Goal: Task Accomplishment & Management: Manage account settings

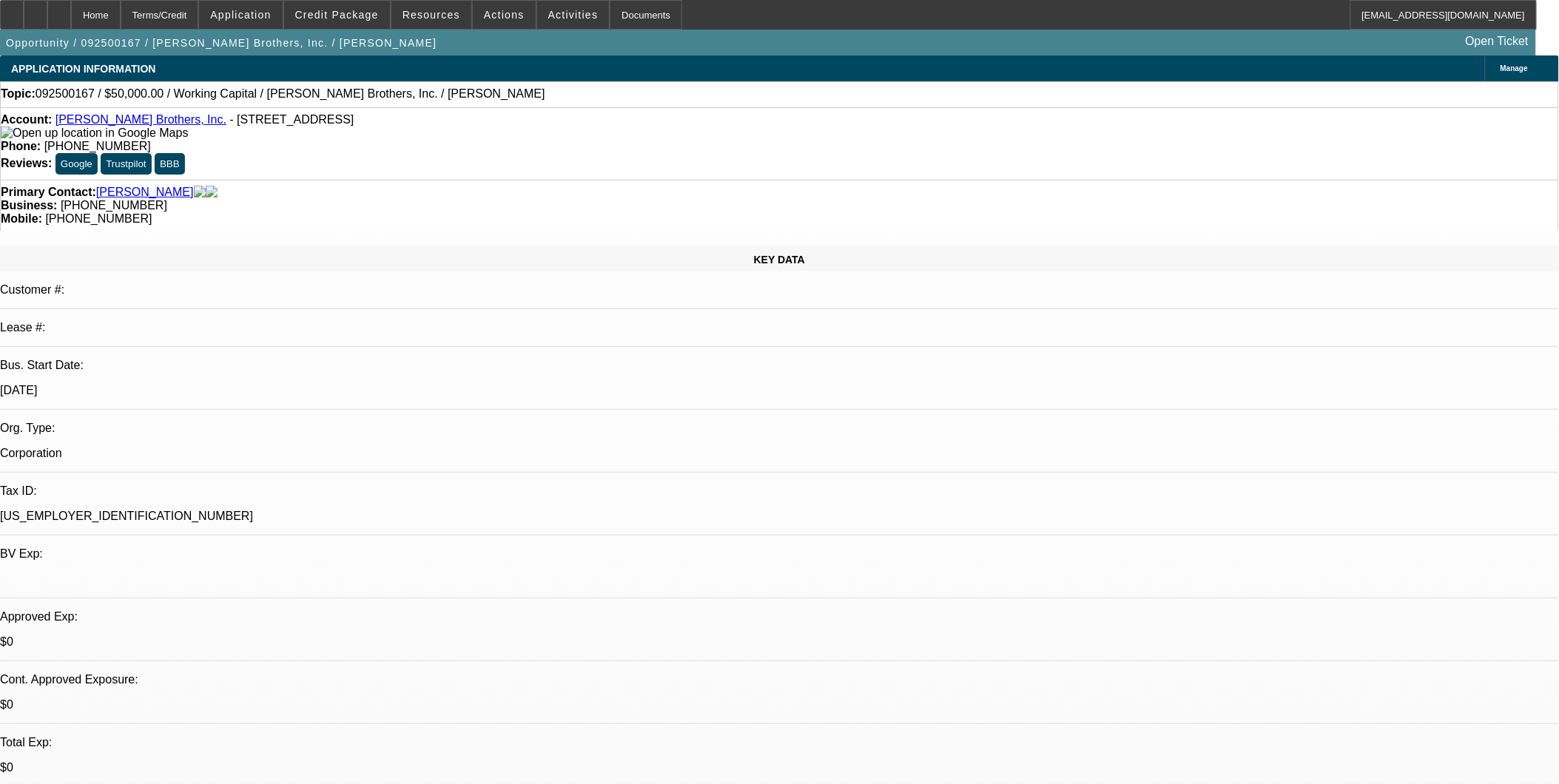
select select "0"
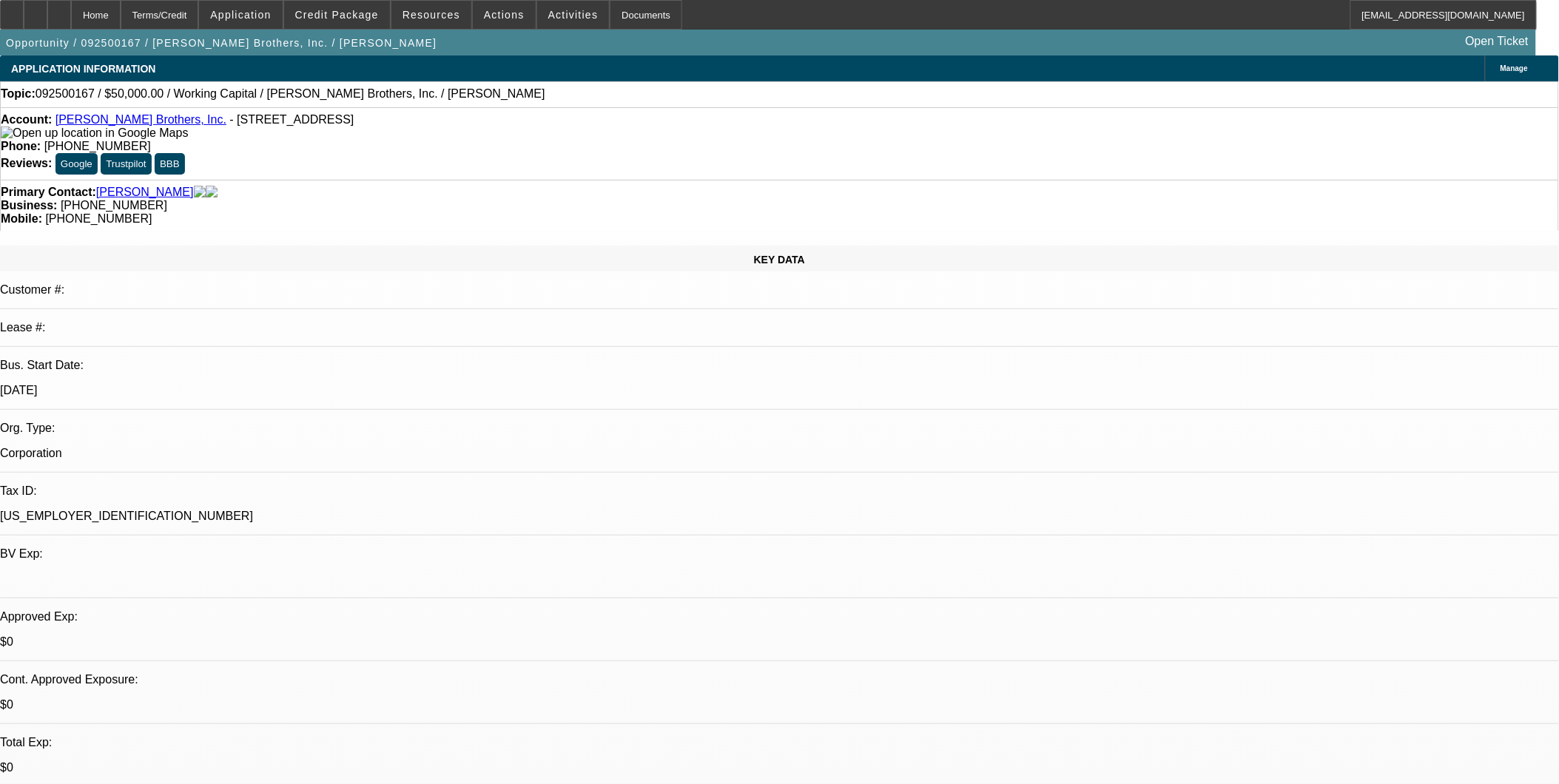
select select "0"
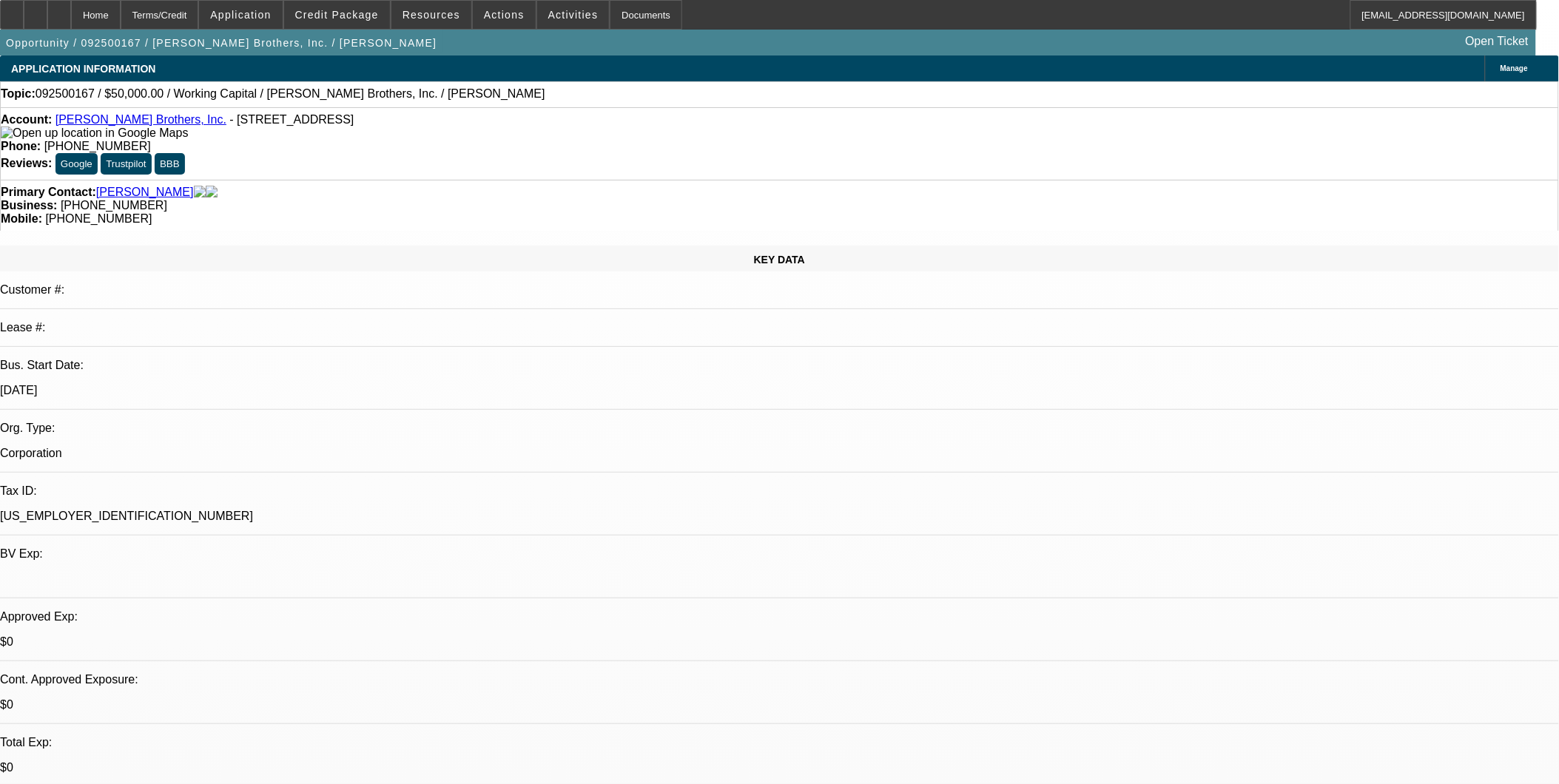
select select "0"
select select "1"
select select "2"
select select "6"
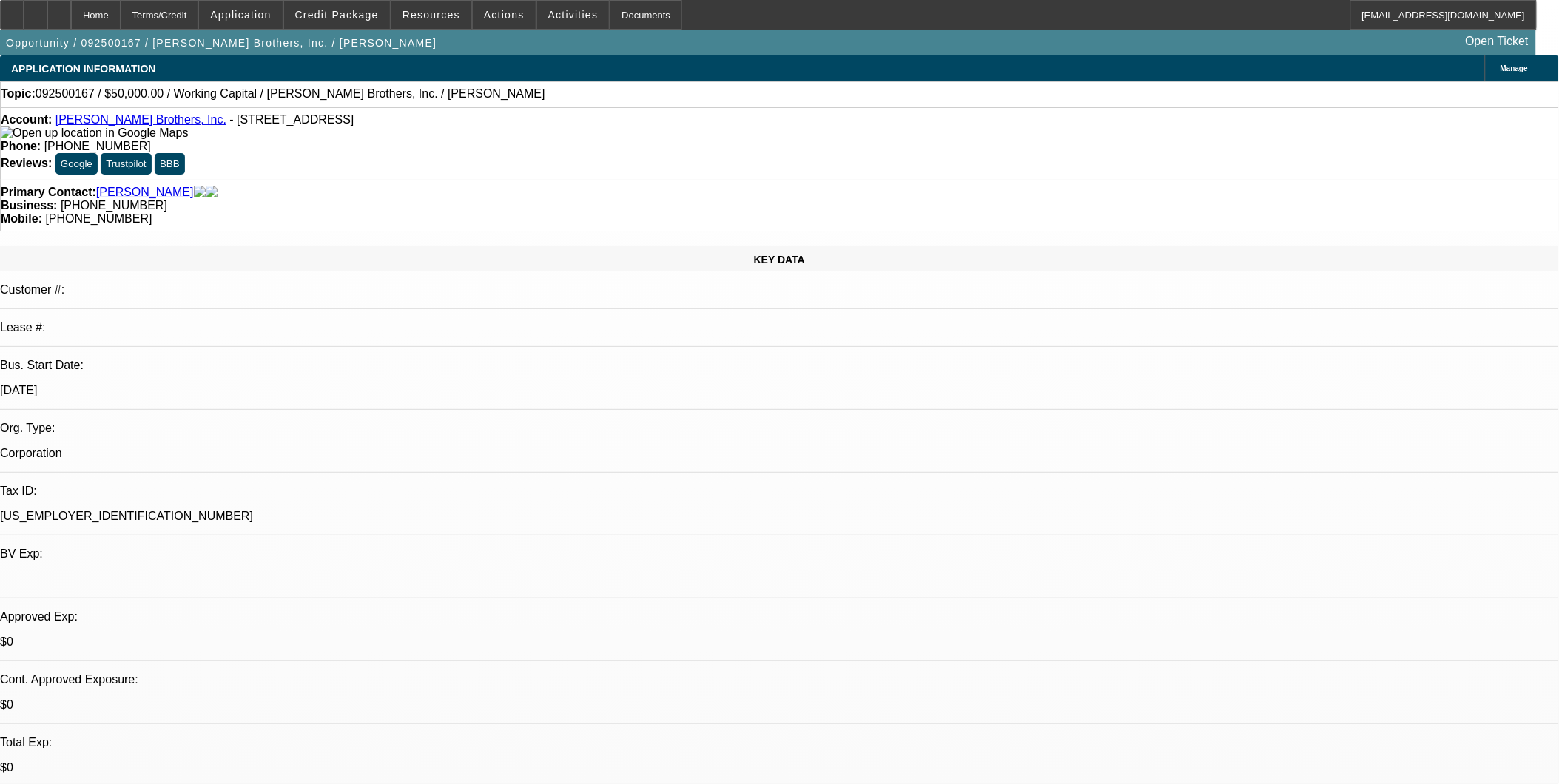
select select "1"
select select "2"
select select "6"
select select "1"
select select "2"
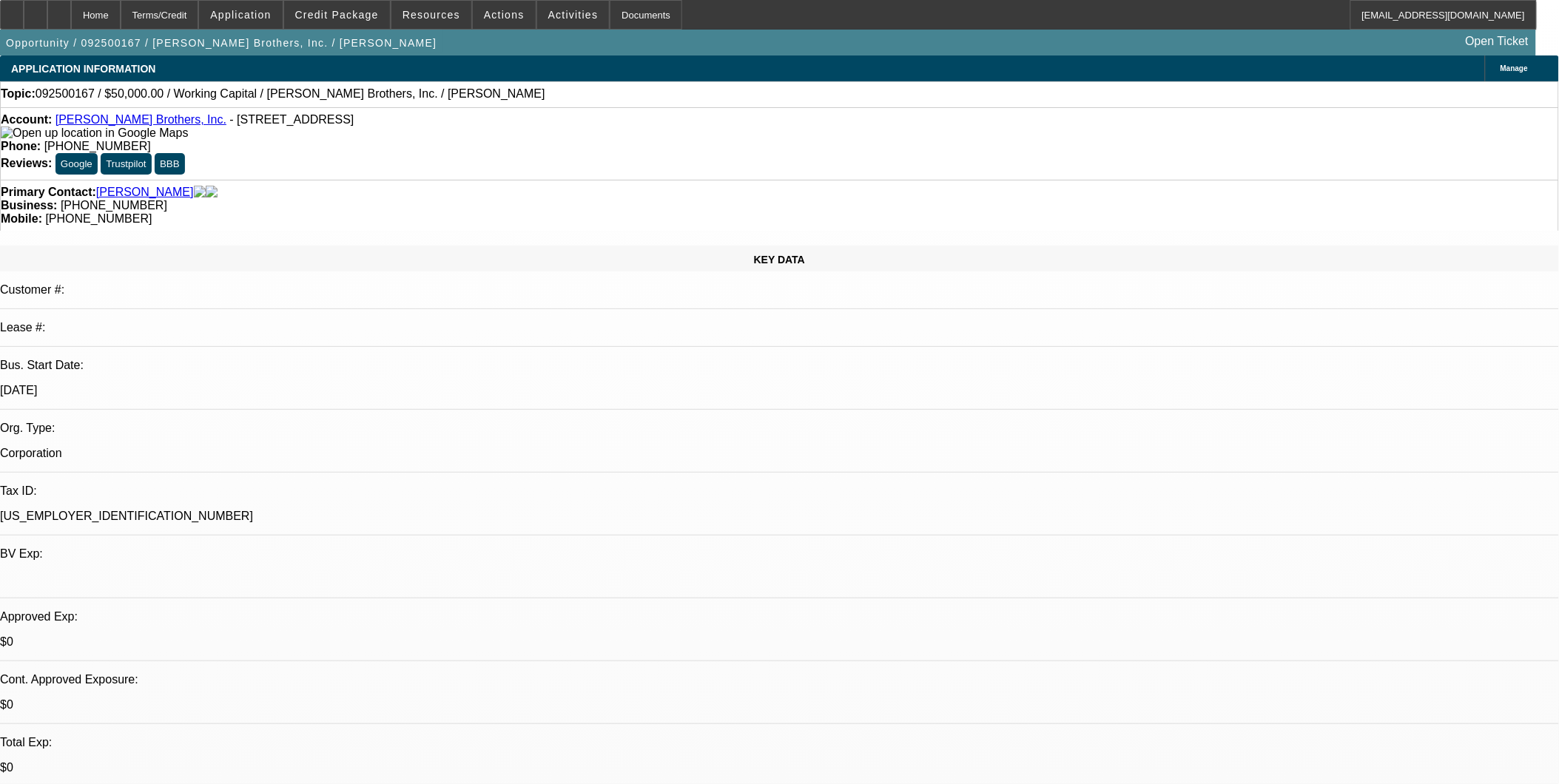
select select "6"
select select "1"
select select "2"
select select "6"
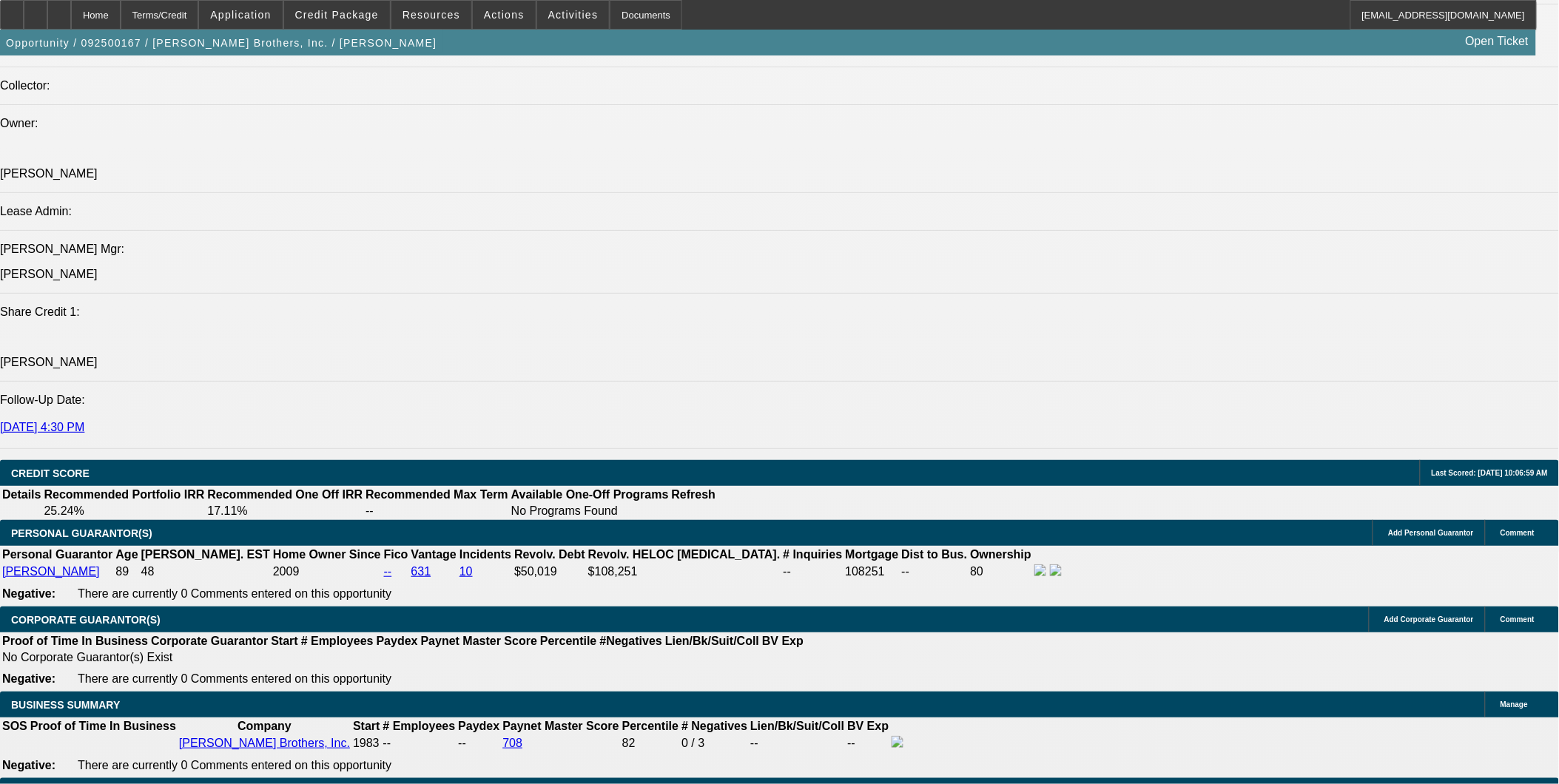
scroll to position [1807, 0]
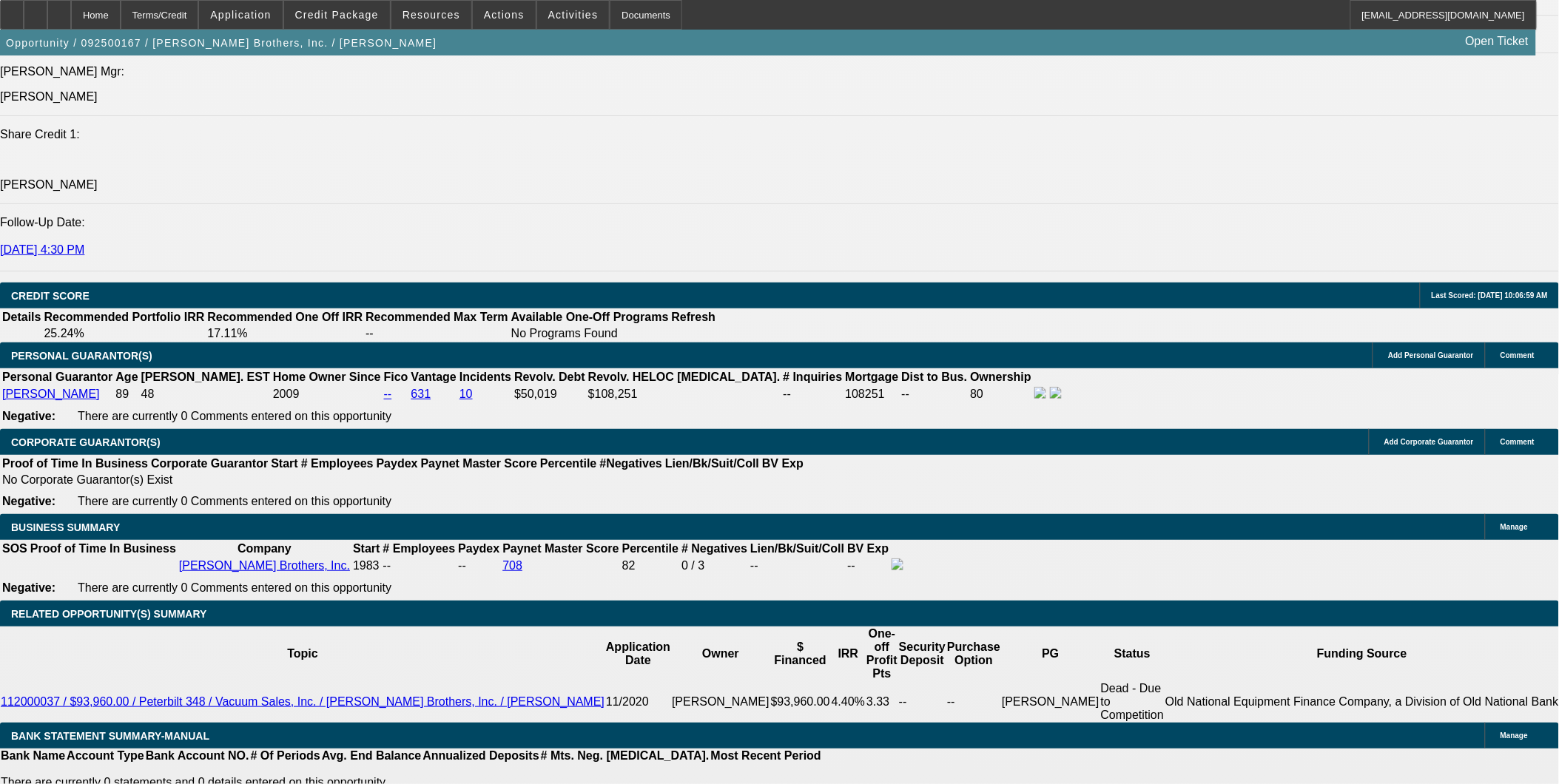
scroll to position [1971, 0]
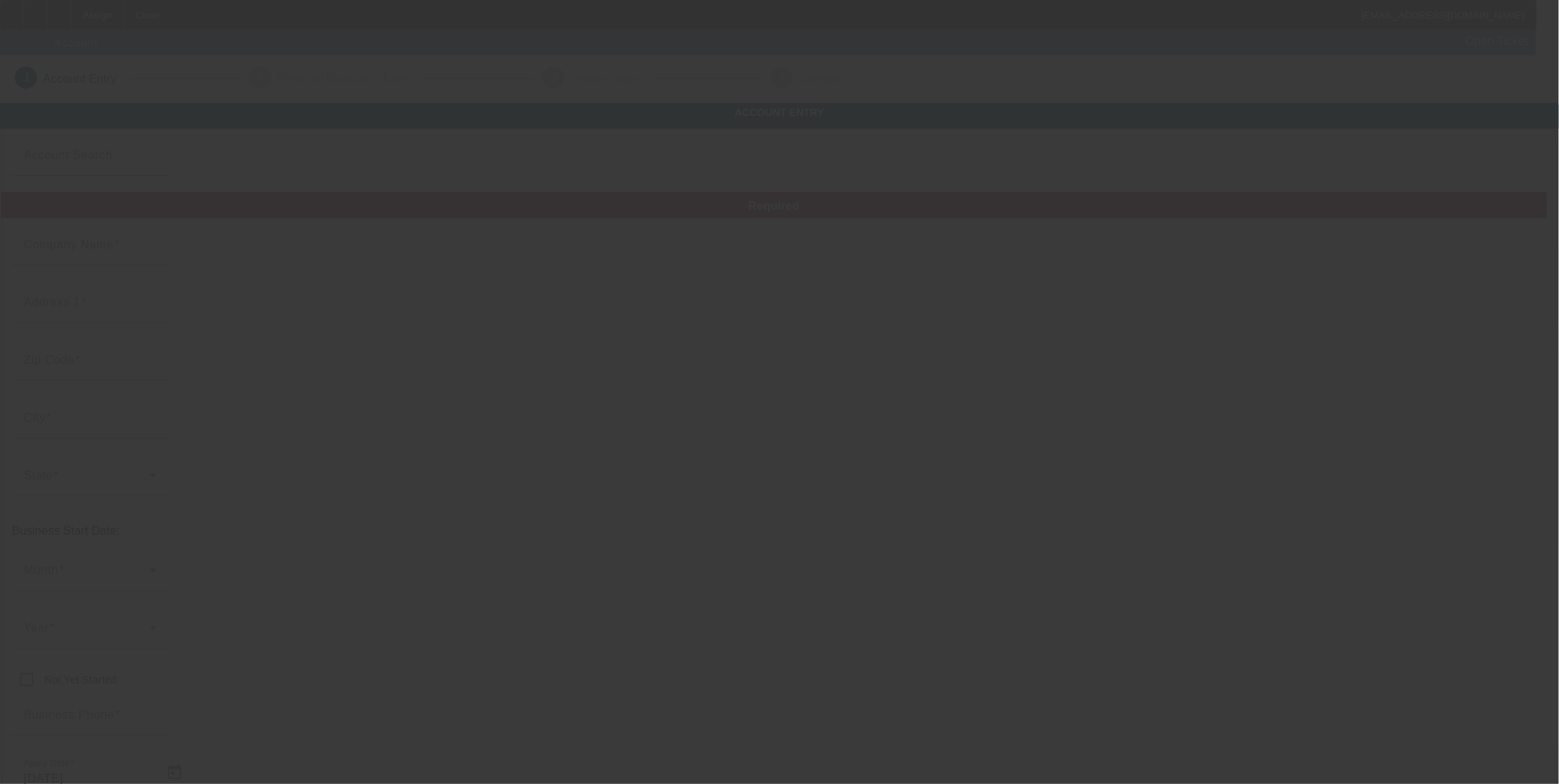
click at [225, 26] on div at bounding box center [780, 392] width 1559 height 784
click at [210, 17] on div at bounding box center [780, 392] width 1559 height 784
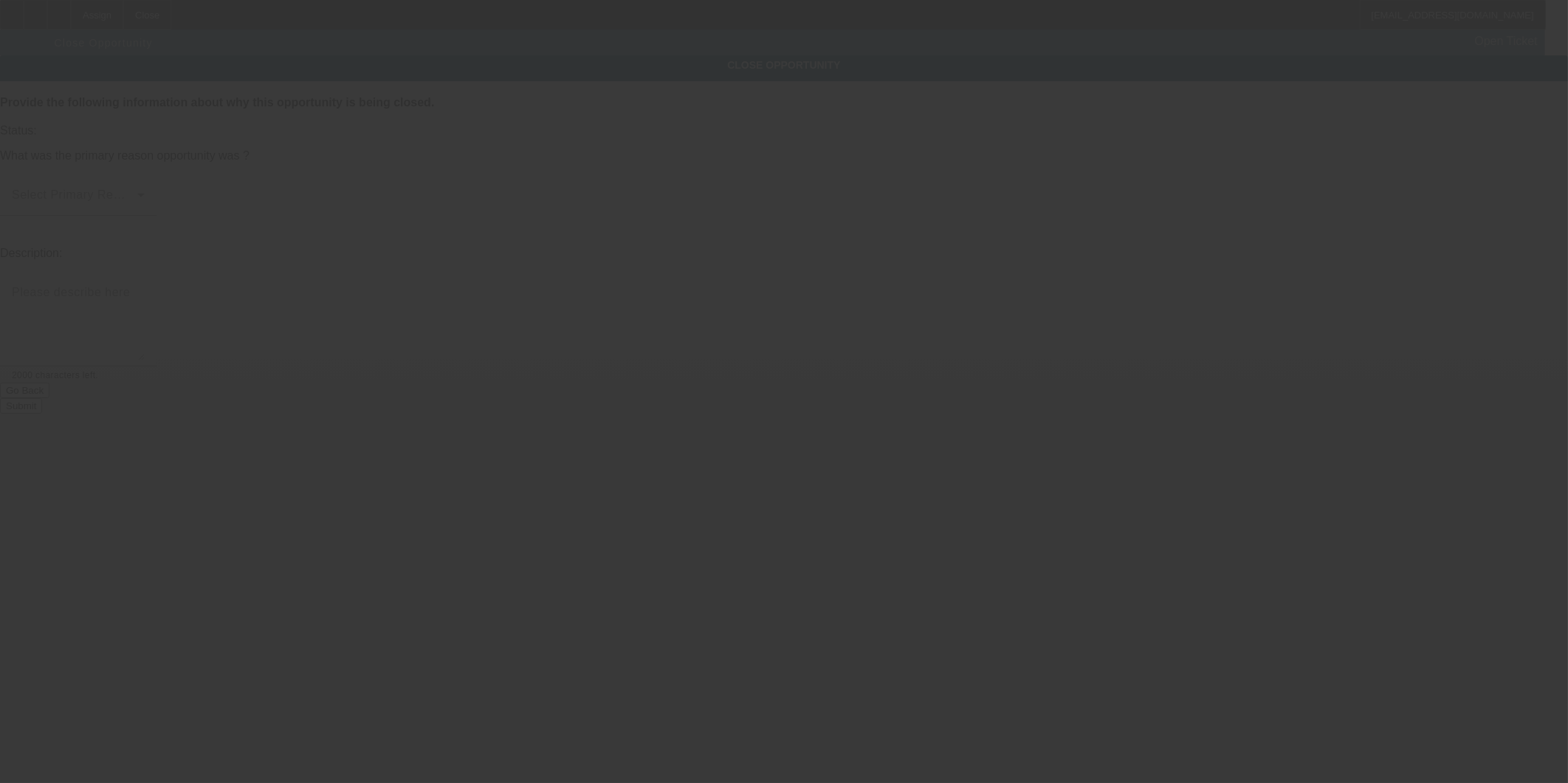
click at [193, 11] on div at bounding box center [784, 391] width 1568 height 783
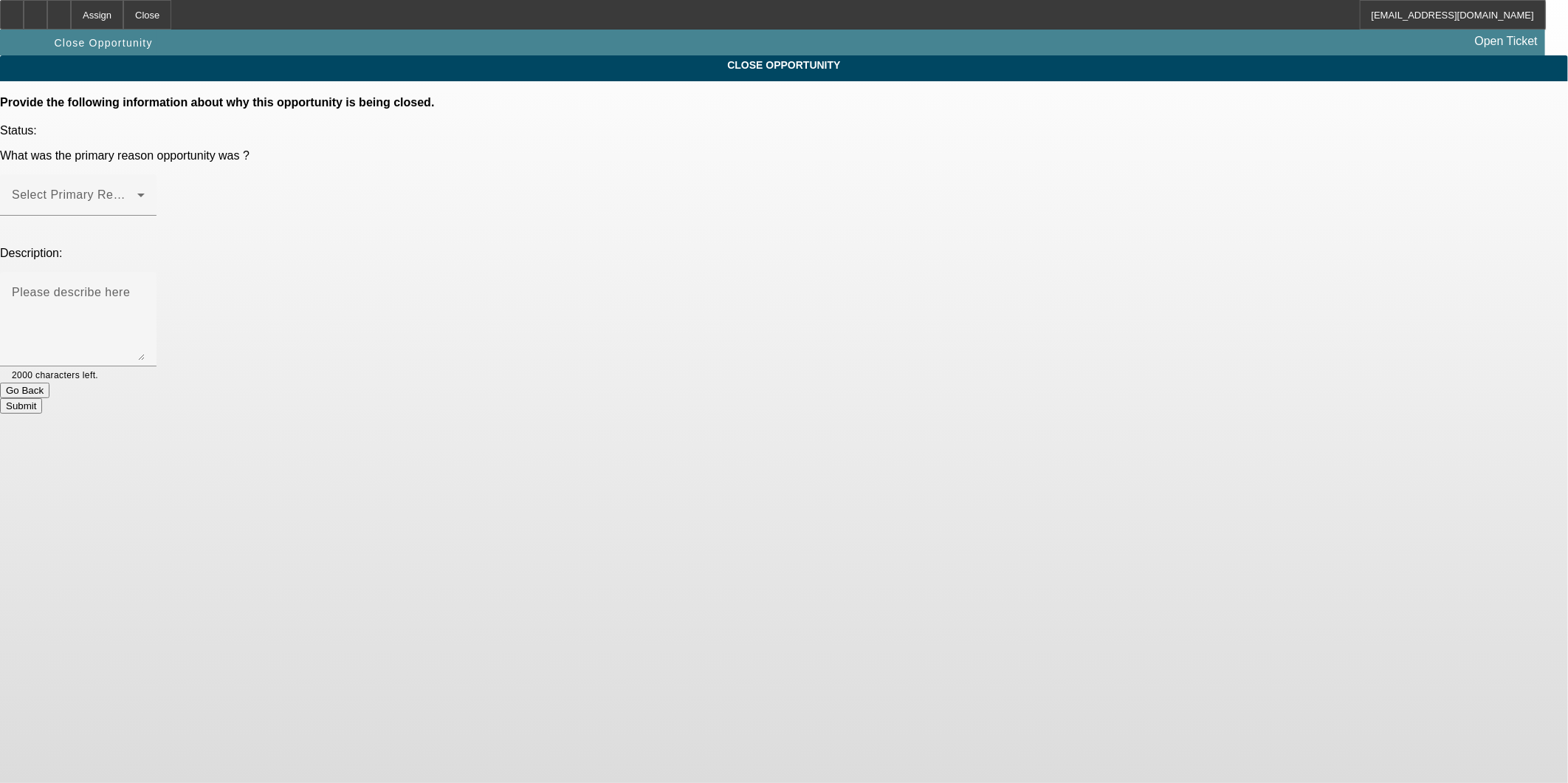
click at [193, 11] on div at bounding box center [784, 391] width 1568 height 783
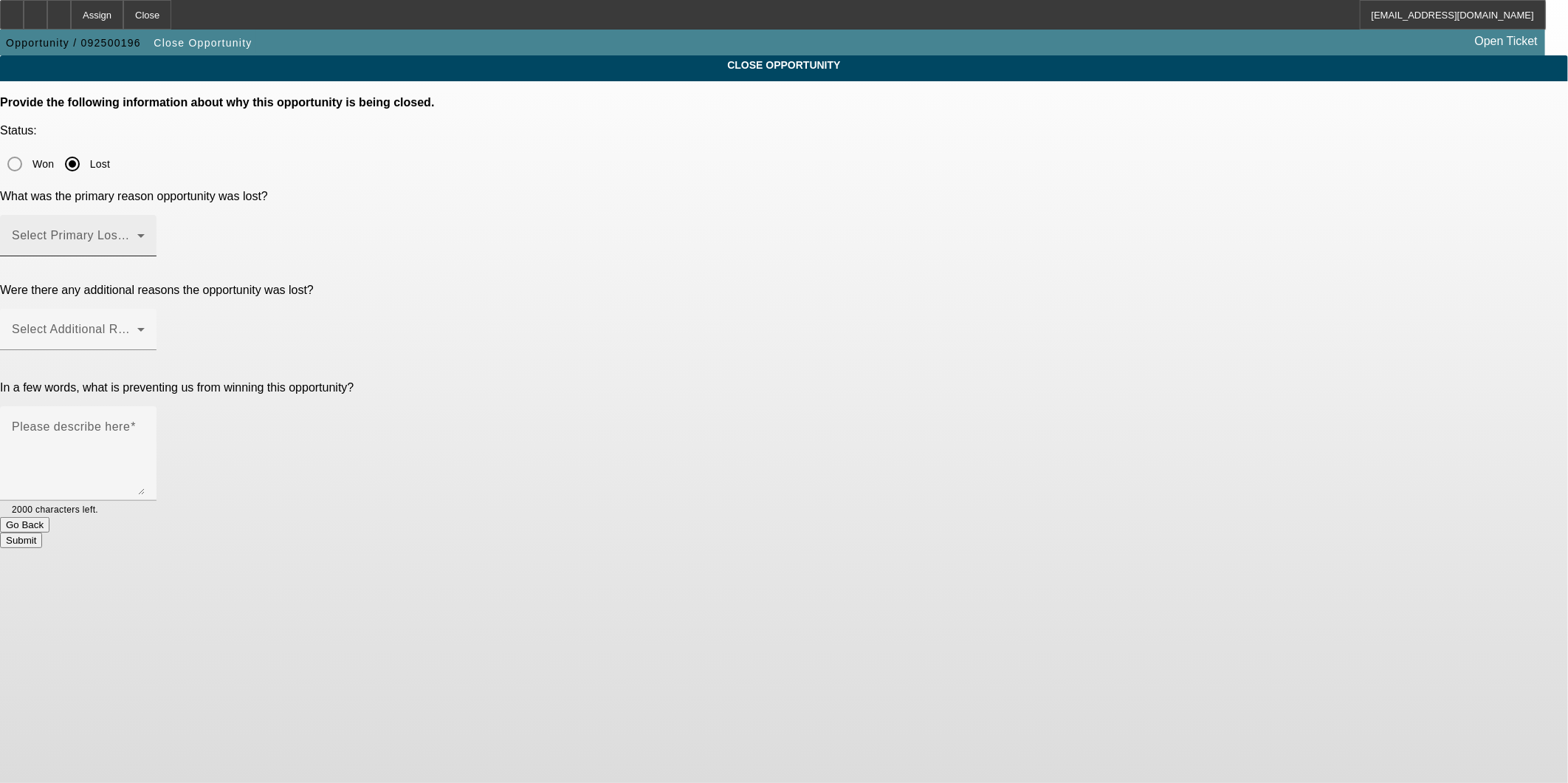
click at [137, 233] on span at bounding box center [74, 241] width 125 height 17
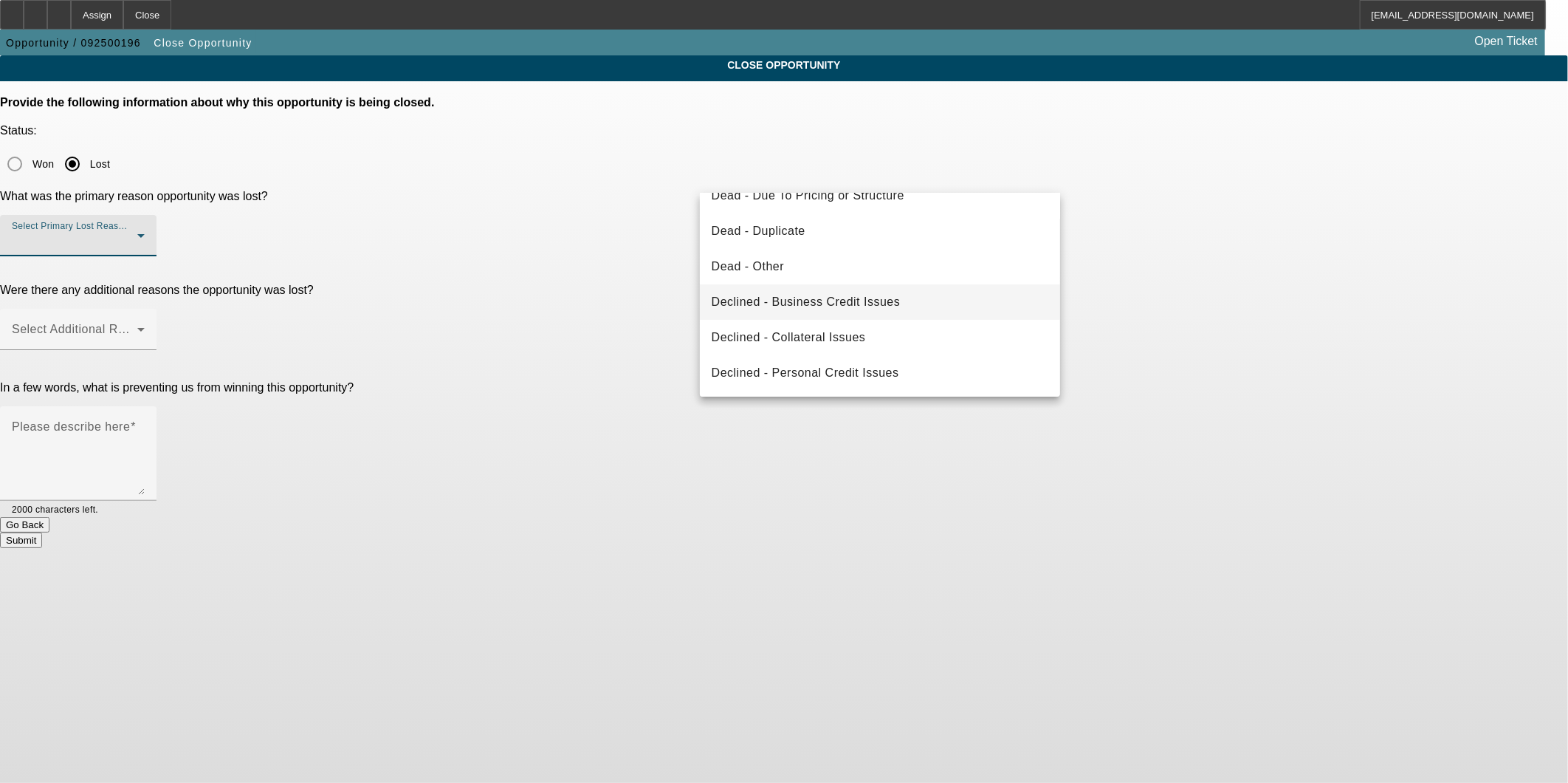
scroll to position [197, 0]
click at [806, 200] on mat-option "Dead - Duplicate" at bounding box center [880, 196] width 361 height 35
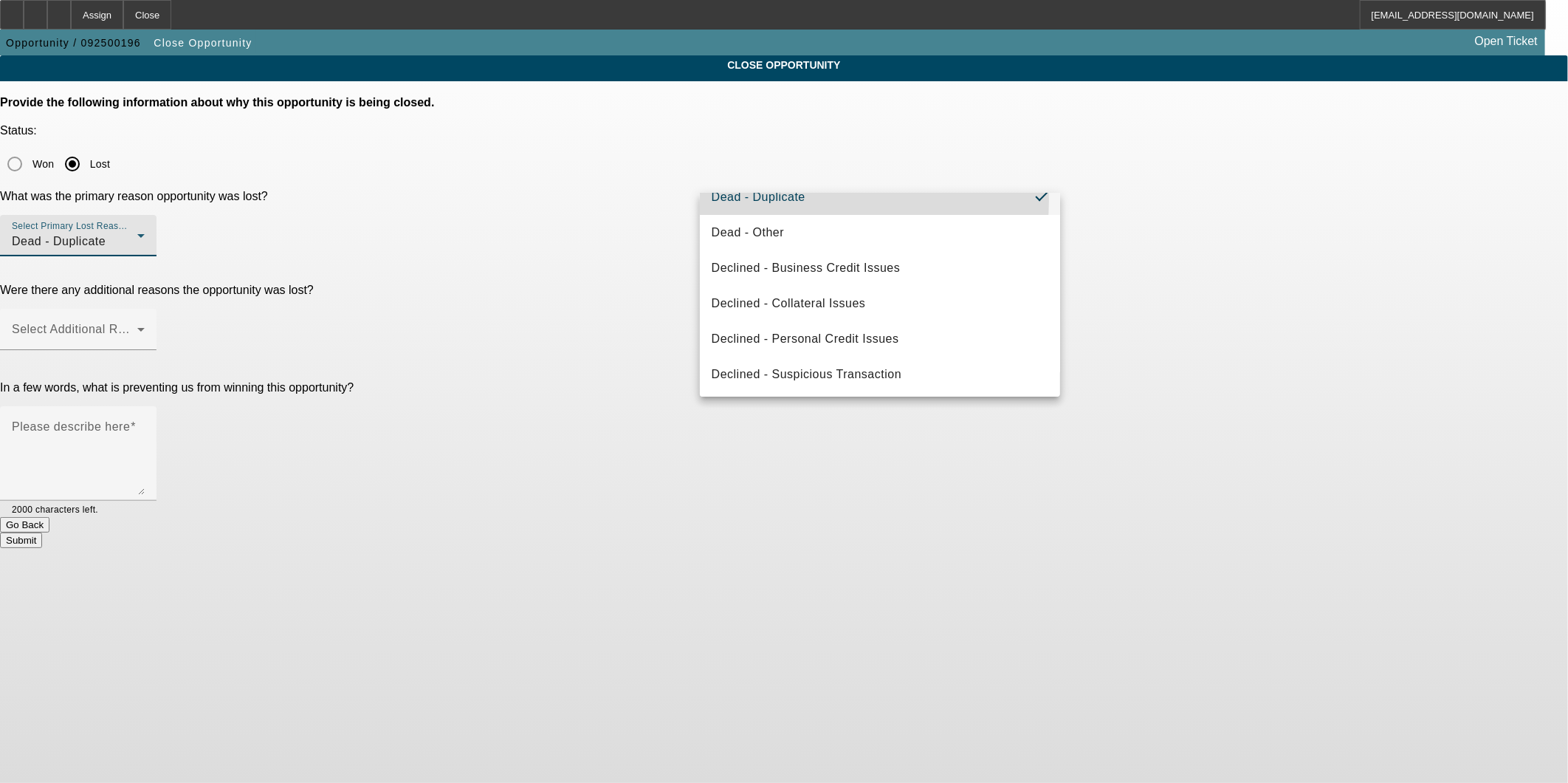
scroll to position [0, 0]
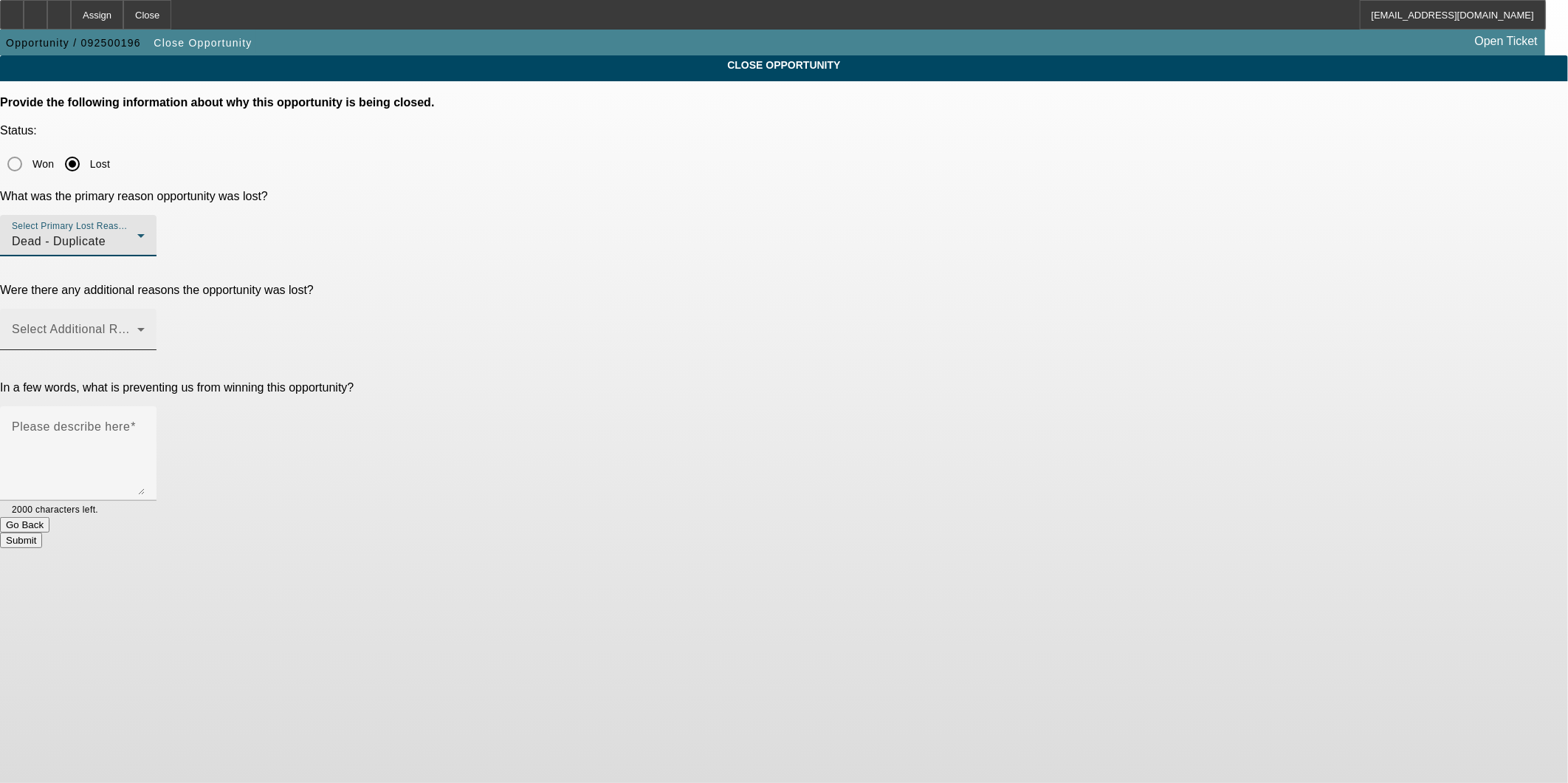
click at [137, 327] on span at bounding box center [74, 335] width 125 height 17
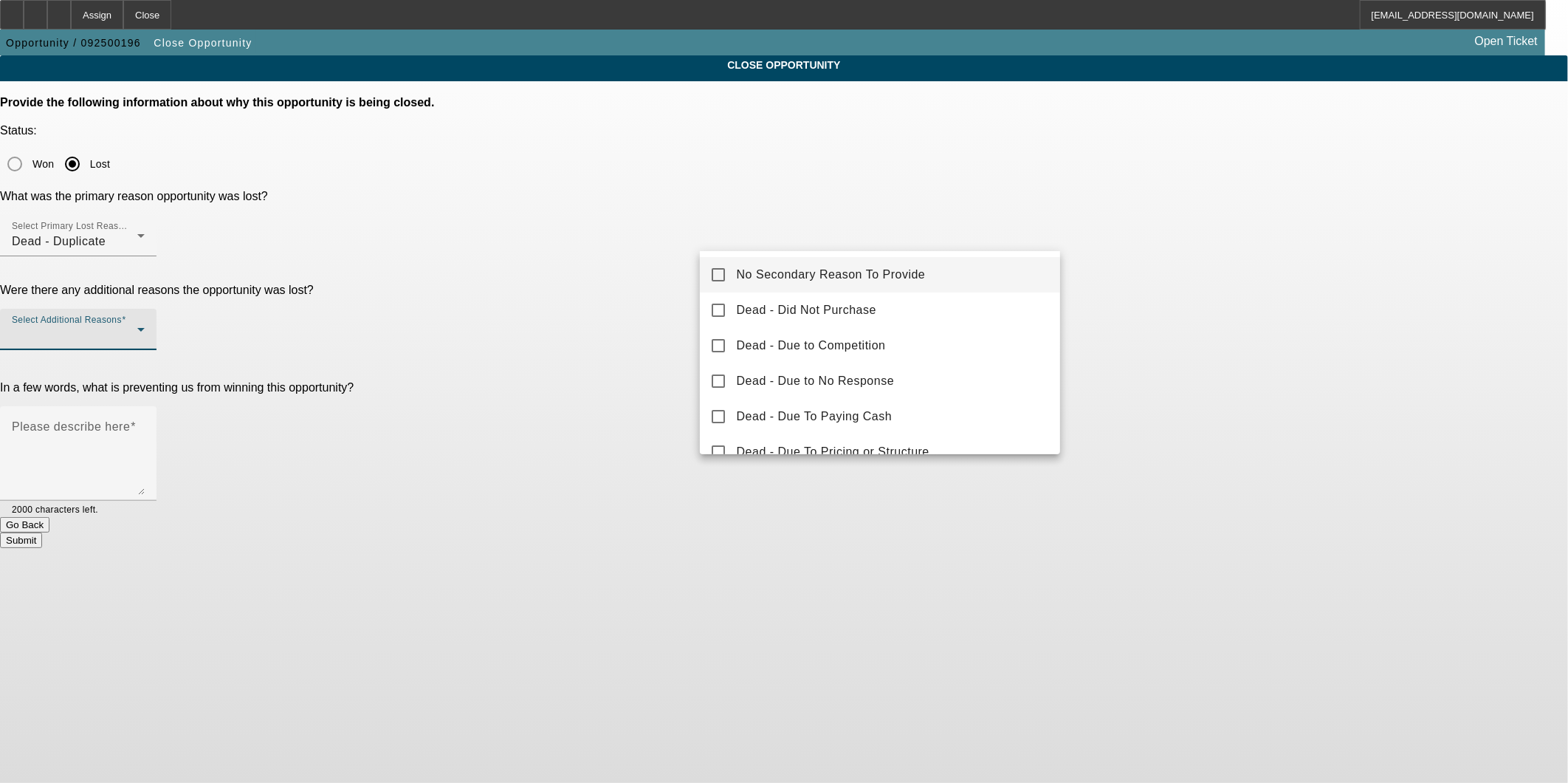
click at [798, 271] on span "No Secondary Reason To Provide" at bounding box center [831, 274] width 189 height 17
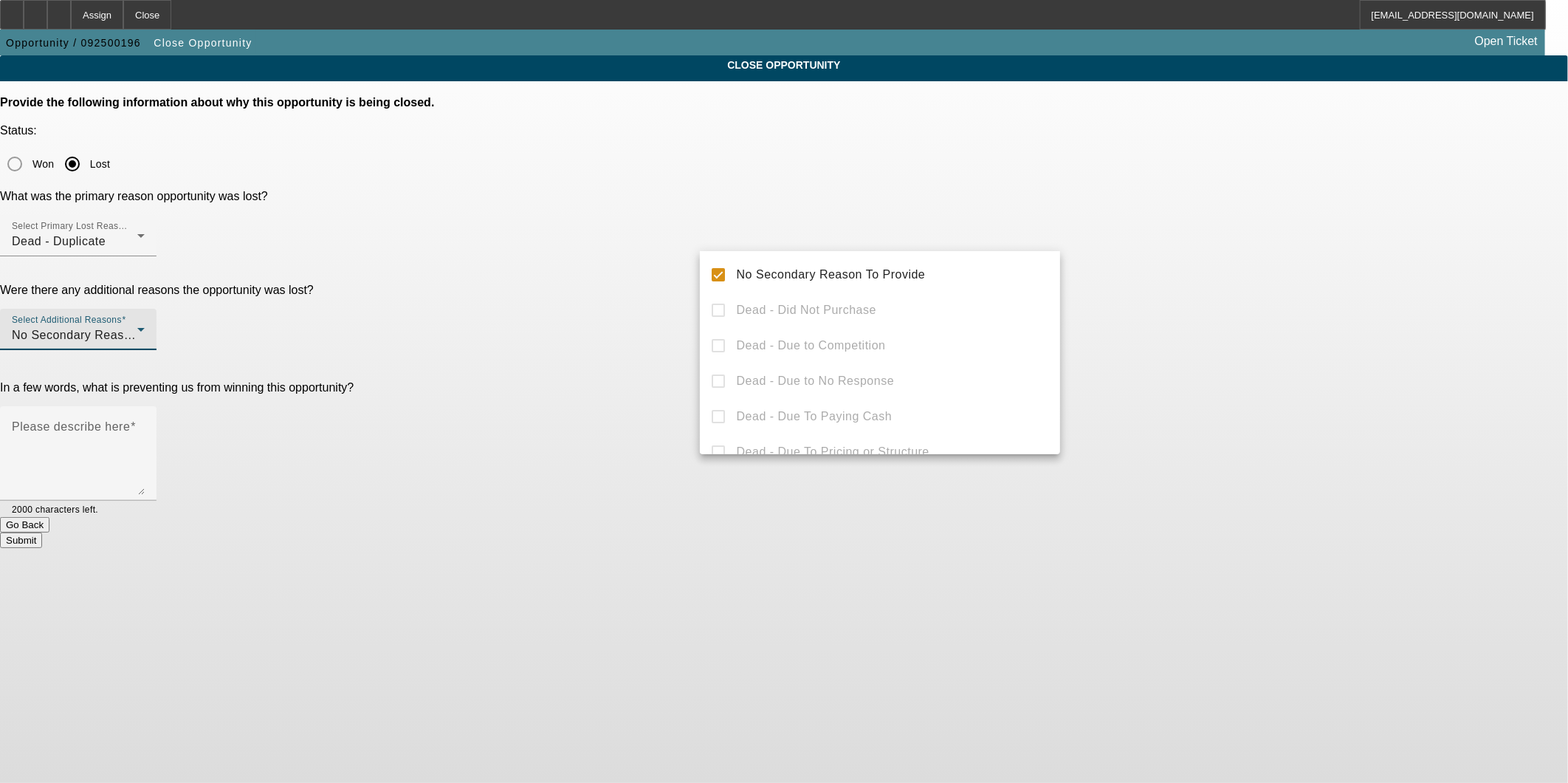
click at [1245, 222] on div at bounding box center [784, 391] width 1568 height 783
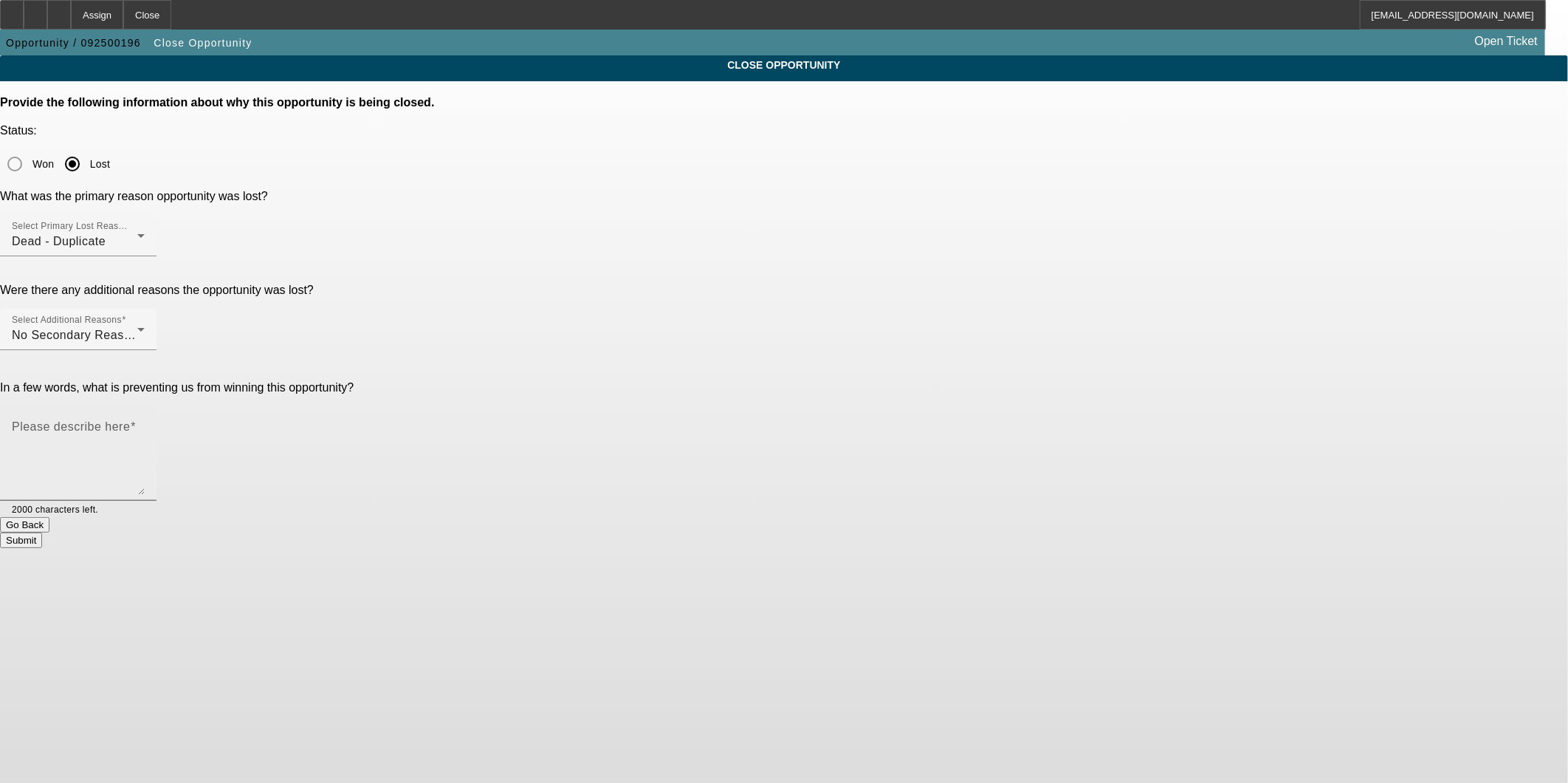
click at [144, 406] on div "Please describe here" at bounding box center [78, 453] width 133 height 95
type textarea "duplicate"
click at [42, 532] on button "Submit" at bounding box center [21, 540] width 42 height 16
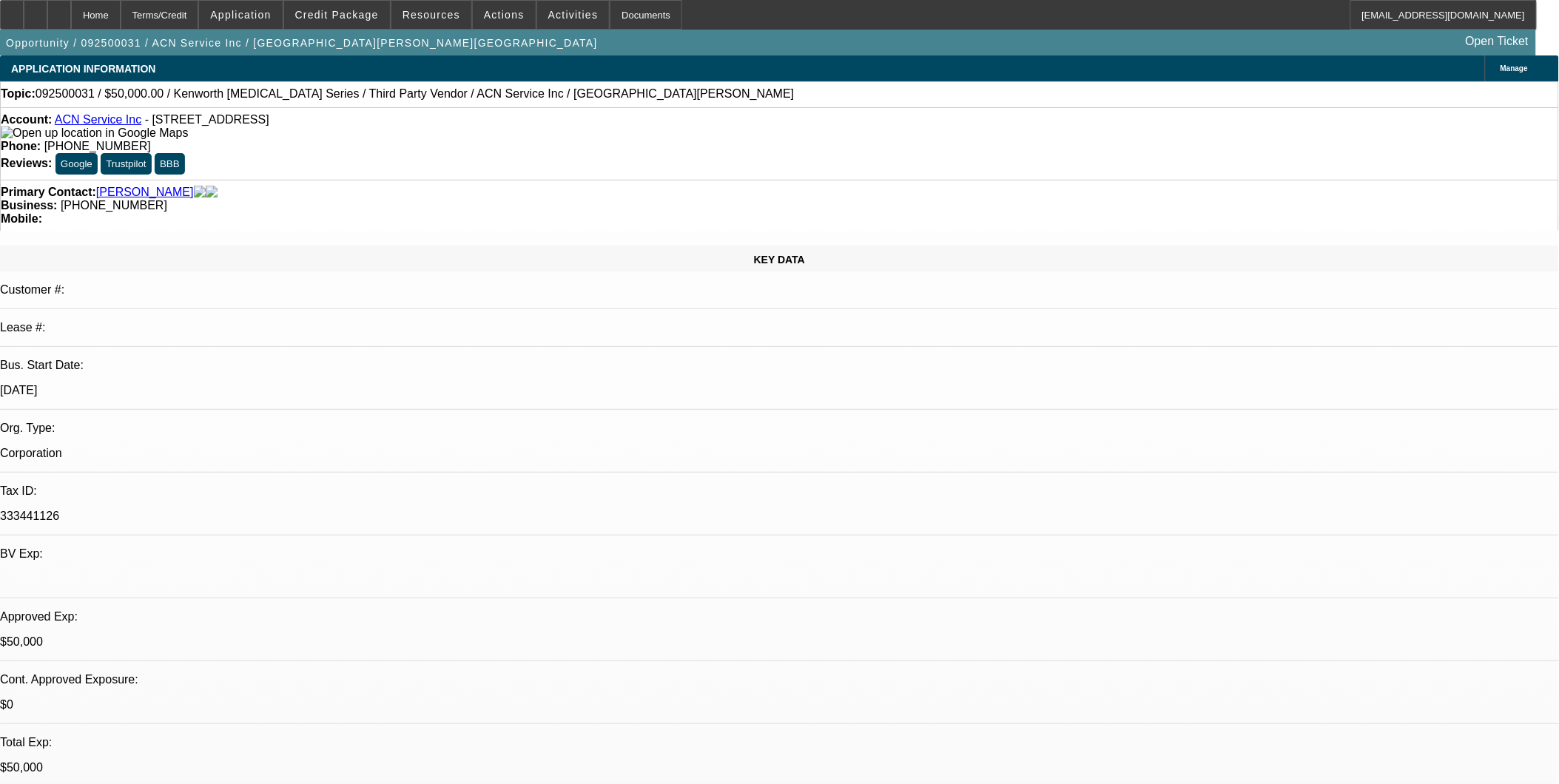
select select "0"
select select "2"
select select "0.1"
select select "0"
select select "2"
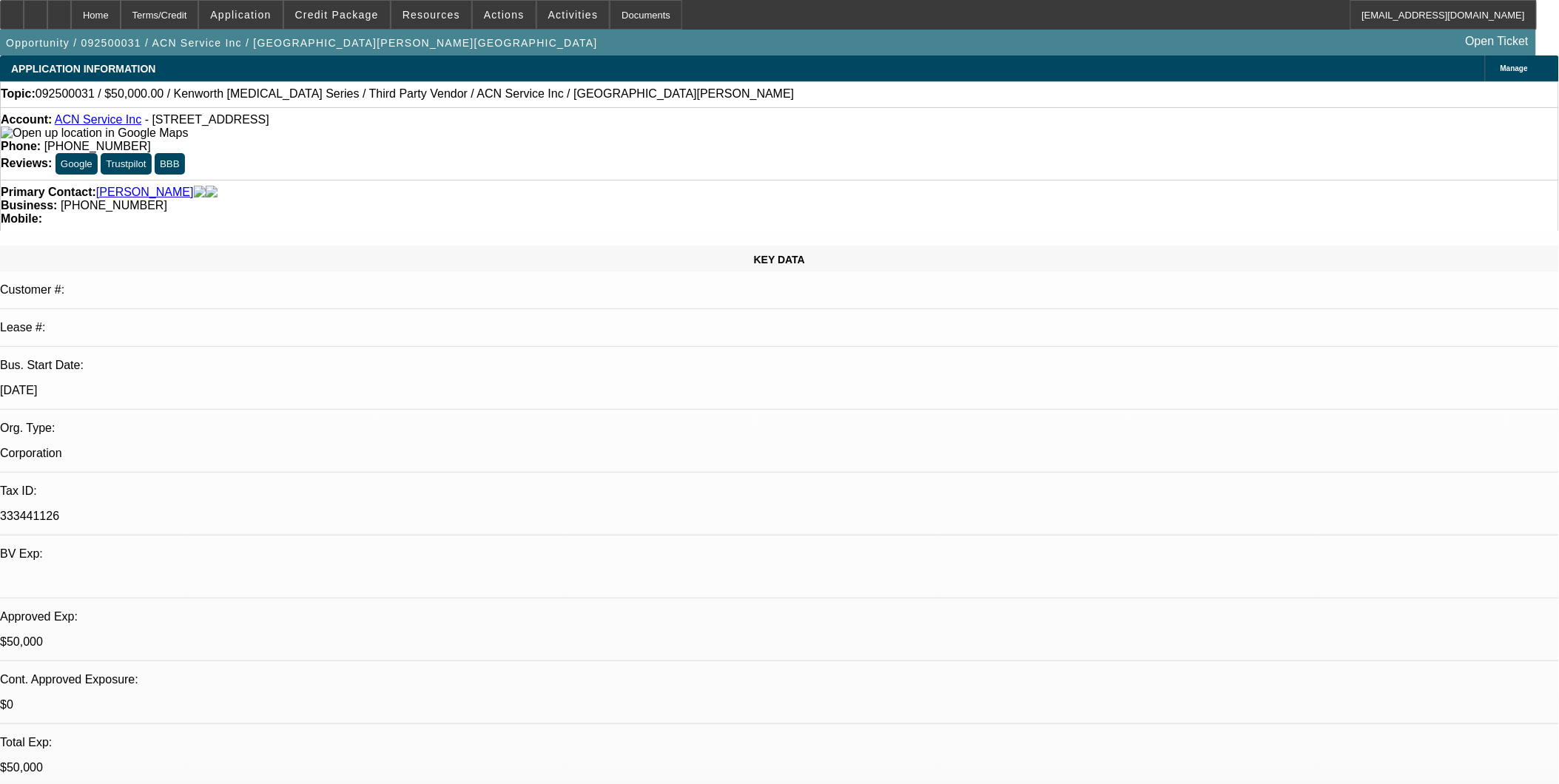
select select "0.1"
select select "0"
select select "2"
select select "0.1"
select select "0"
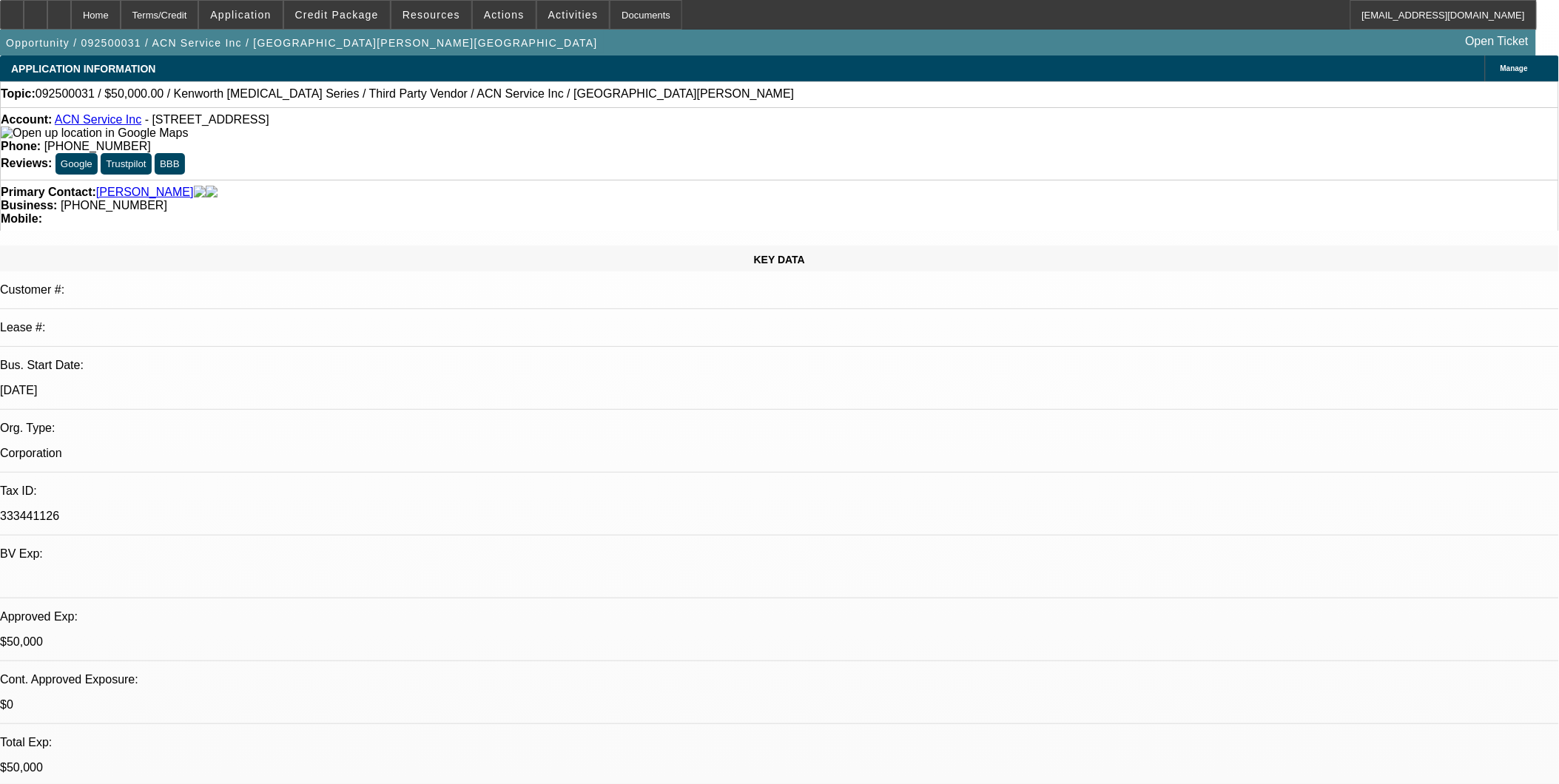
select select "0"
select select "0.1"
select select "1"
select select "2"
select select "4"
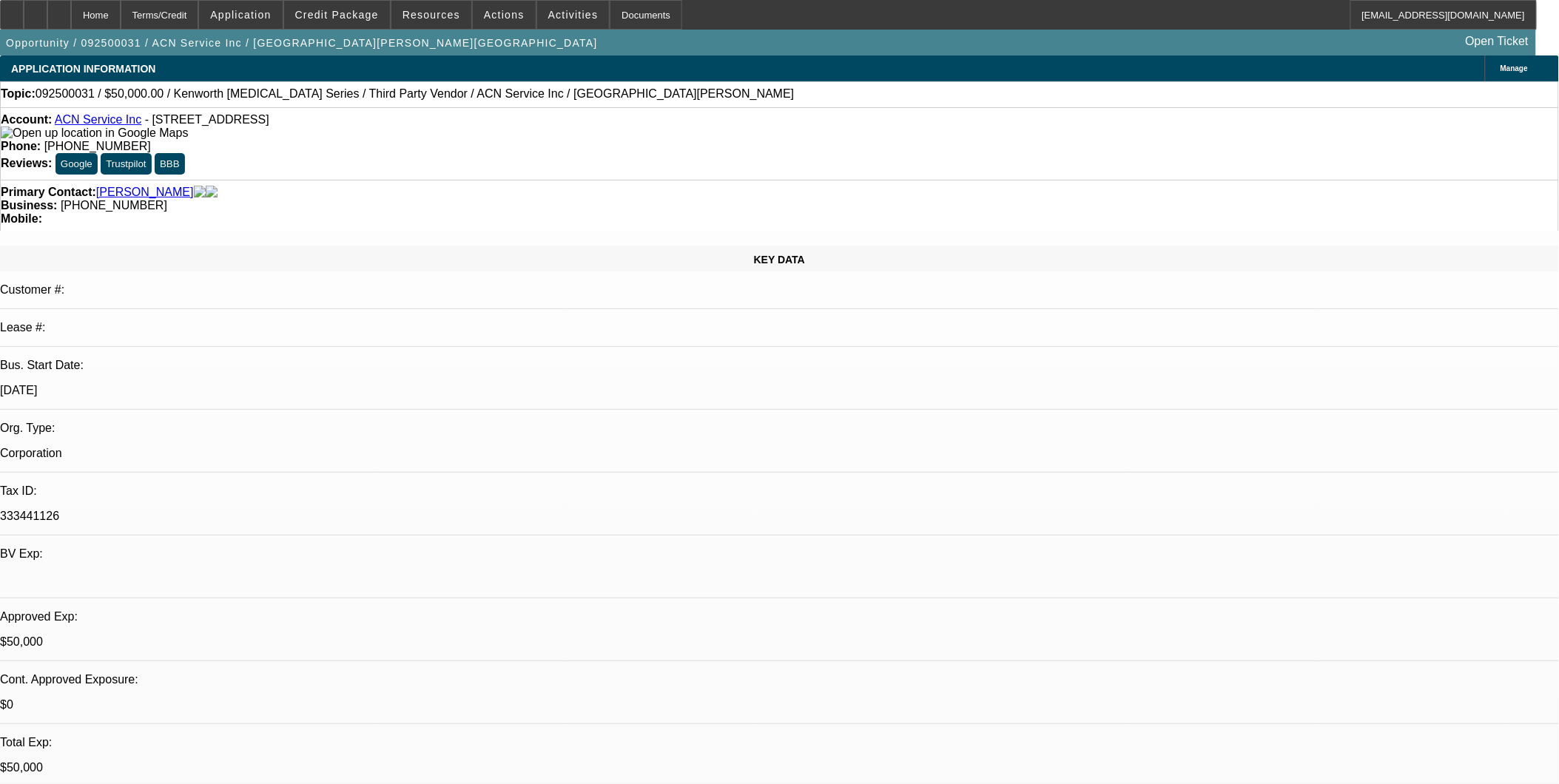
select select "1"
select select "2"
select select "4"
select select "1"
select select "2"
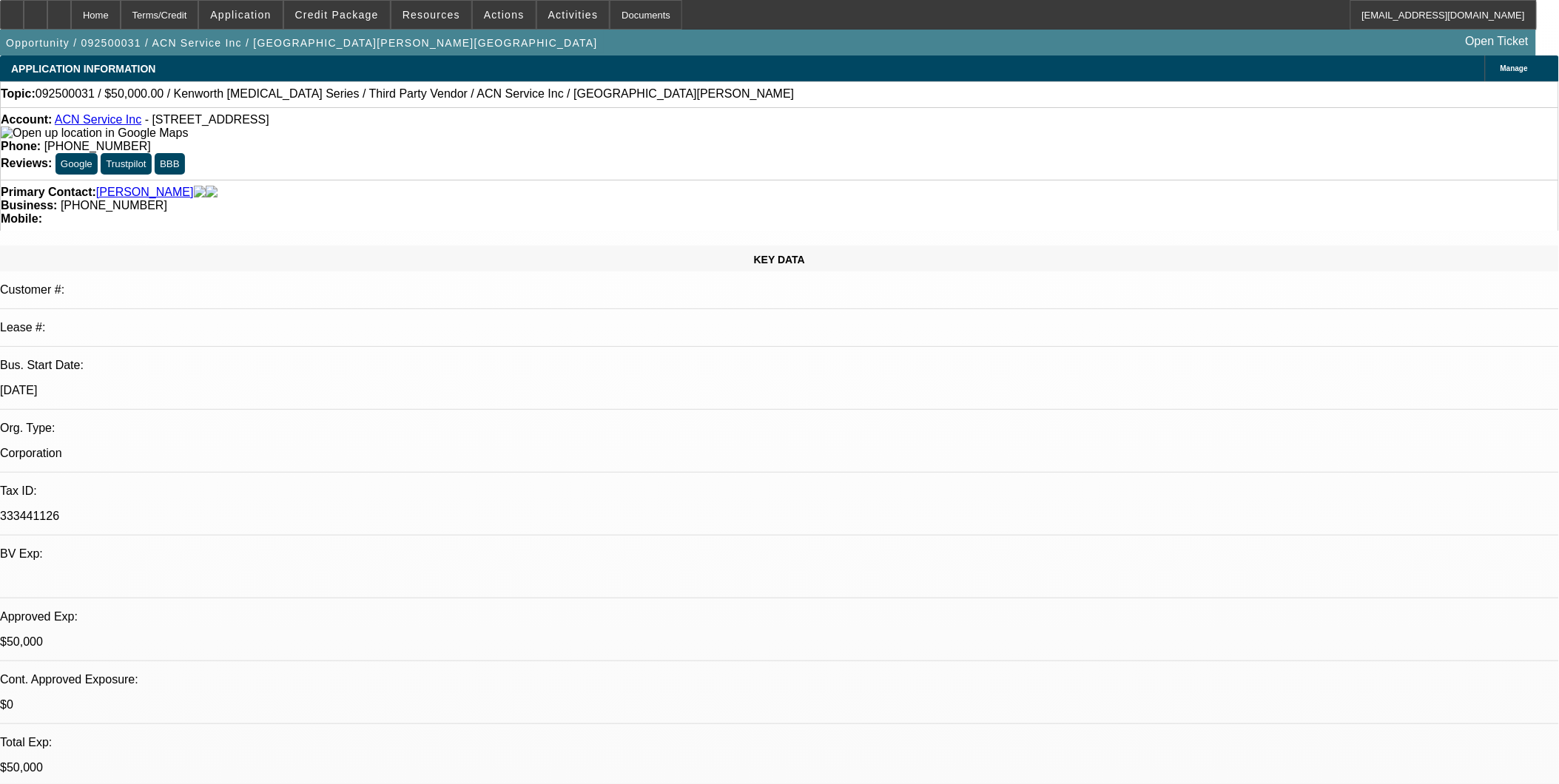
select select "4"
select select "1"
select select "4"
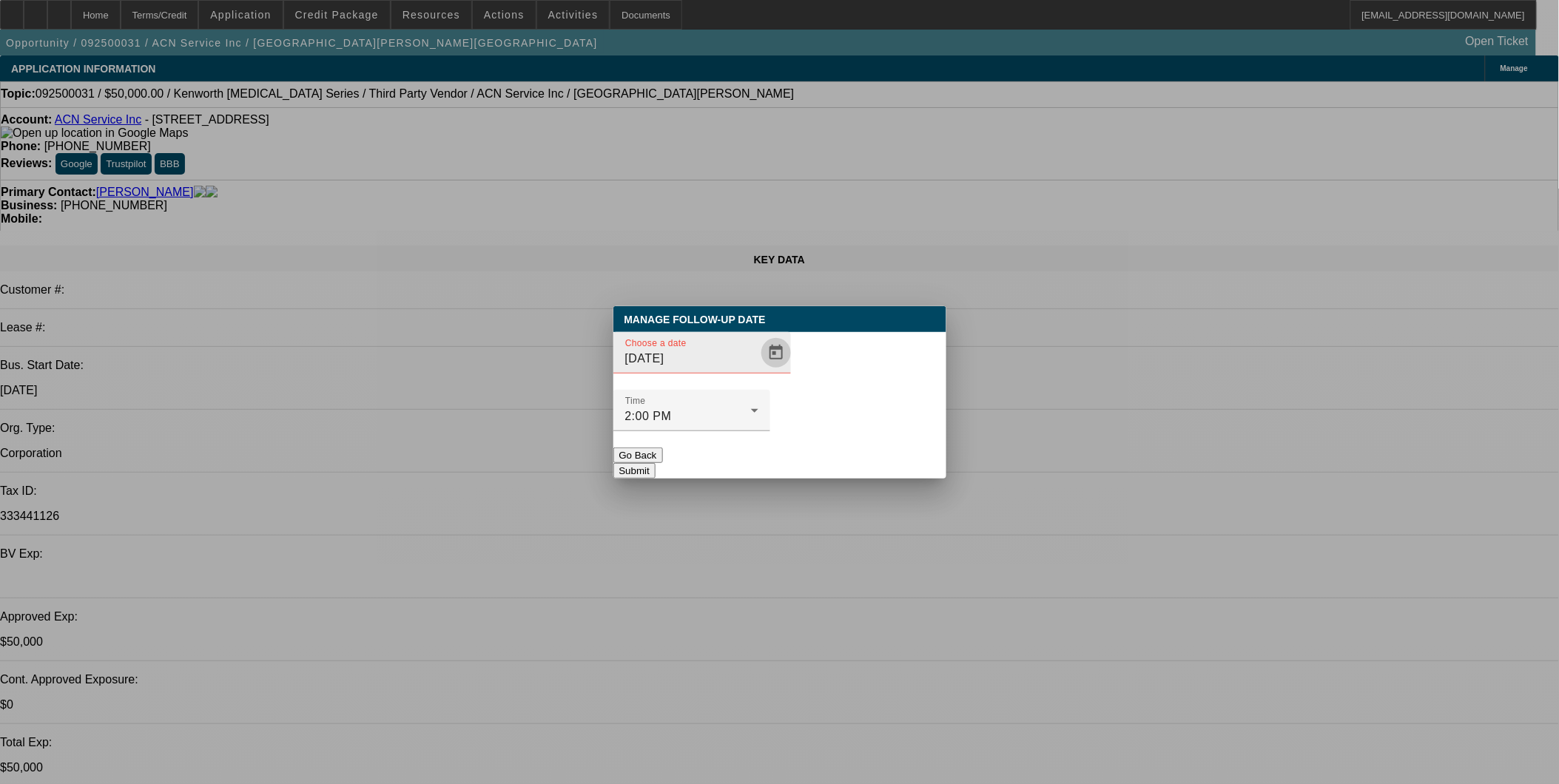
click at [758, 370] on span "Open calendar" at bounding box center [775, 352] width 36 height 36
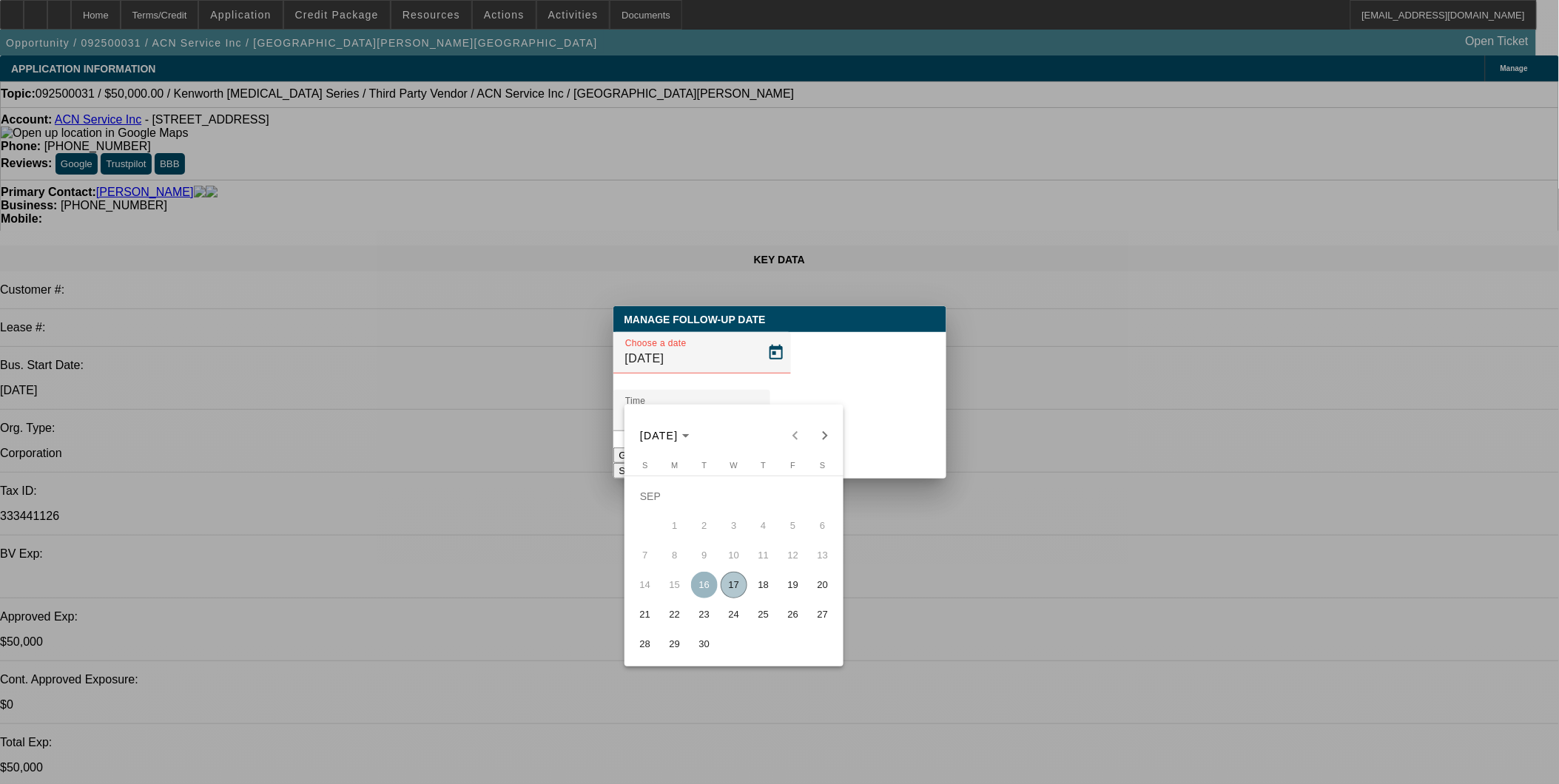
click at [737, 623] on span "24" at bounding box center [734, 615] width 26 height 26
type input "9/24/2025"
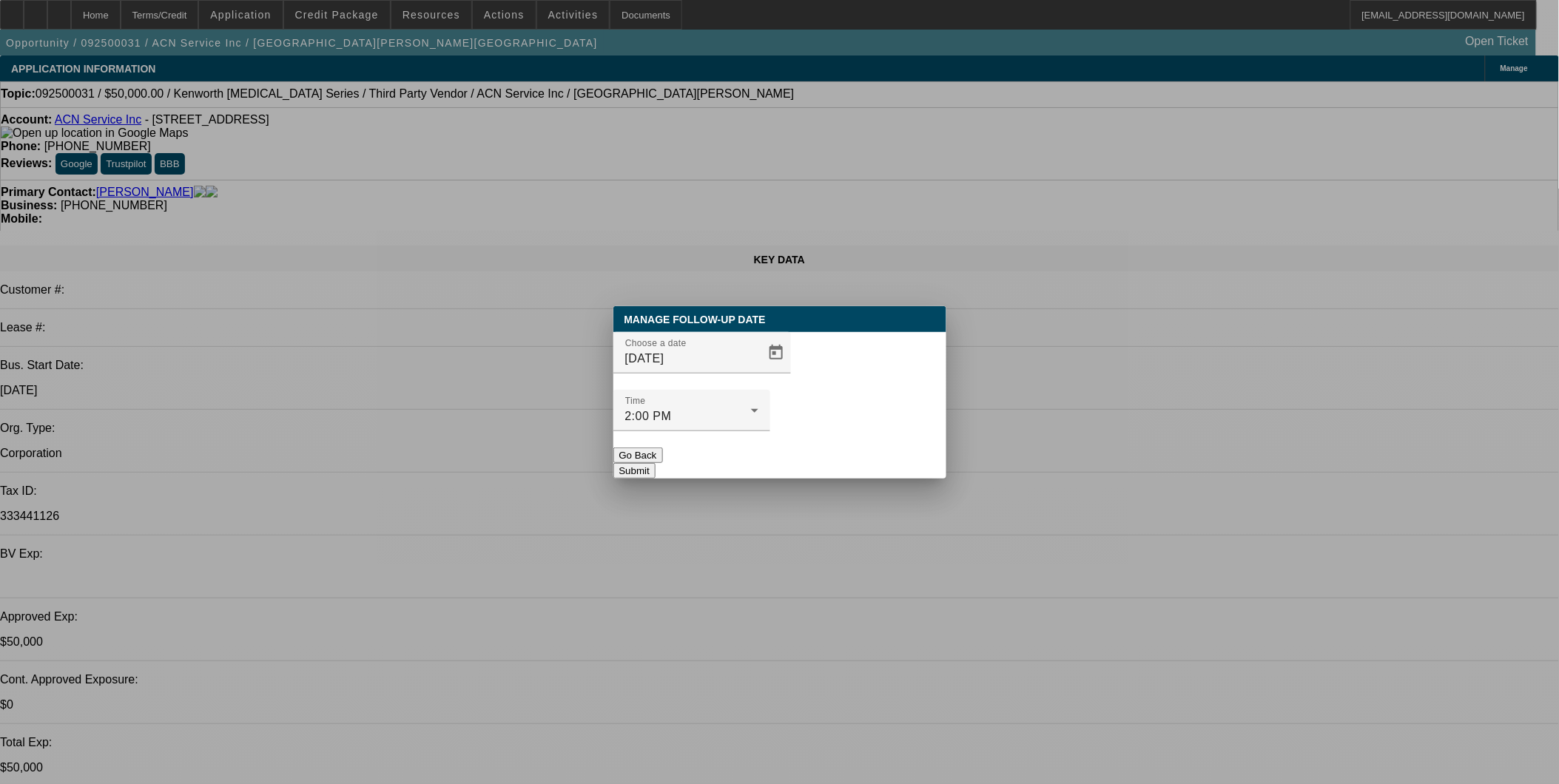
click at [656, 463] on button "Submit" at bounding box center [634, 470] width 42 height 16
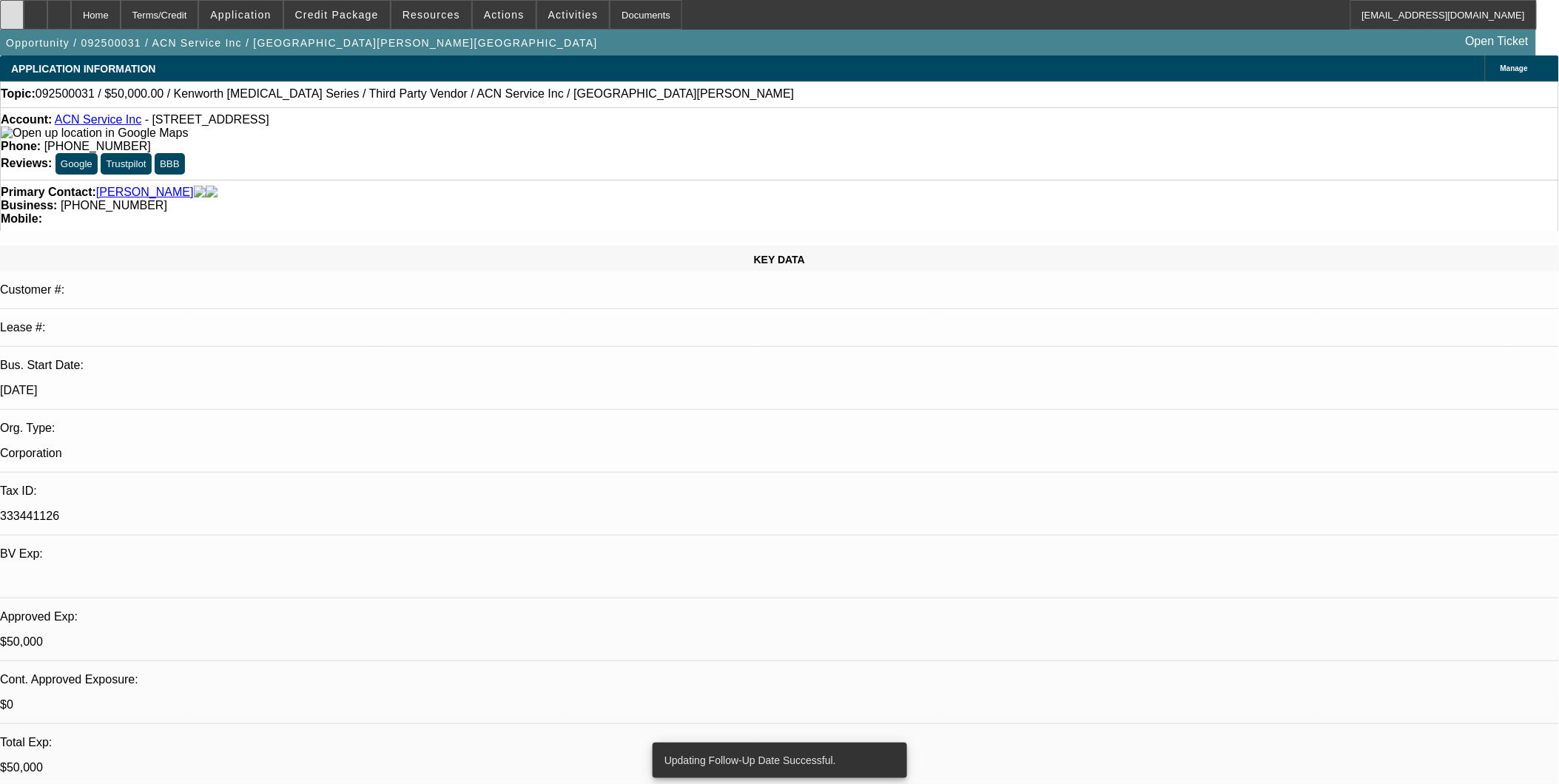
click at [24, 8] on div at bounding box center [12, 15] width 24 height 30
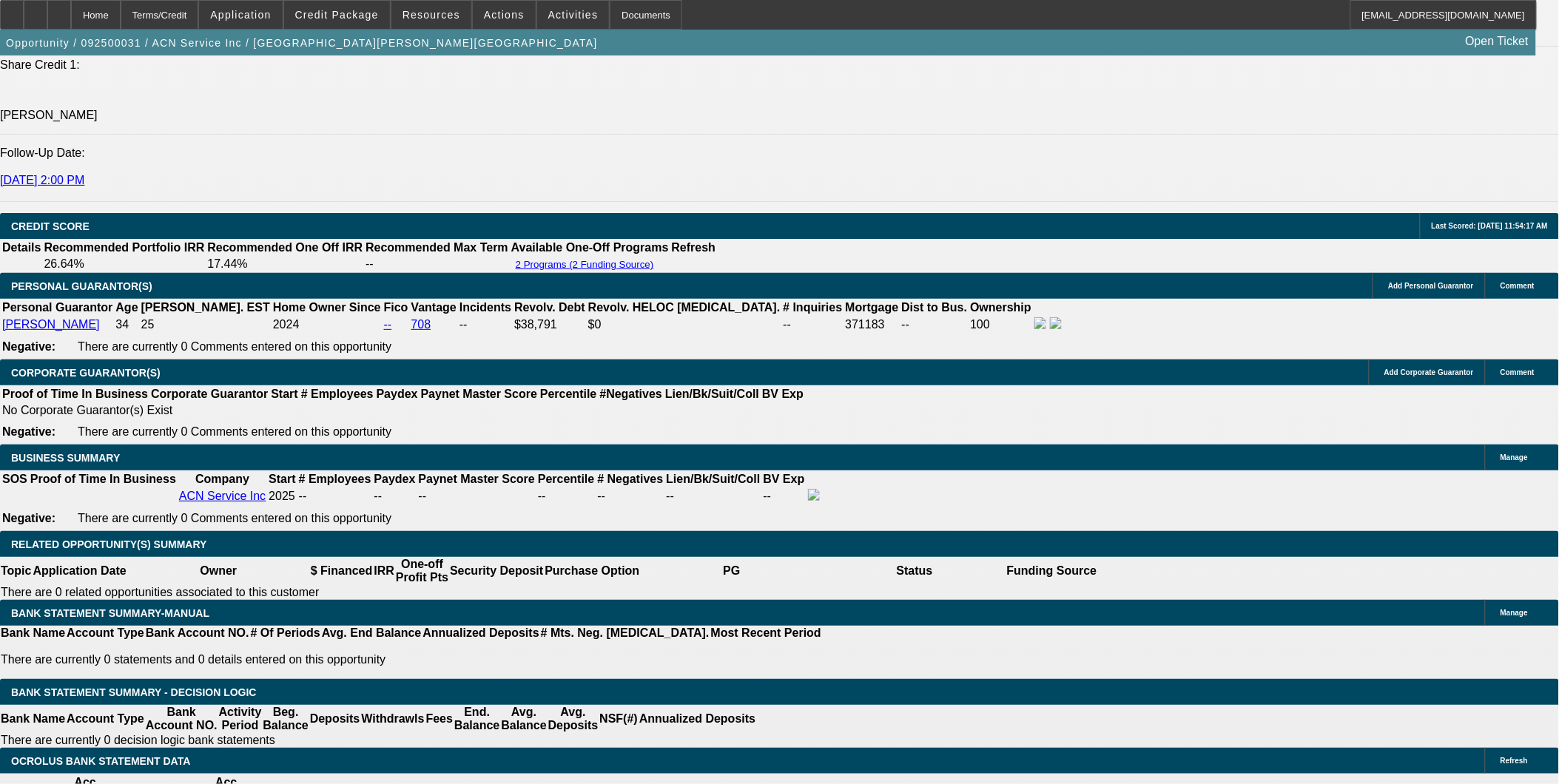
scroll to position [1971, 0]
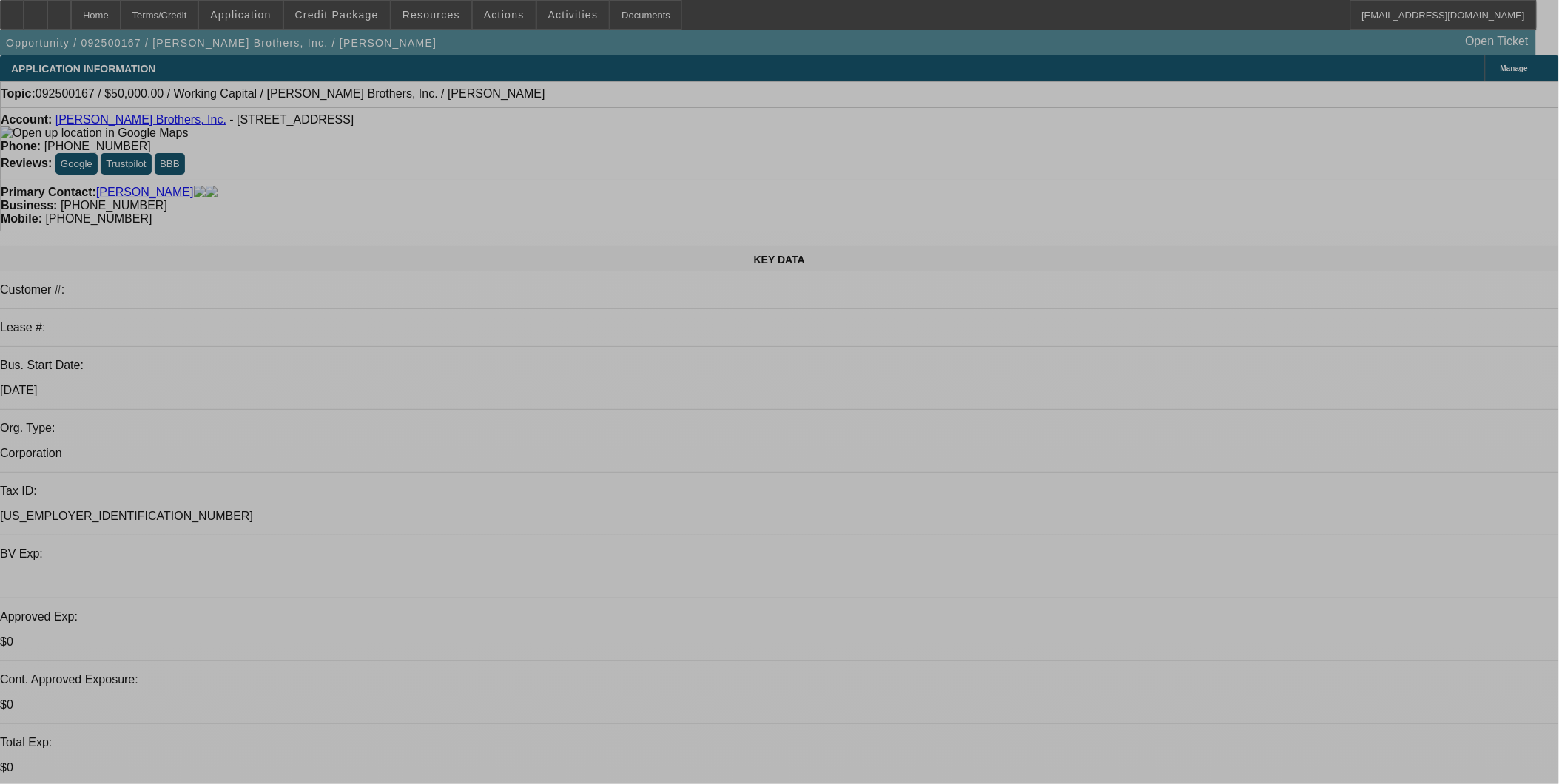
select select "0"
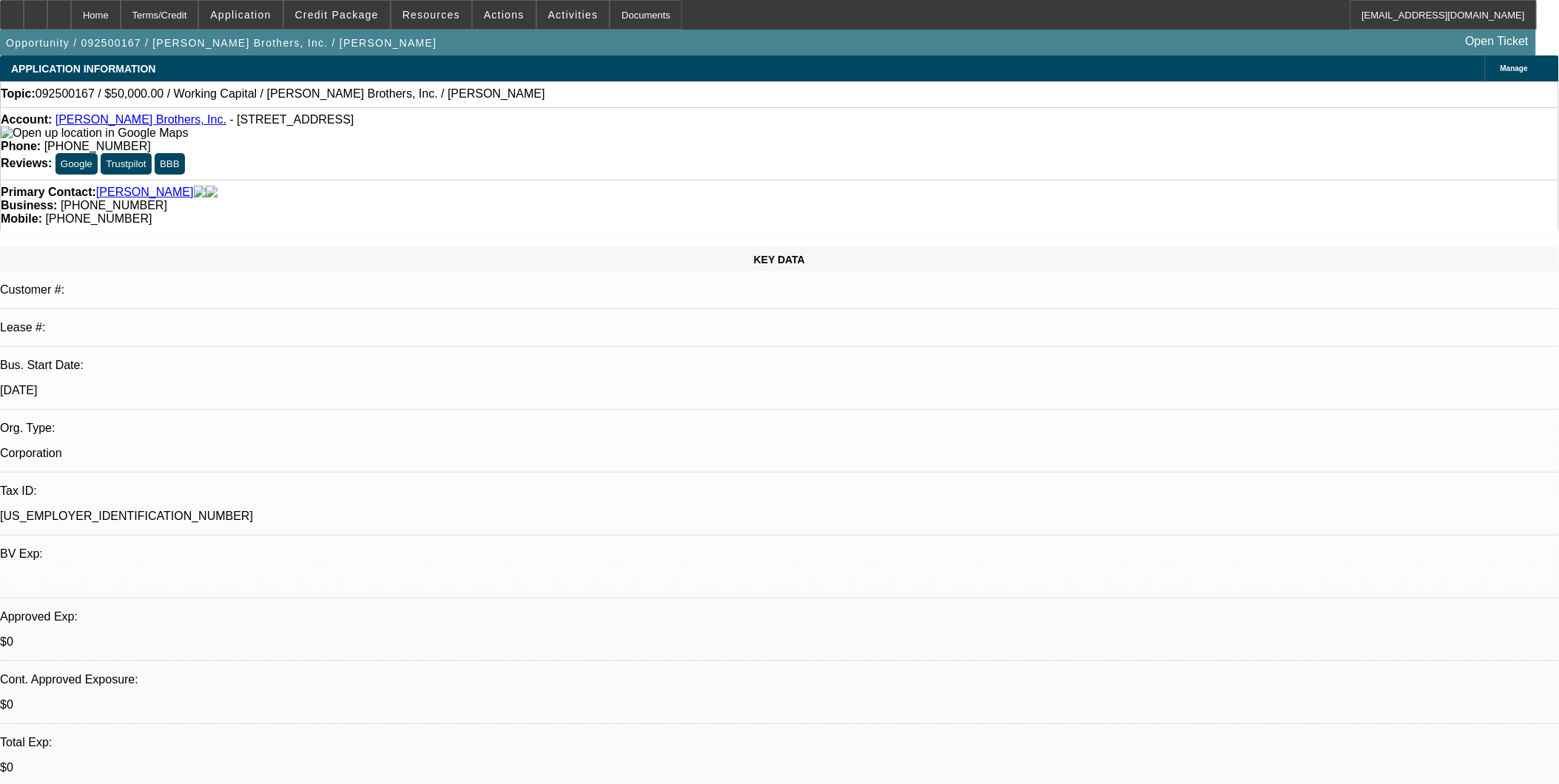
select select "0"
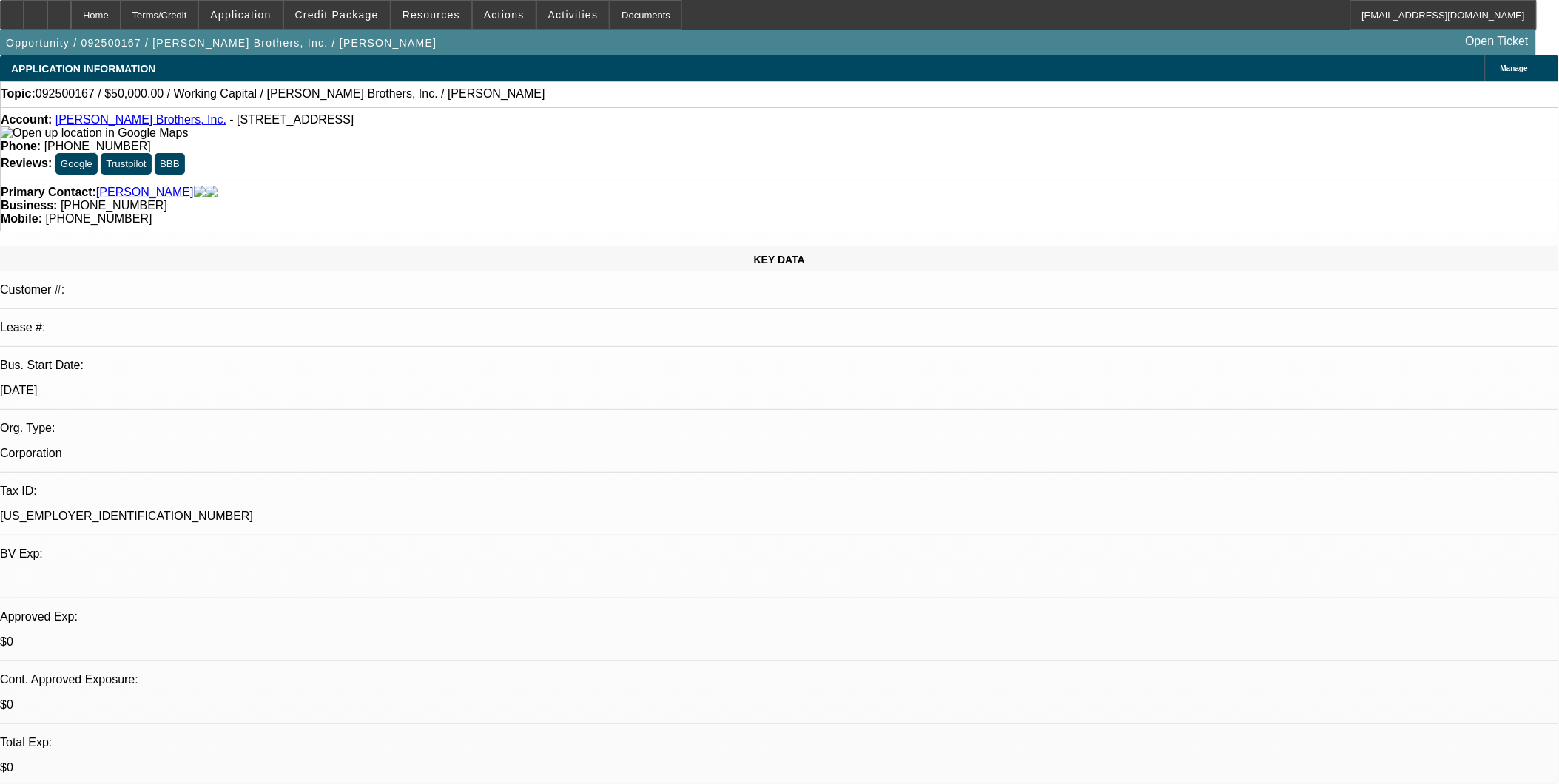
select select "0"
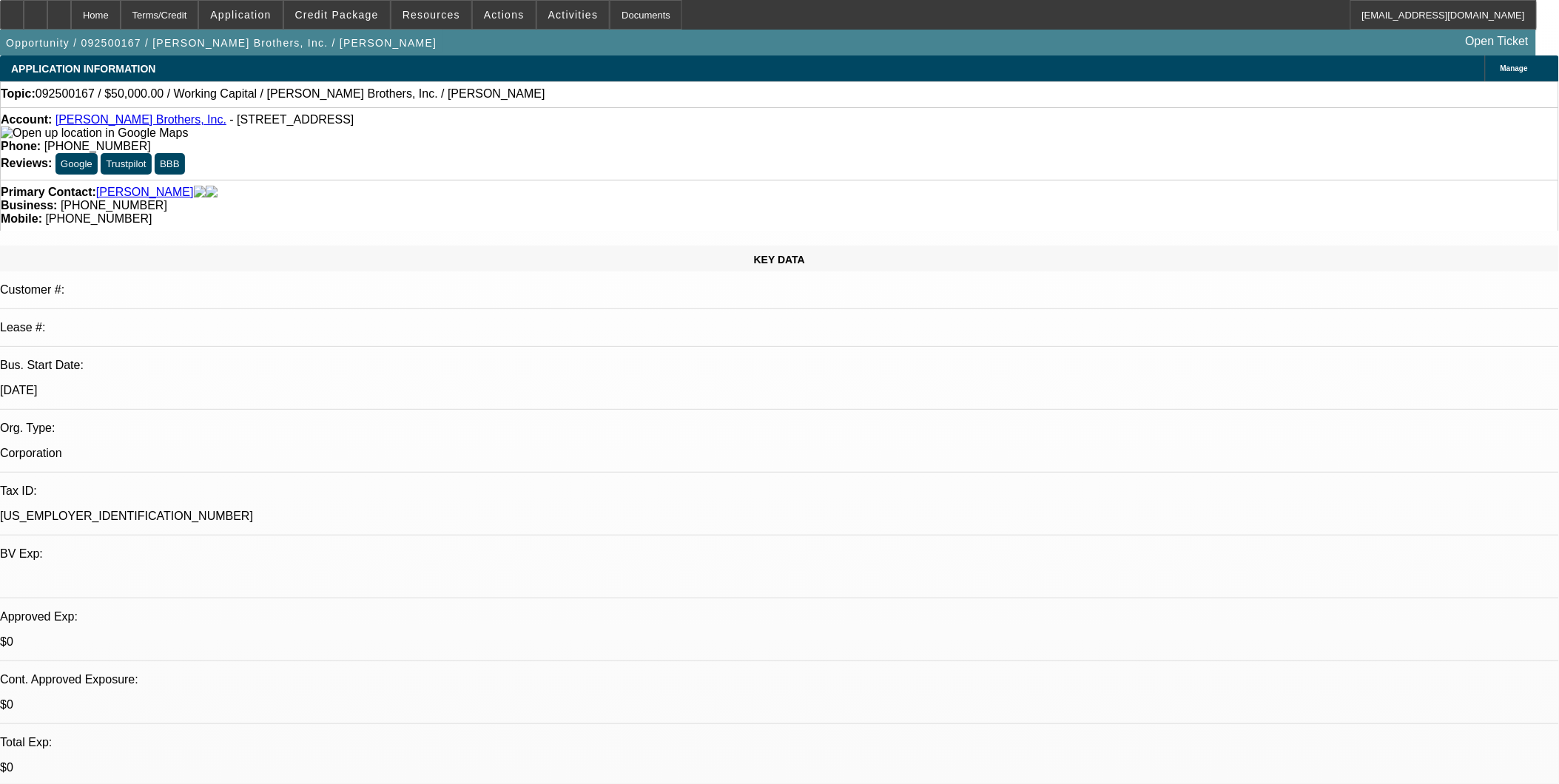
select select "0"
select select "1"
select select "2"
select select "6"
select select "1"
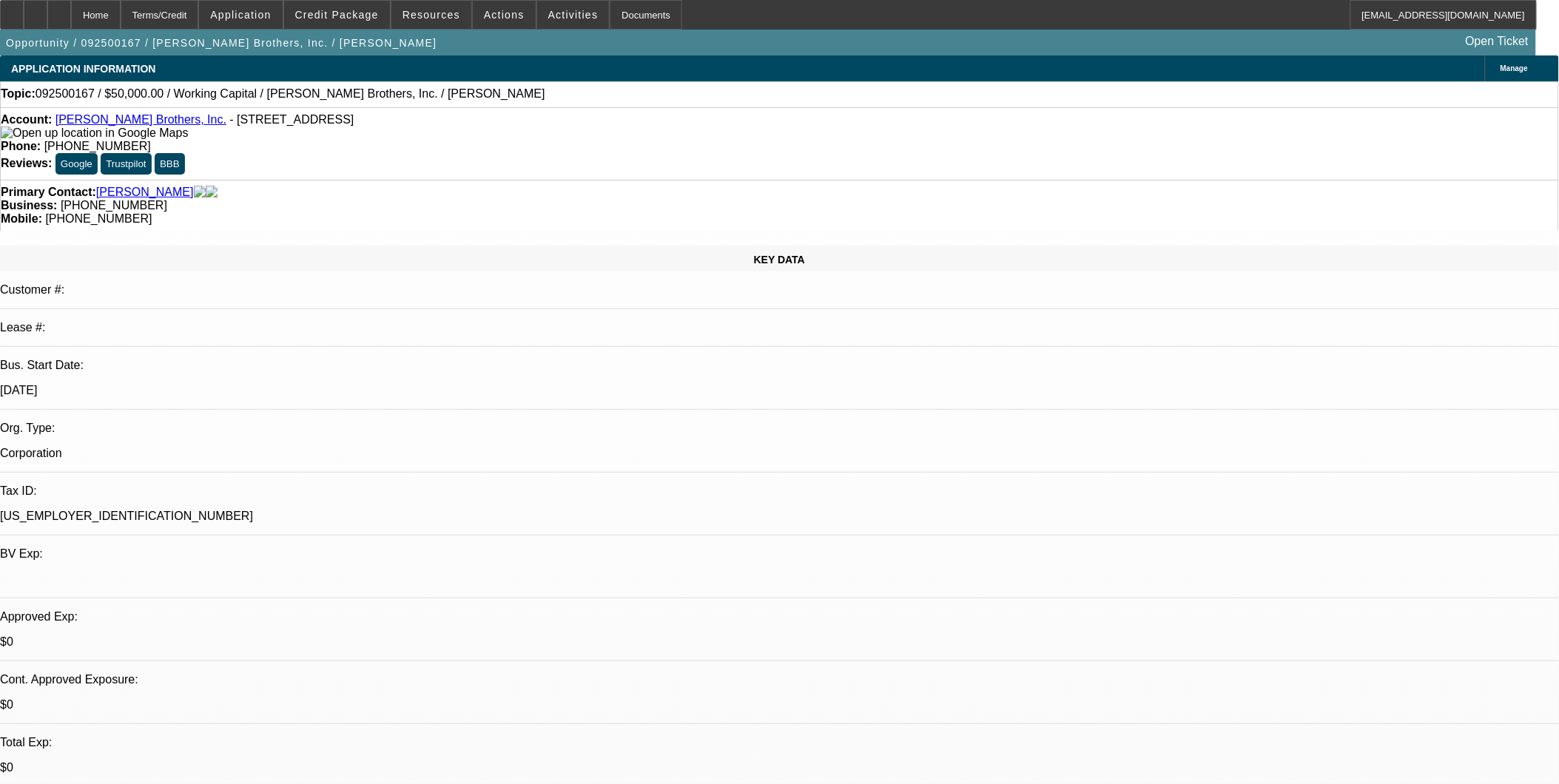
select select "2"
select select "6"
select select "1"
select select "2"
select select "6"
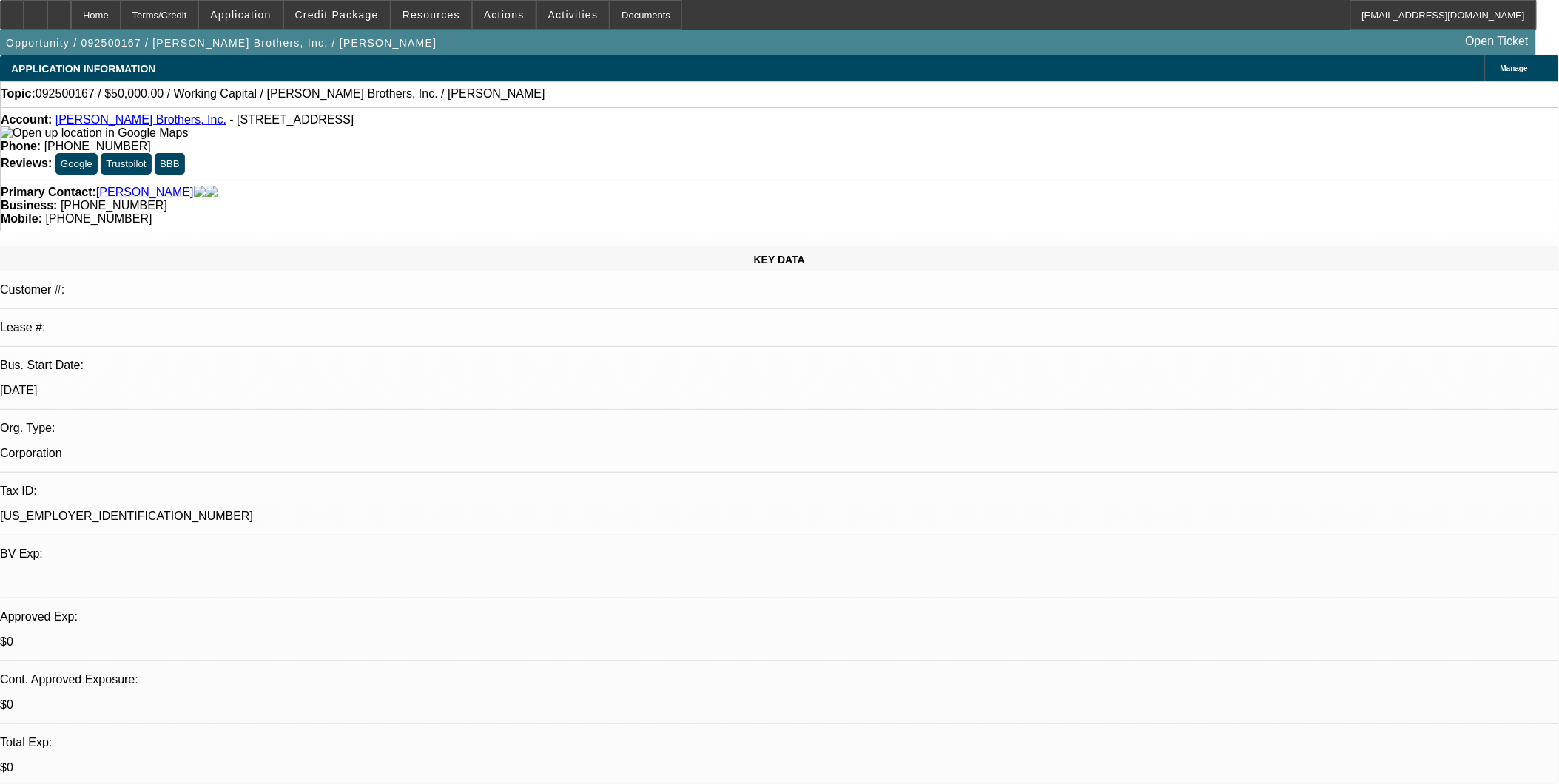
select select "1"
select select "2"
select select "6"
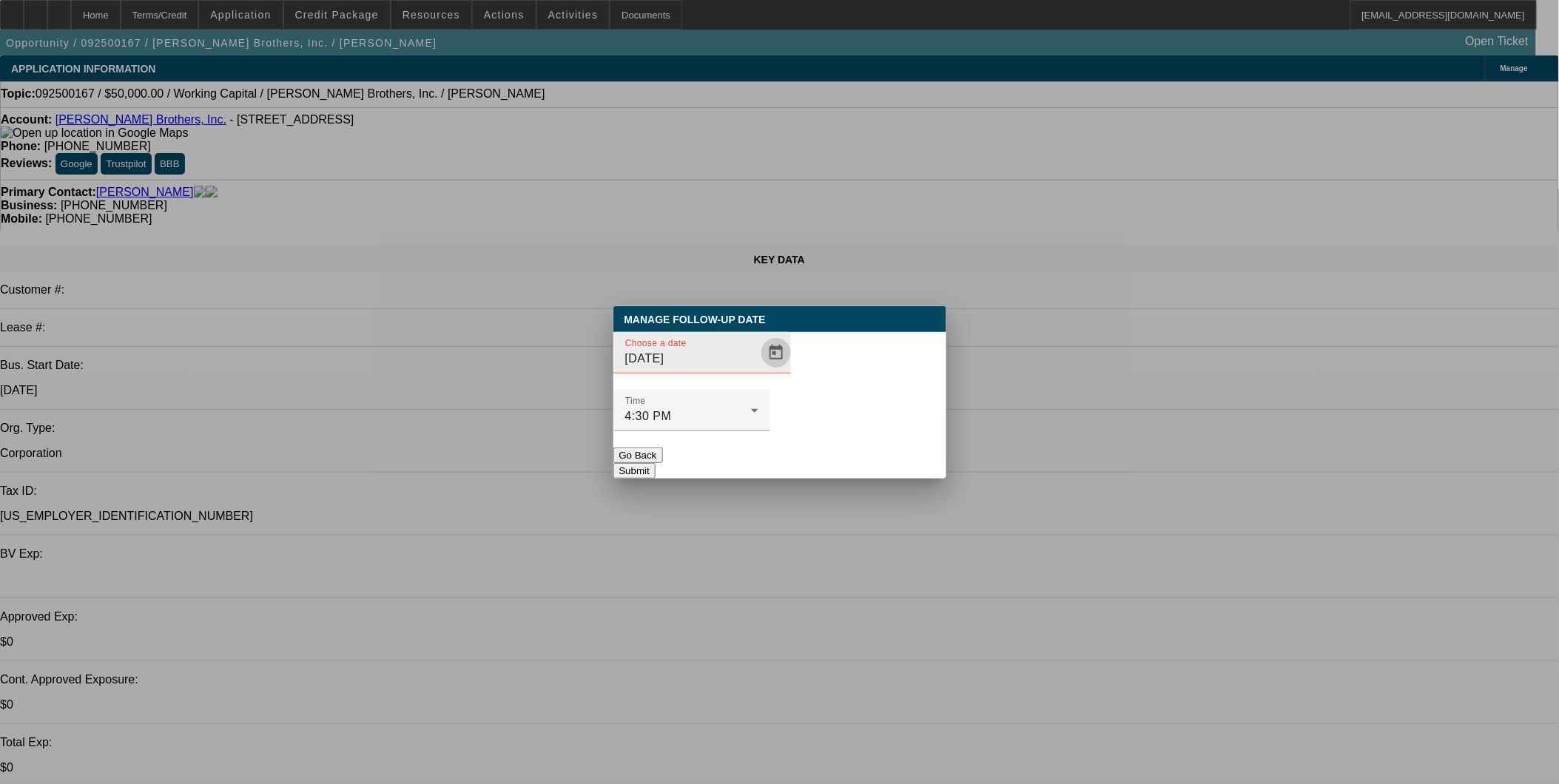
click at [758, 370] on span "Open calendar" at bounding box center [775, 352] width 36 height 36
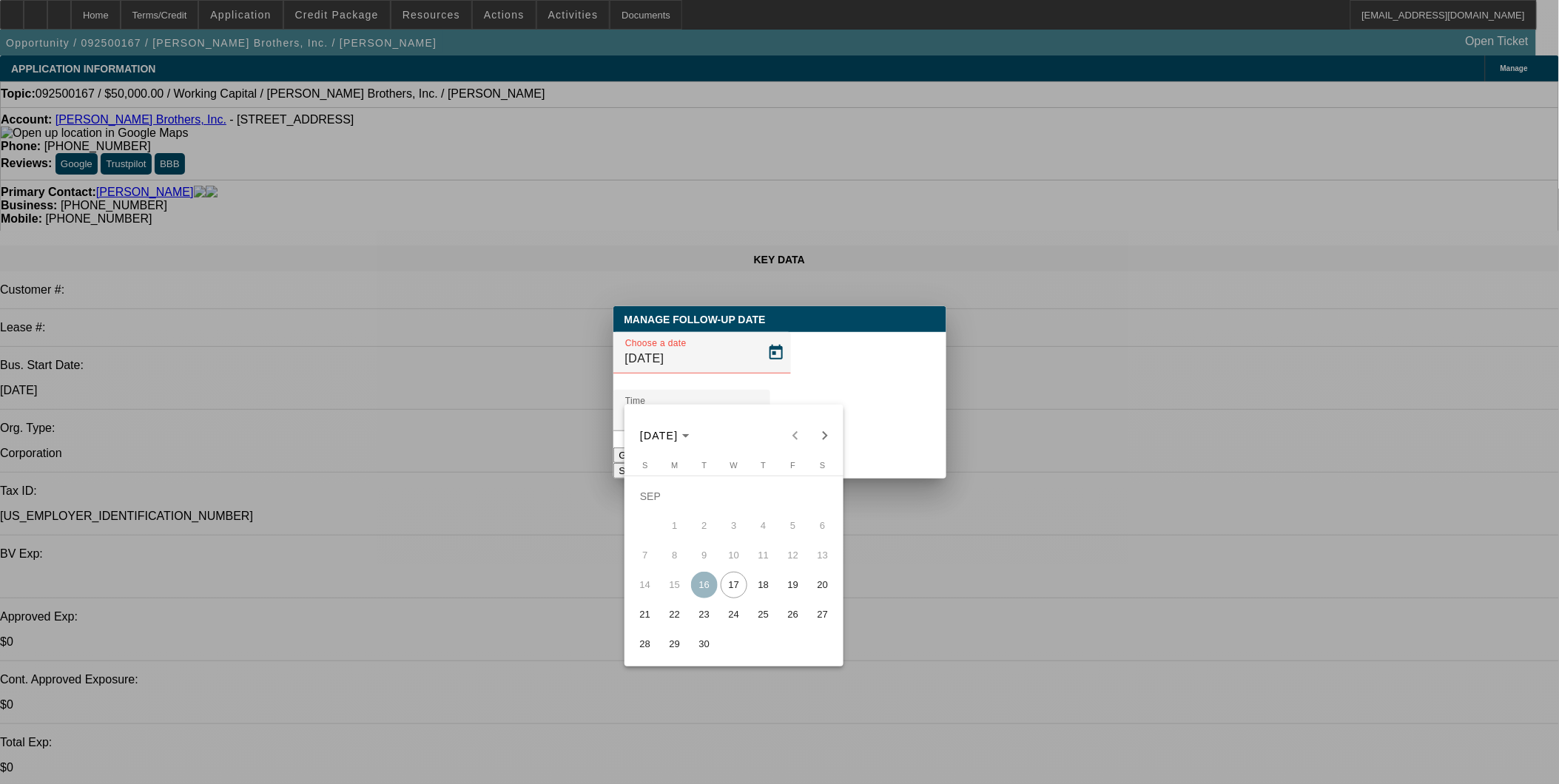
click at [786, 596] on span "19" at bounding box center [793, 585] width 26 height 26
type input "9/19/2025"
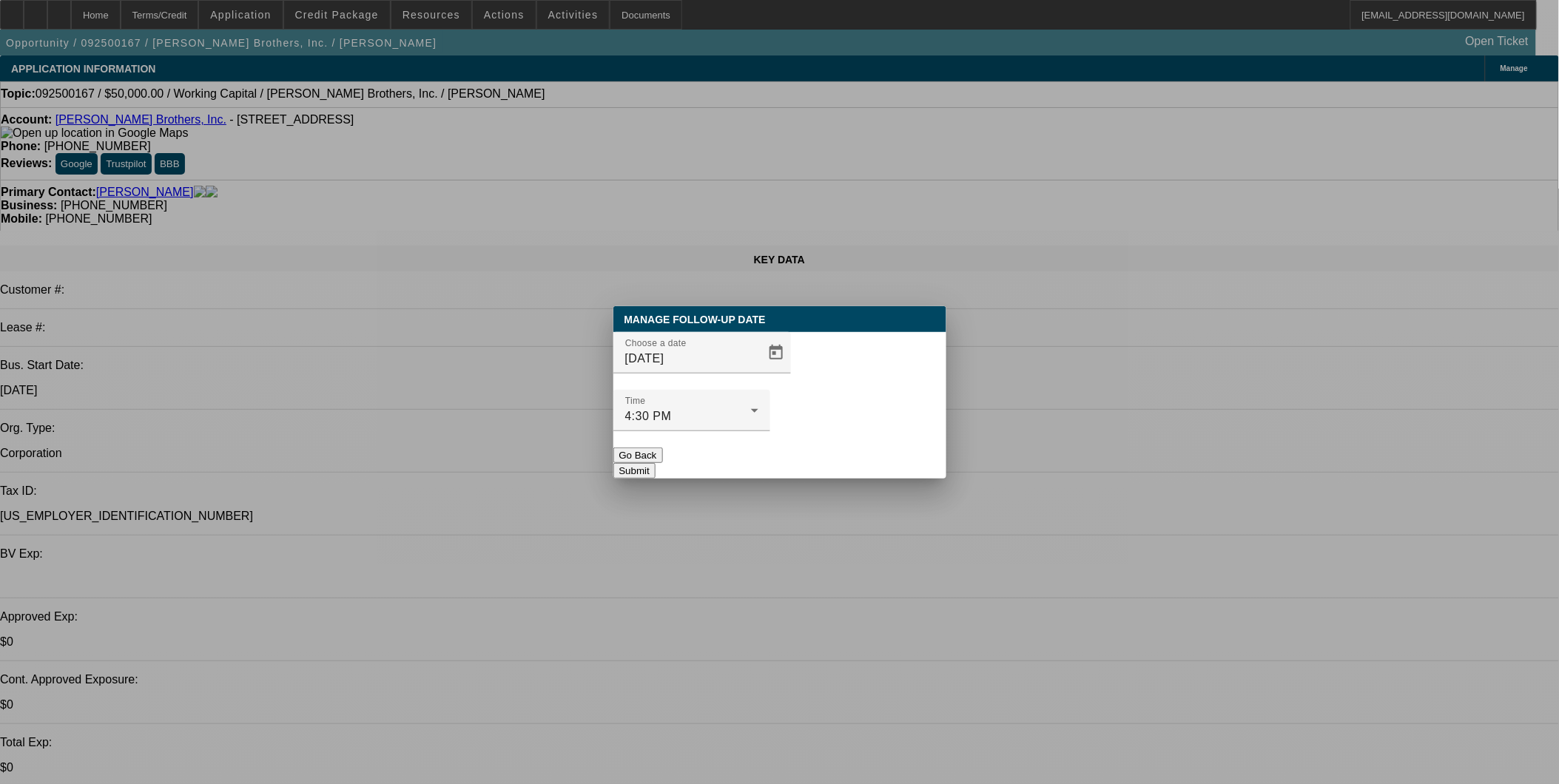
click at [656, 463] on button "Submit" at bounding box center [634, 470] width 42 height 16
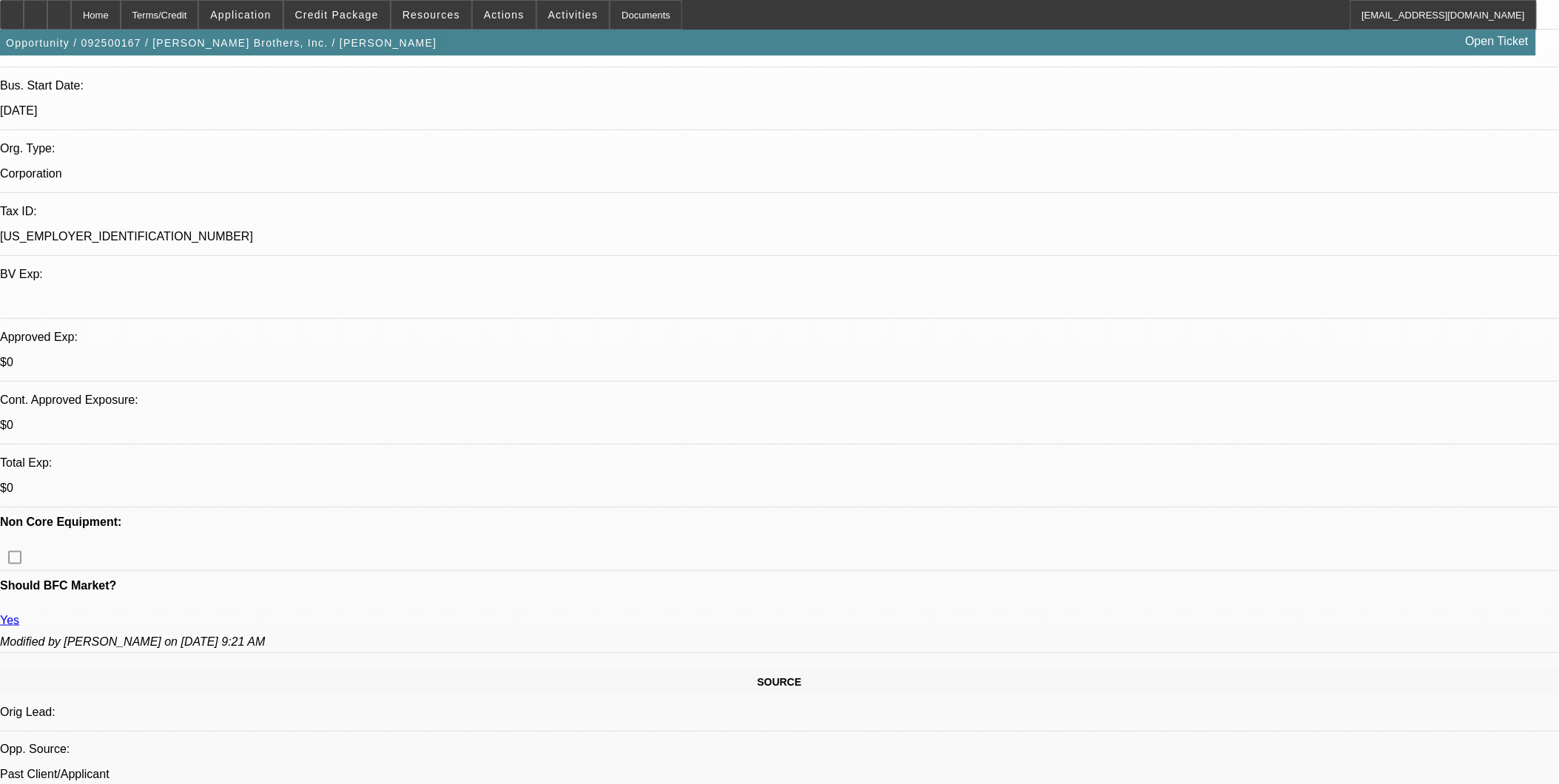
scroll to position [82, 0]
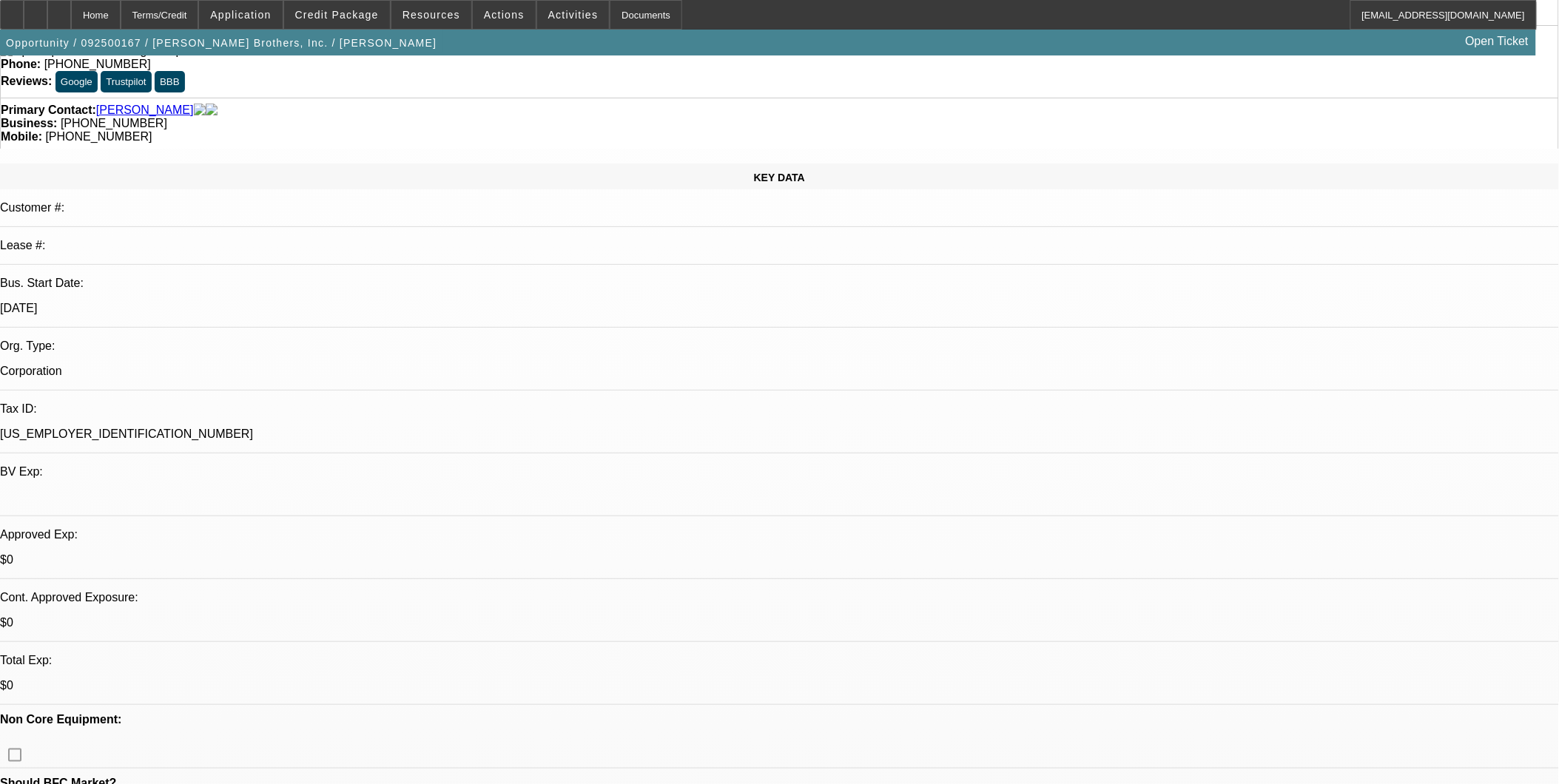
click at [440, 103] on div "Primary Contact: Kiley, Harold" at bounding box center [780, 110] width 1557 height 13
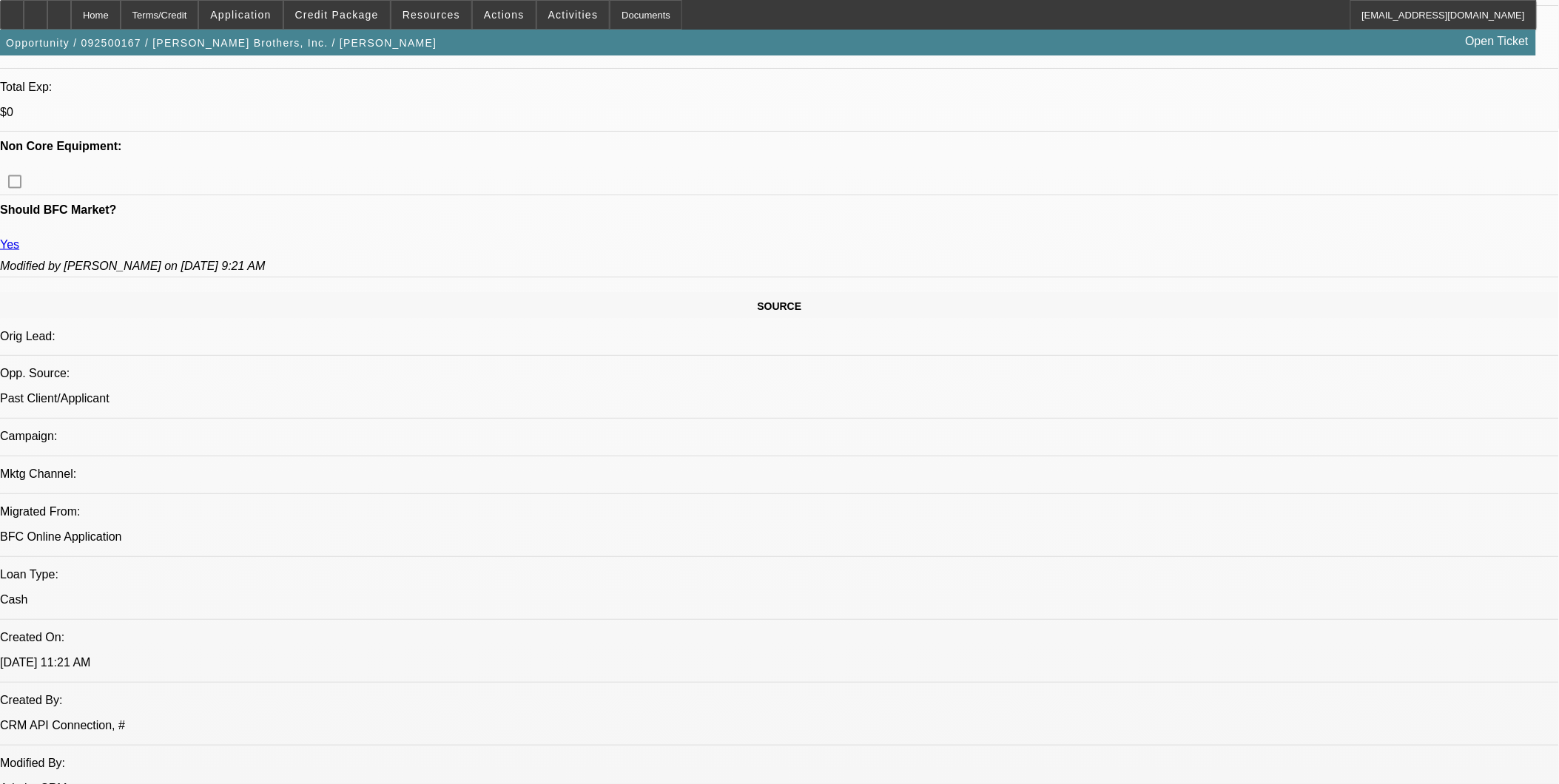
scroll to position [657, 0]
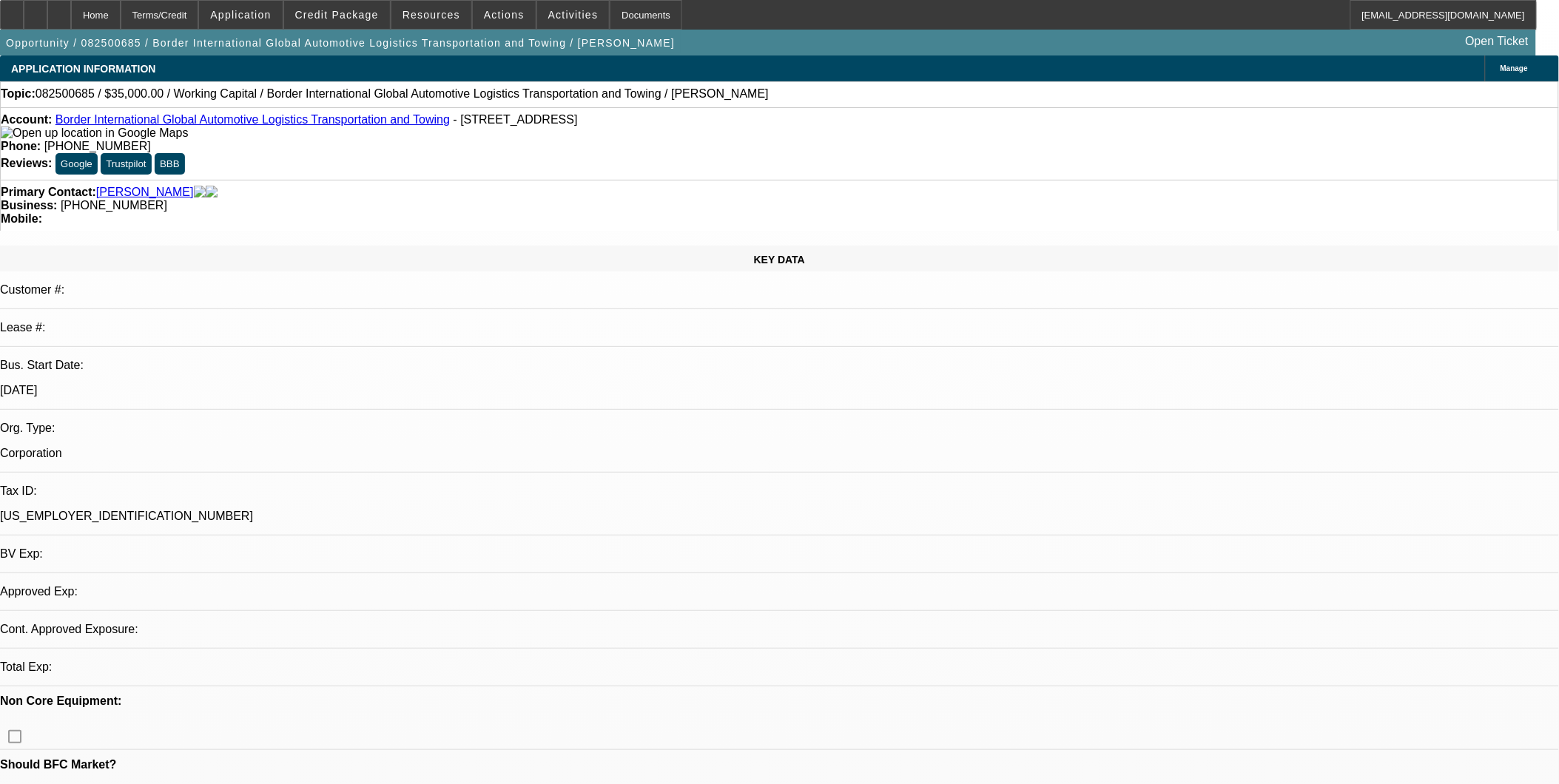
select select "0"
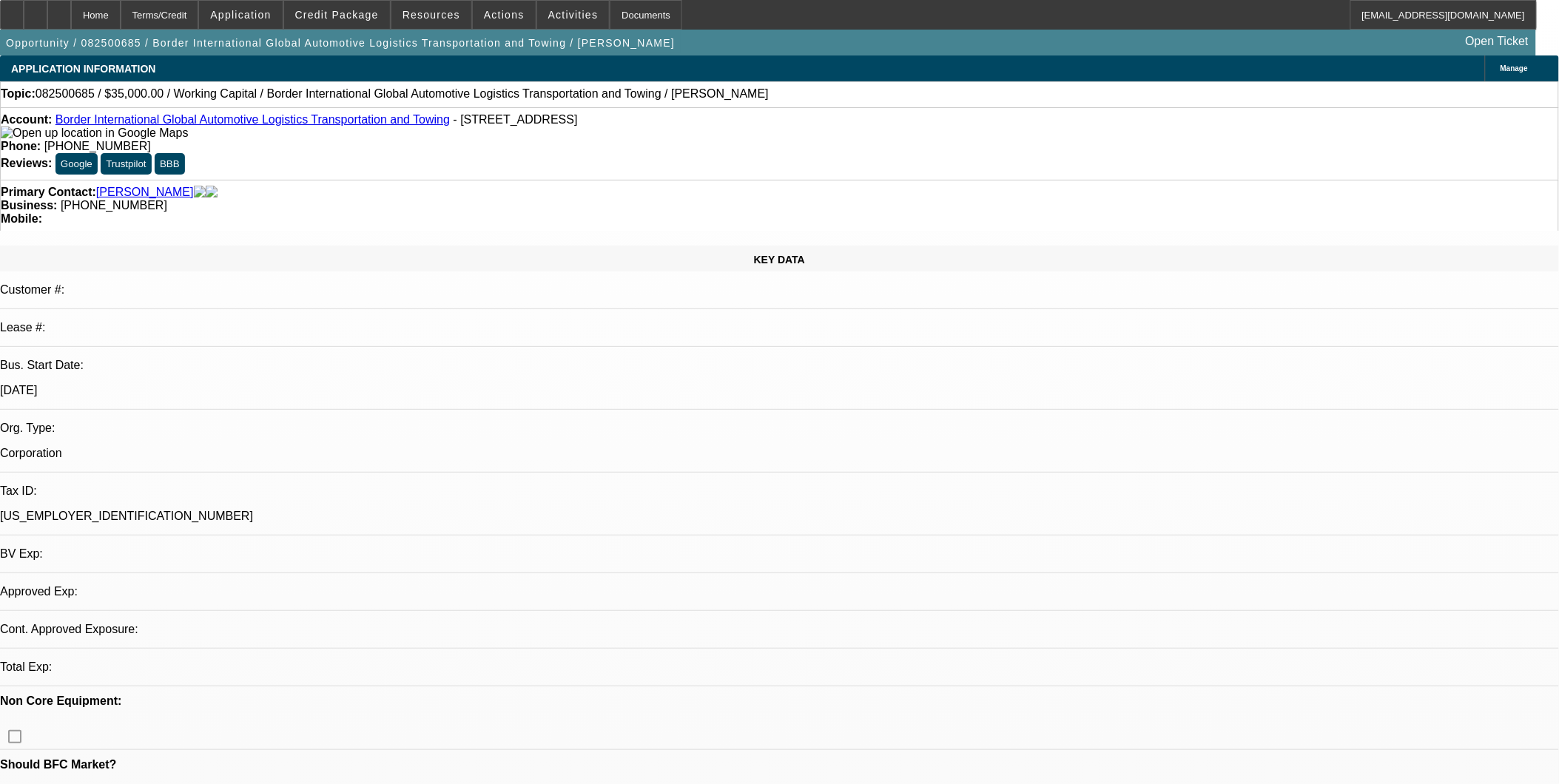
select select "0"
select select "1"
select select "2"
select select "6"
select select "1"
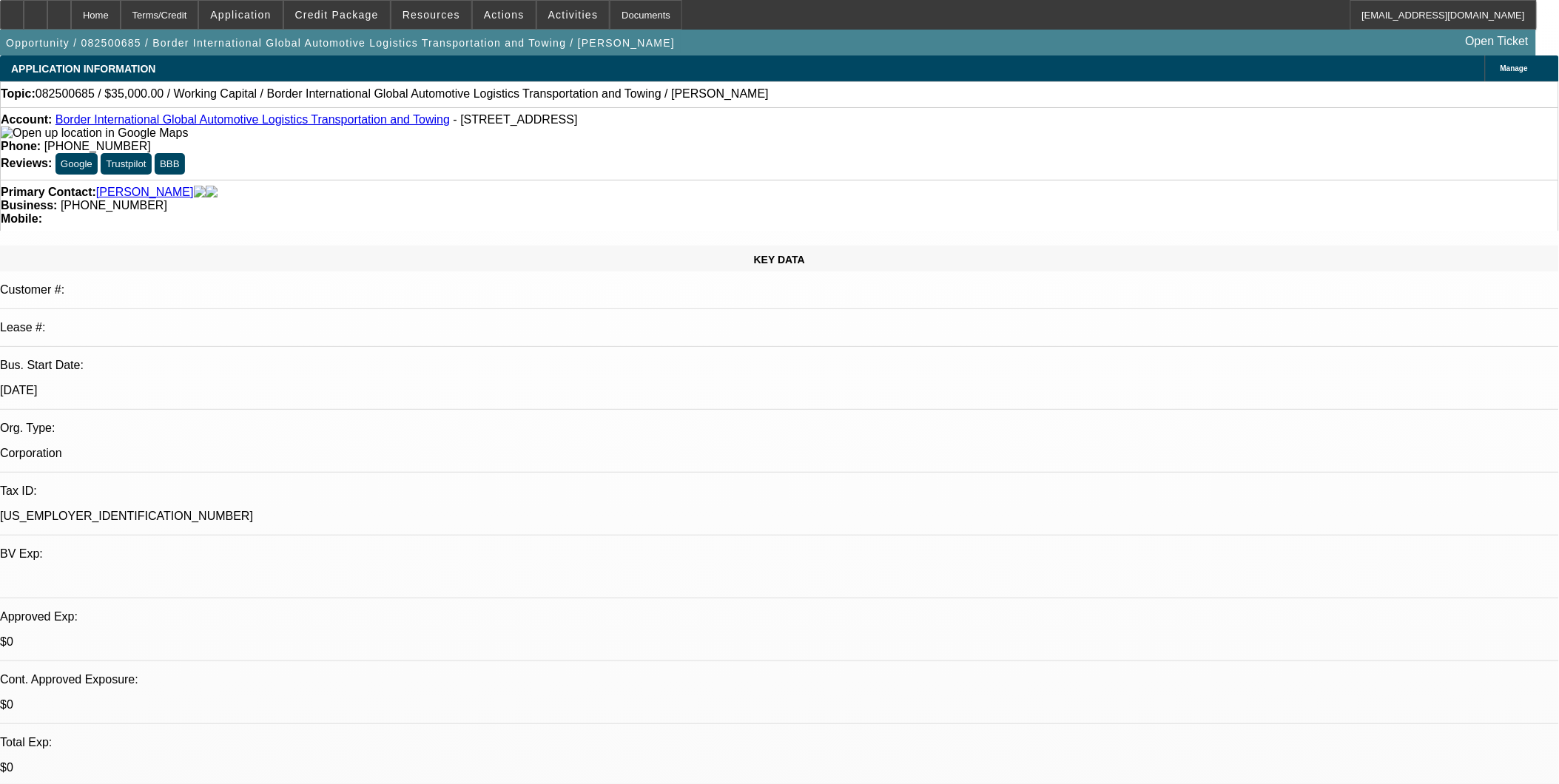
select select "2"
select select "6"
drag, startPoint x: 62, startPoint y: 122, endPoint x: 387, endPoint y: 120, distance: 325.0
click at [387, 120] on div "Account: Border International Global Automotive Logistics Transportation and To…" at bounding box center [780, 126] width 1557 height 26
copy div ": Border International Global Automotive Logistics Transportation and Towing"
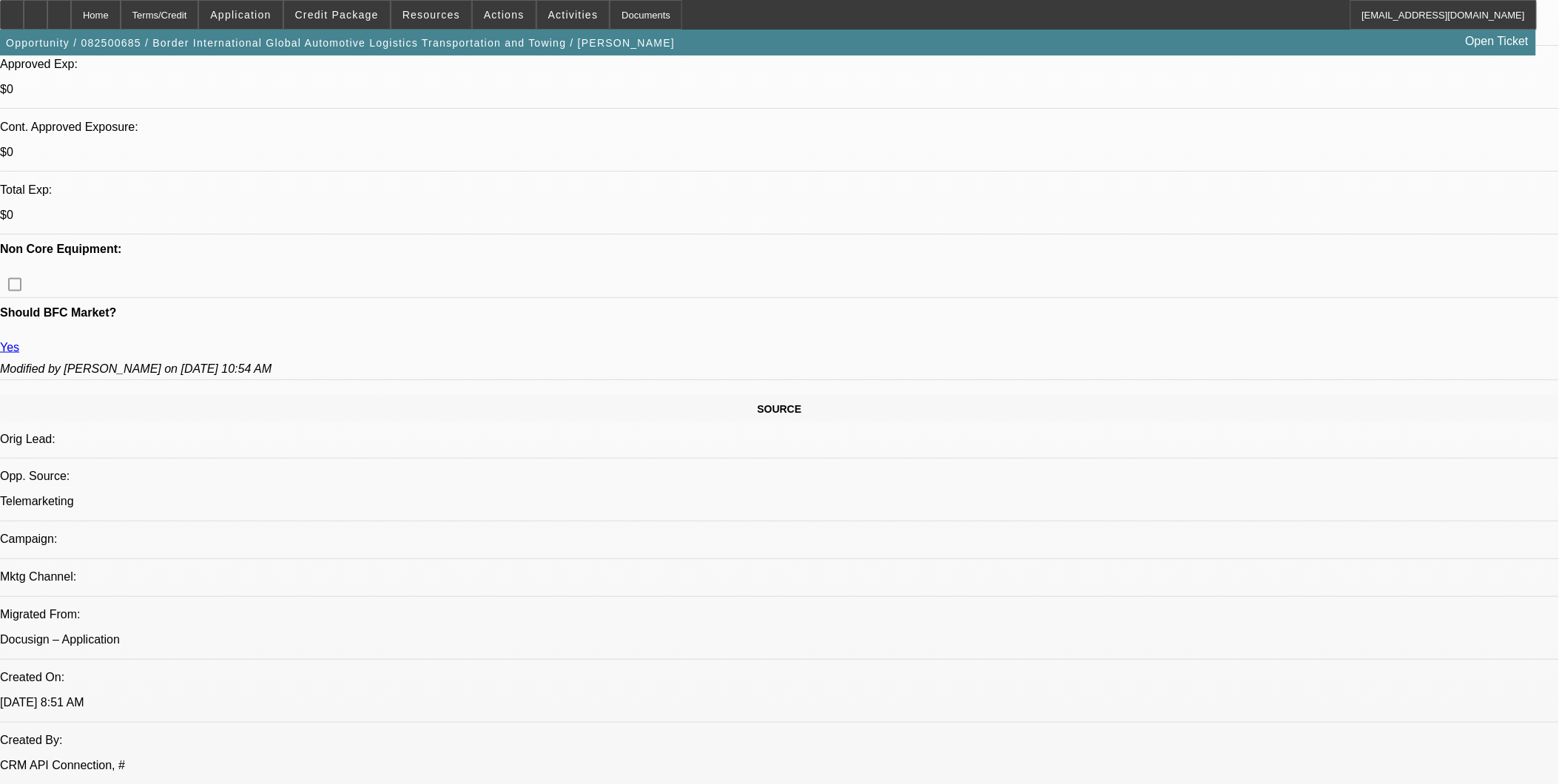
scroll to position [657, 0]
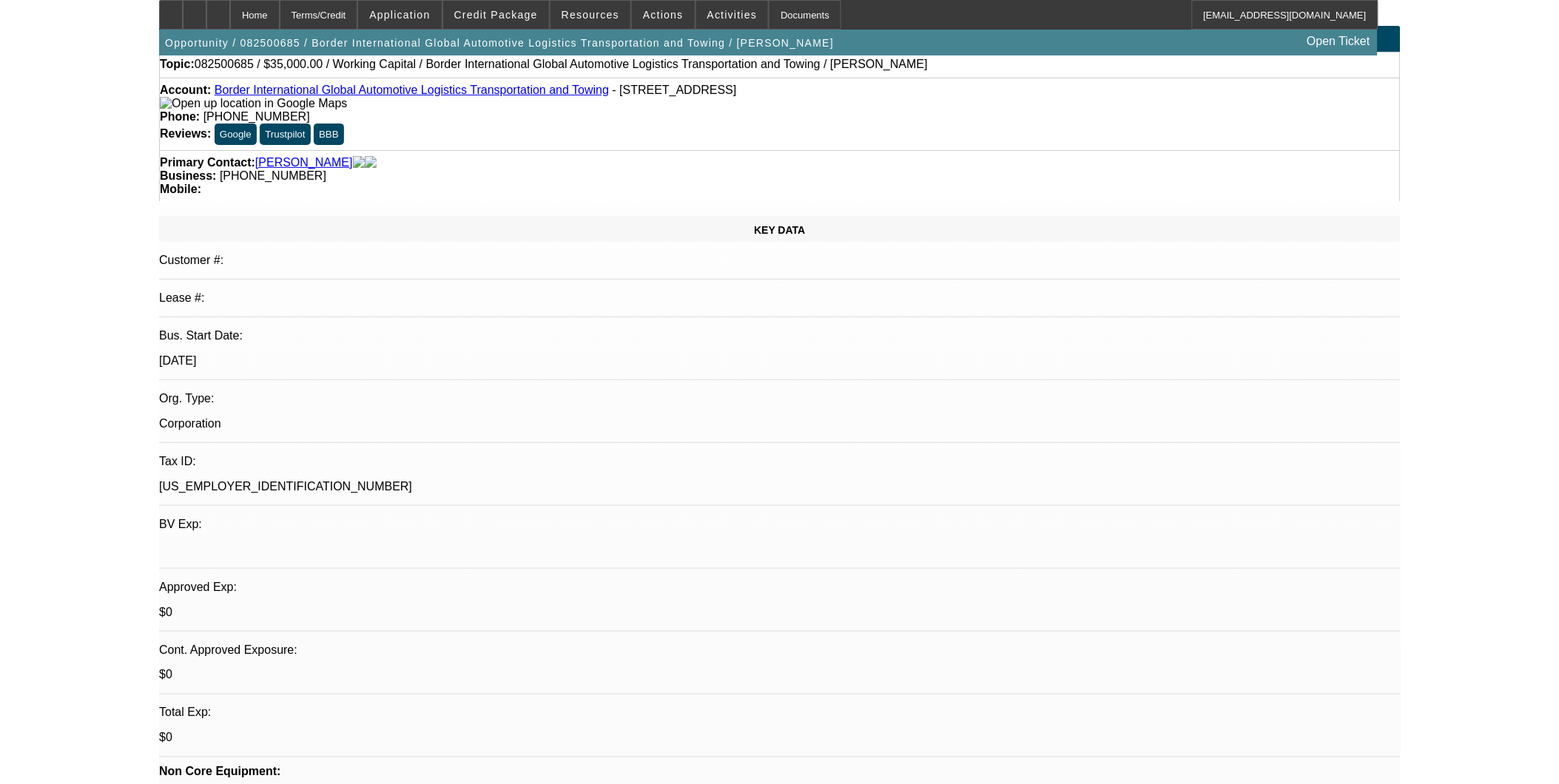
scroll to position [0, 0]
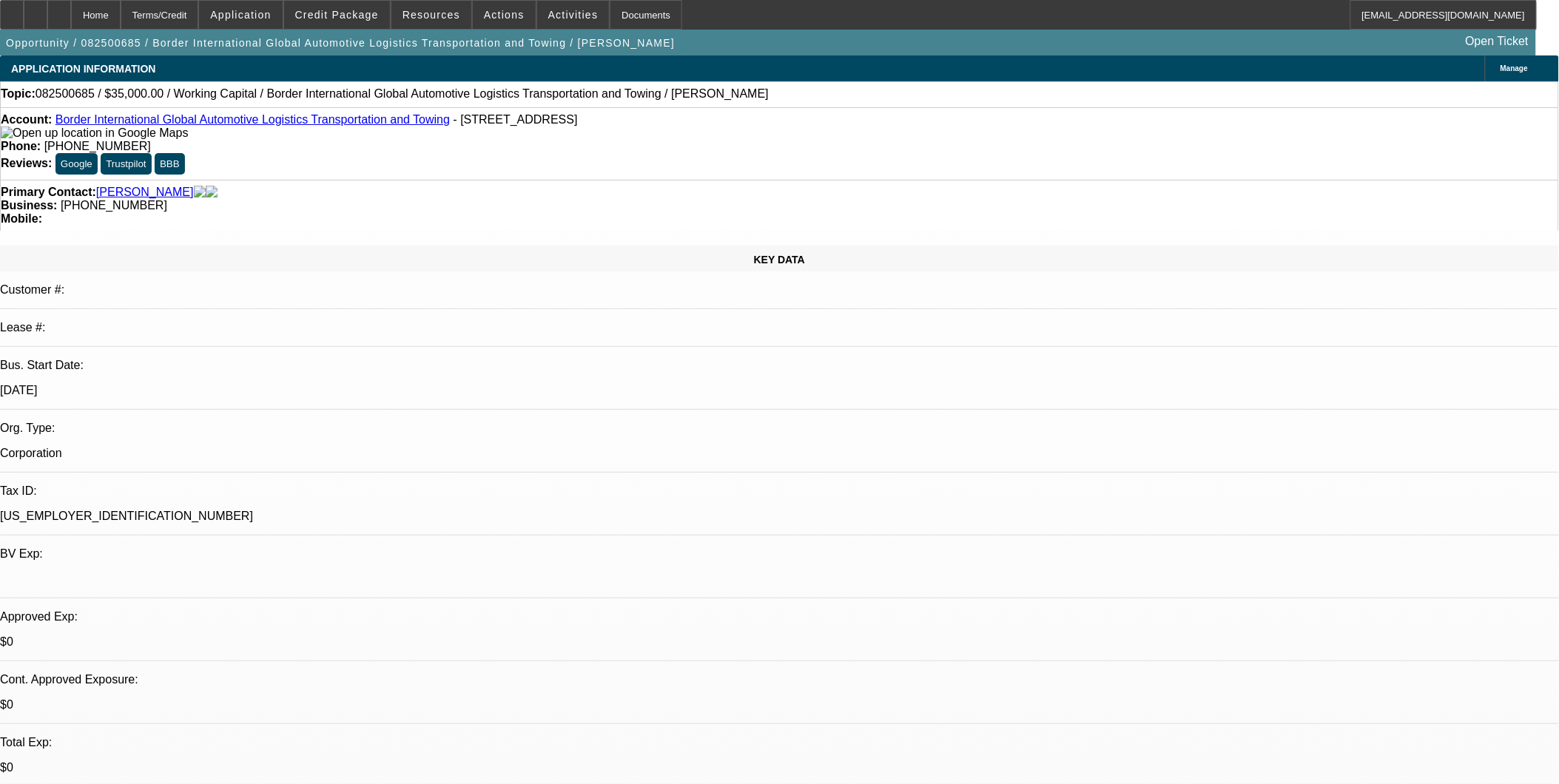
click at [314, 12] on span at bounding box center [337, 14] width 106 height 36
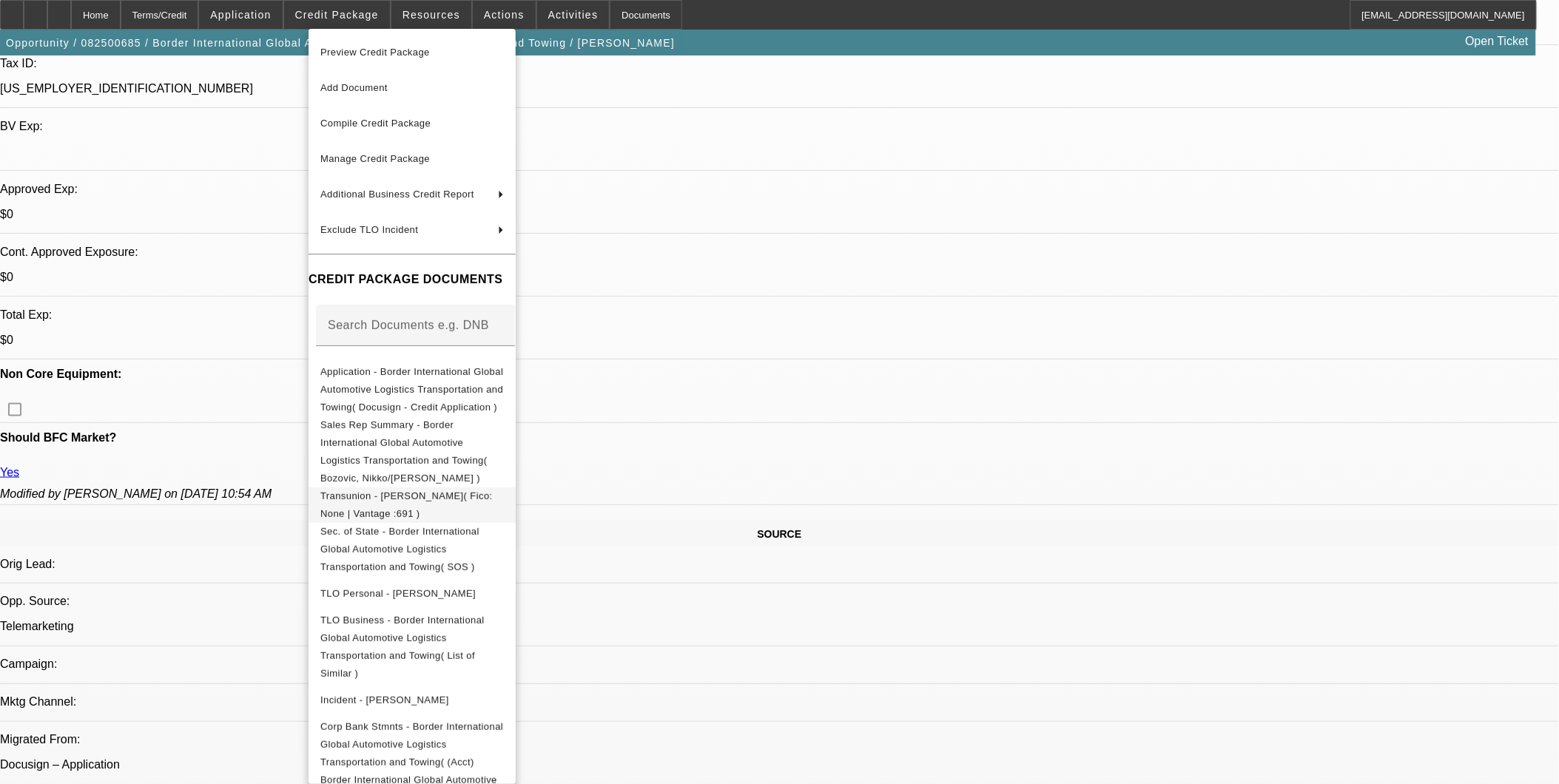
scroll to position [492, 0]
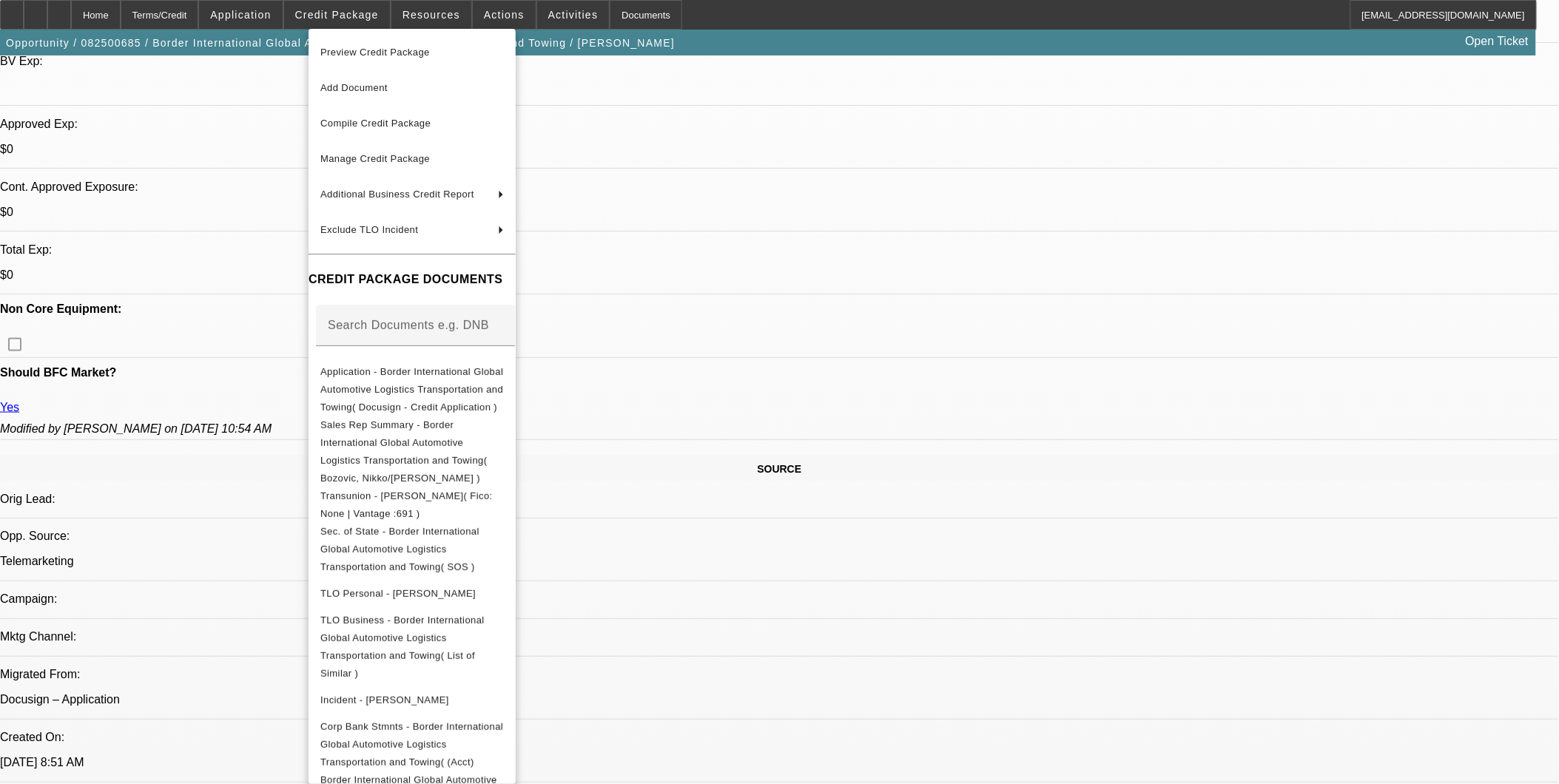
click at [1148, 673] on div at bounding box center [780, 392] width 1559 height 784
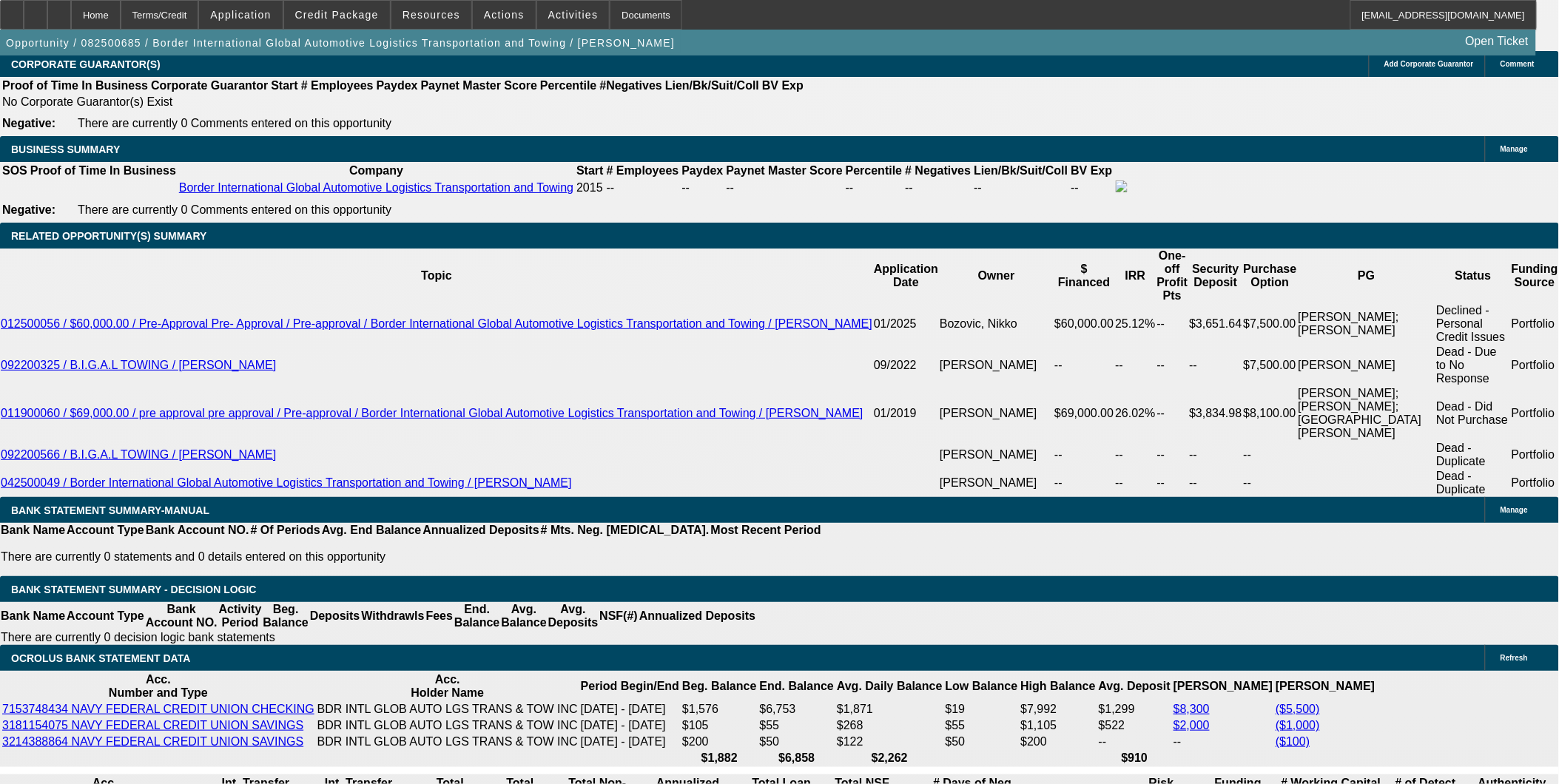
scroll to position [2300, 0]
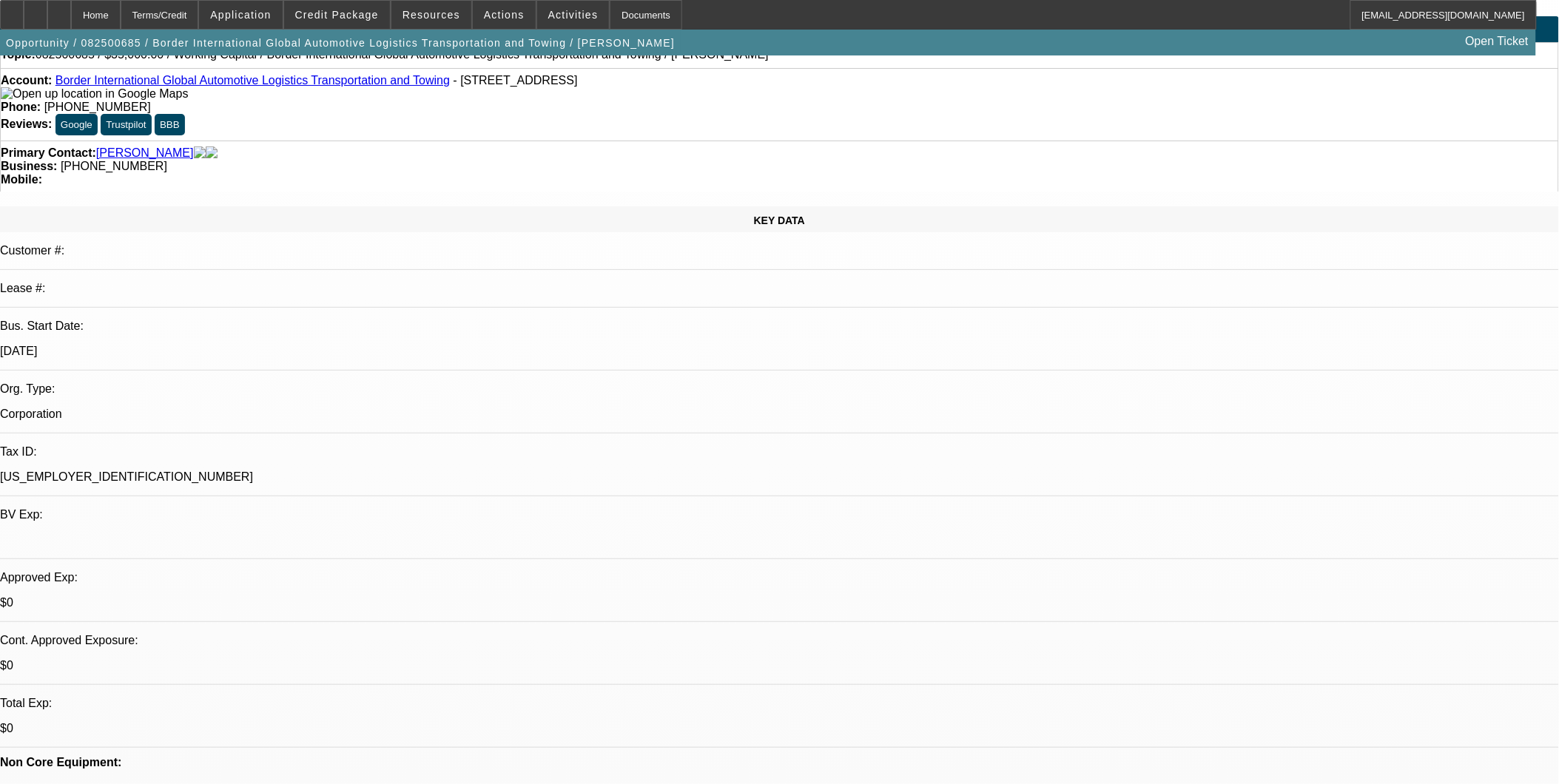
scroll to position [0, 0]
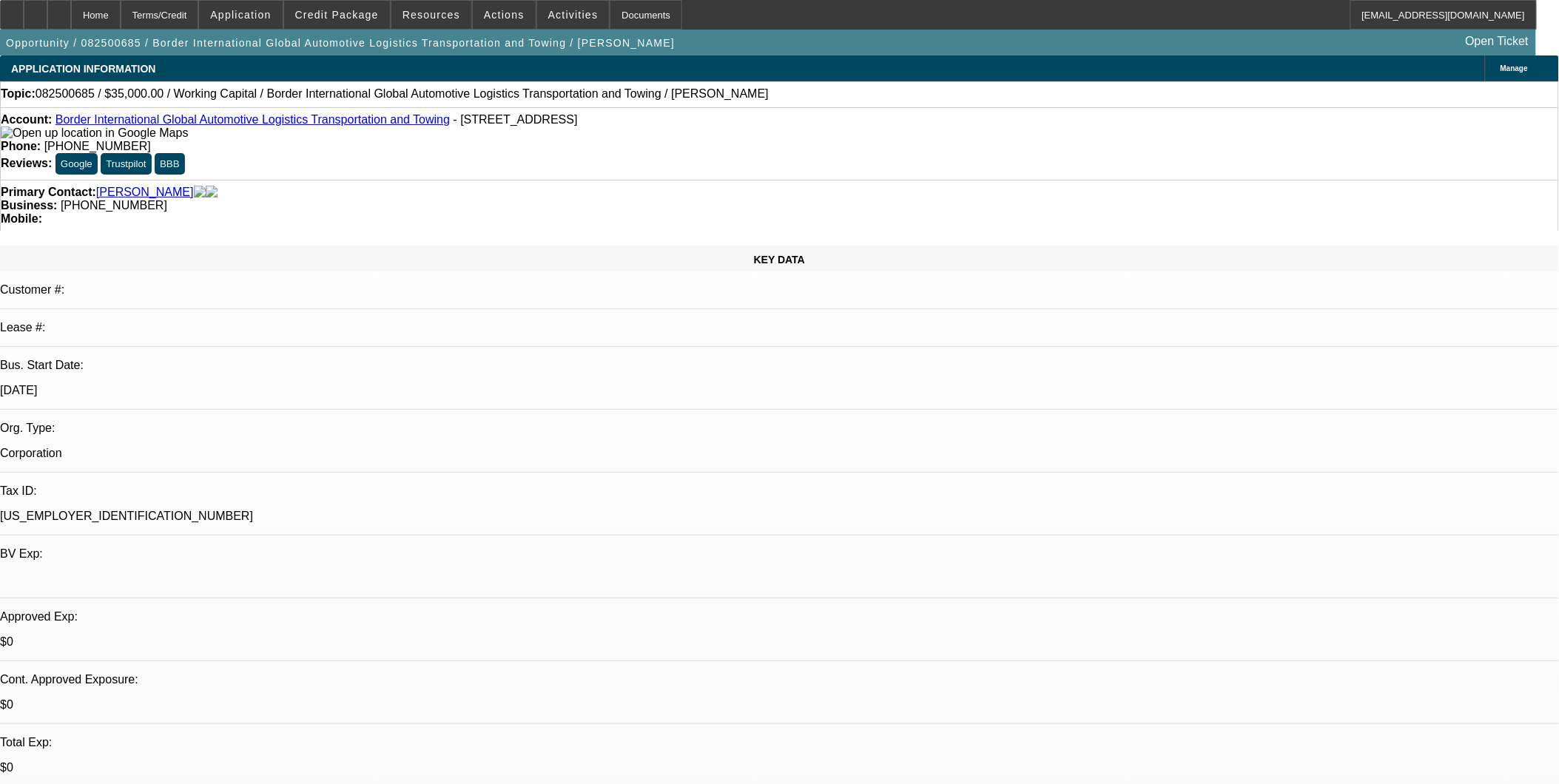
click at [188, 122] on link "Border International Global Automotive Logistics Transportation and Towing" at bounding box center [252, 119] width 394 height 12
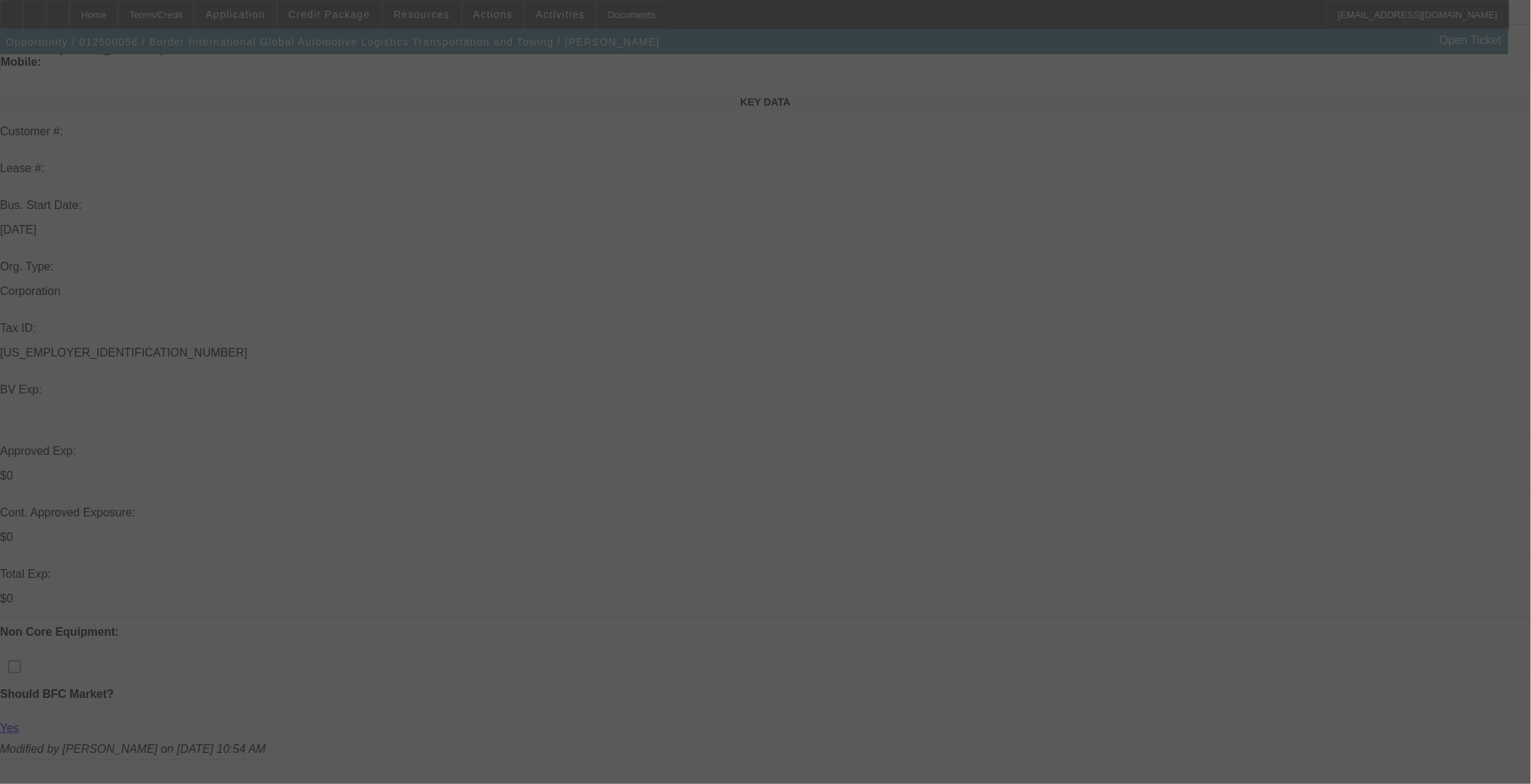
scroll to position [241, 0]
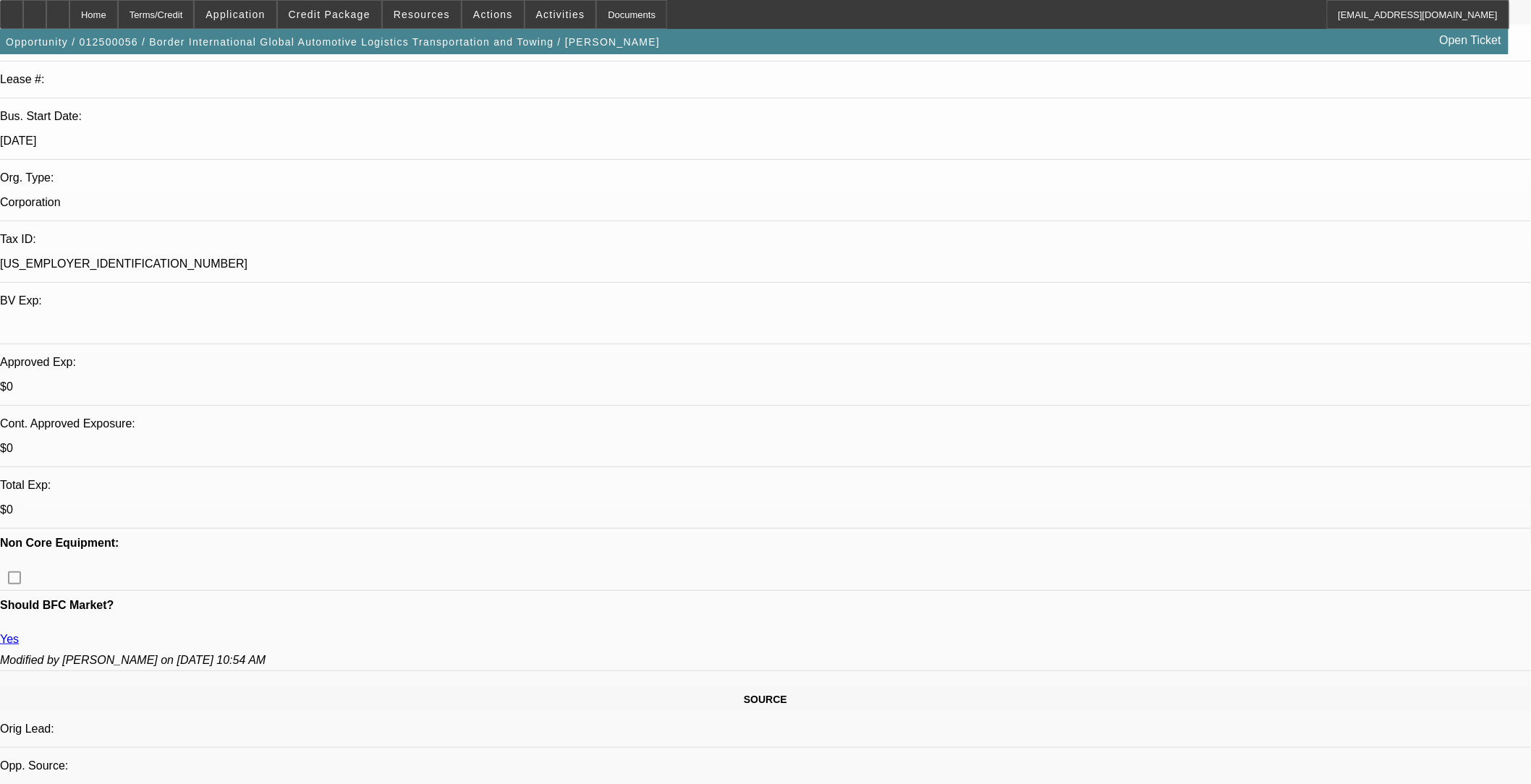
select select "0.2"
select select "2"
select select "0.1"
select select "0"
select select "2"
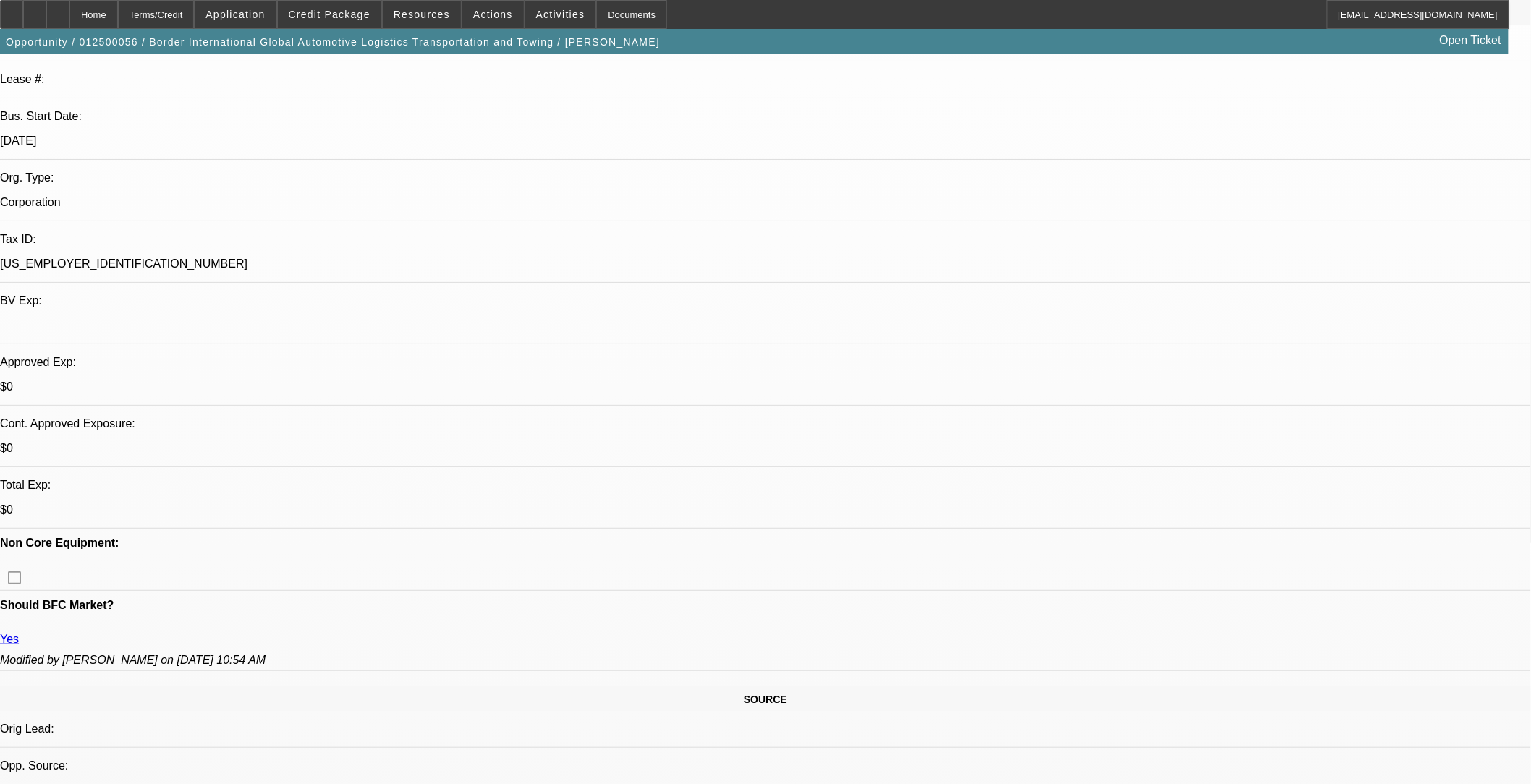
select select "0.1"
select select "0"
select select "0.1"
select select "0"
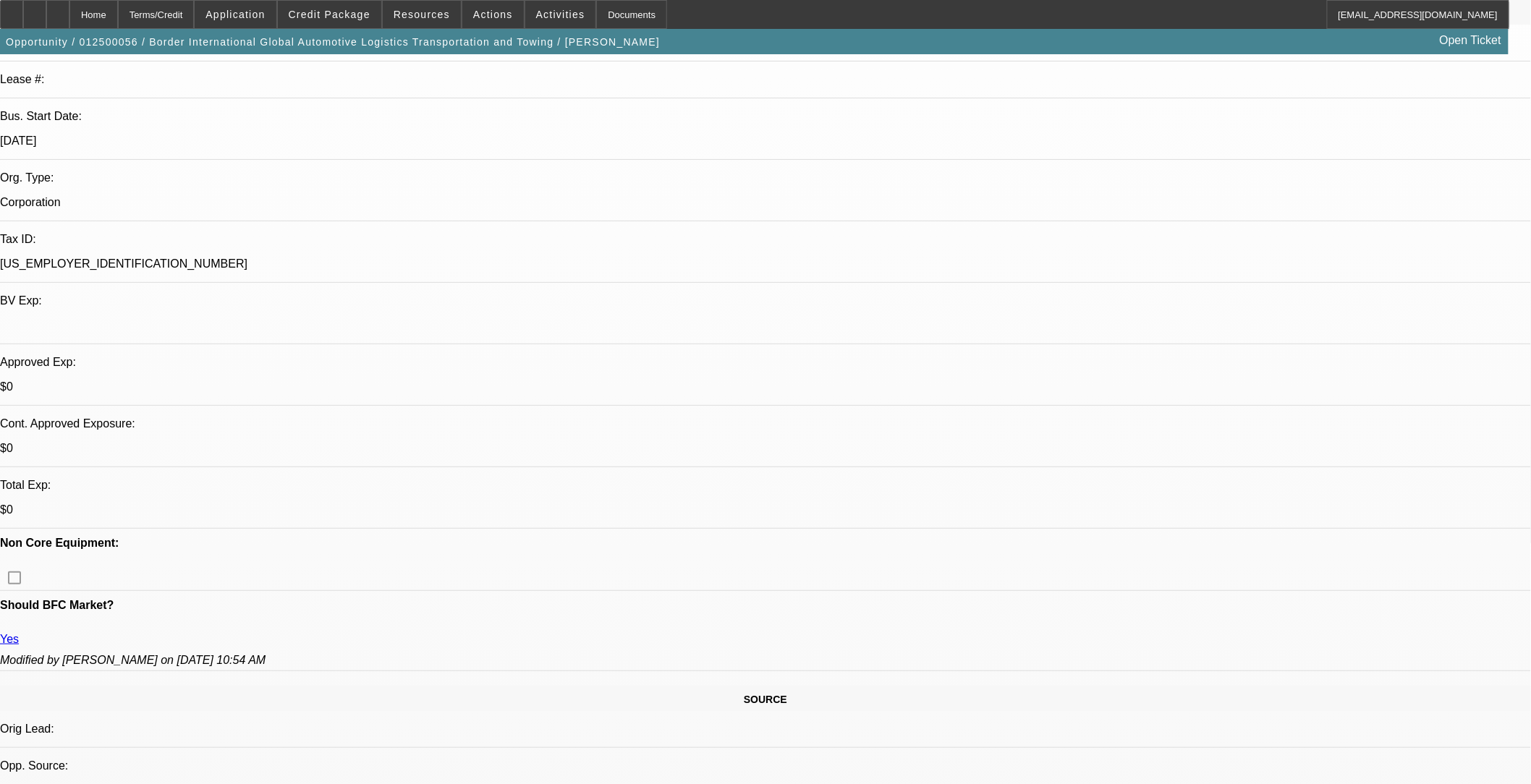
select select "0"
select select "0.1"
select select "1"
select select "2"
select select "4"
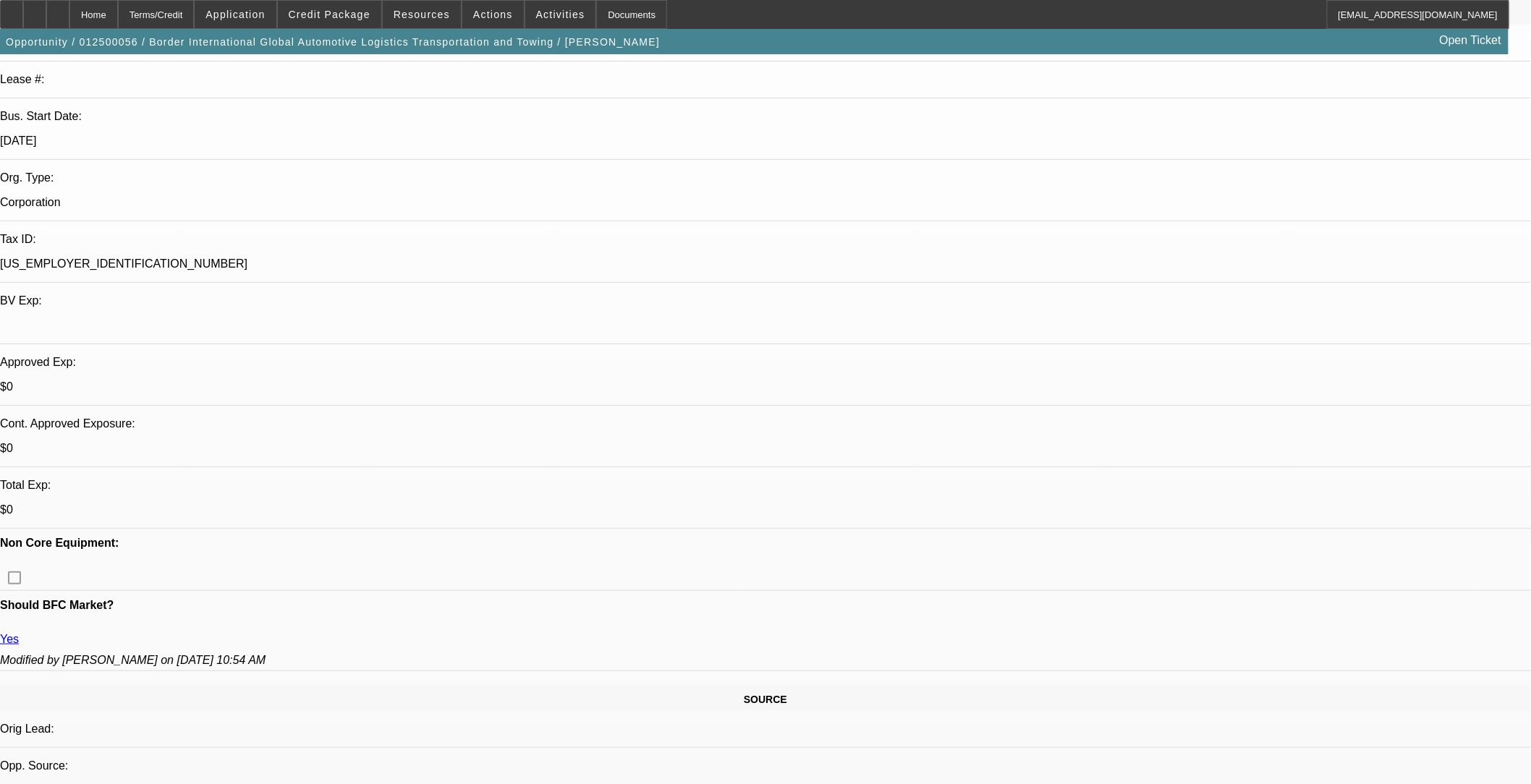
select select "1"
select select "2"
select select "4"
select select "1"
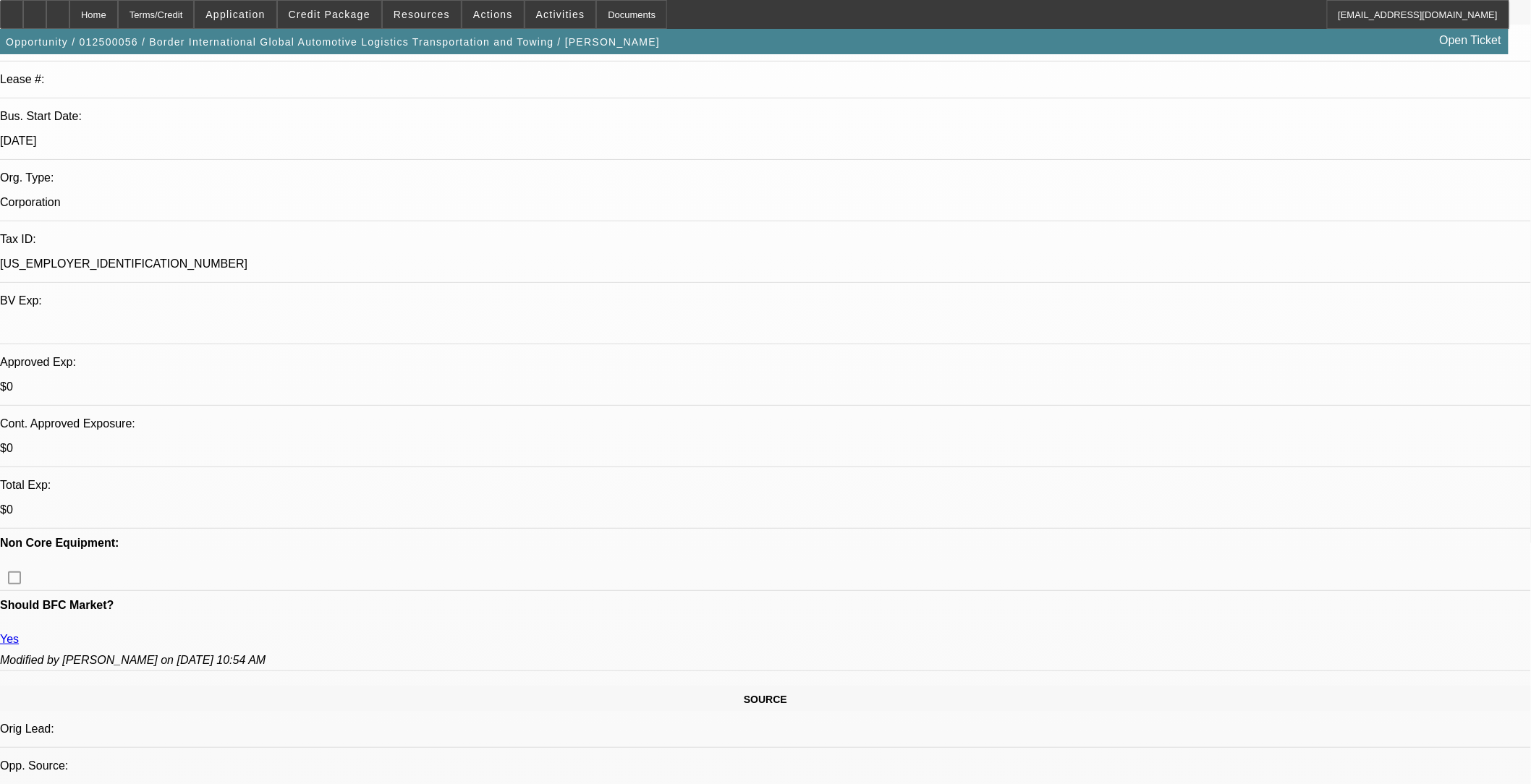
select select "4"
select select "1"
select select "4"
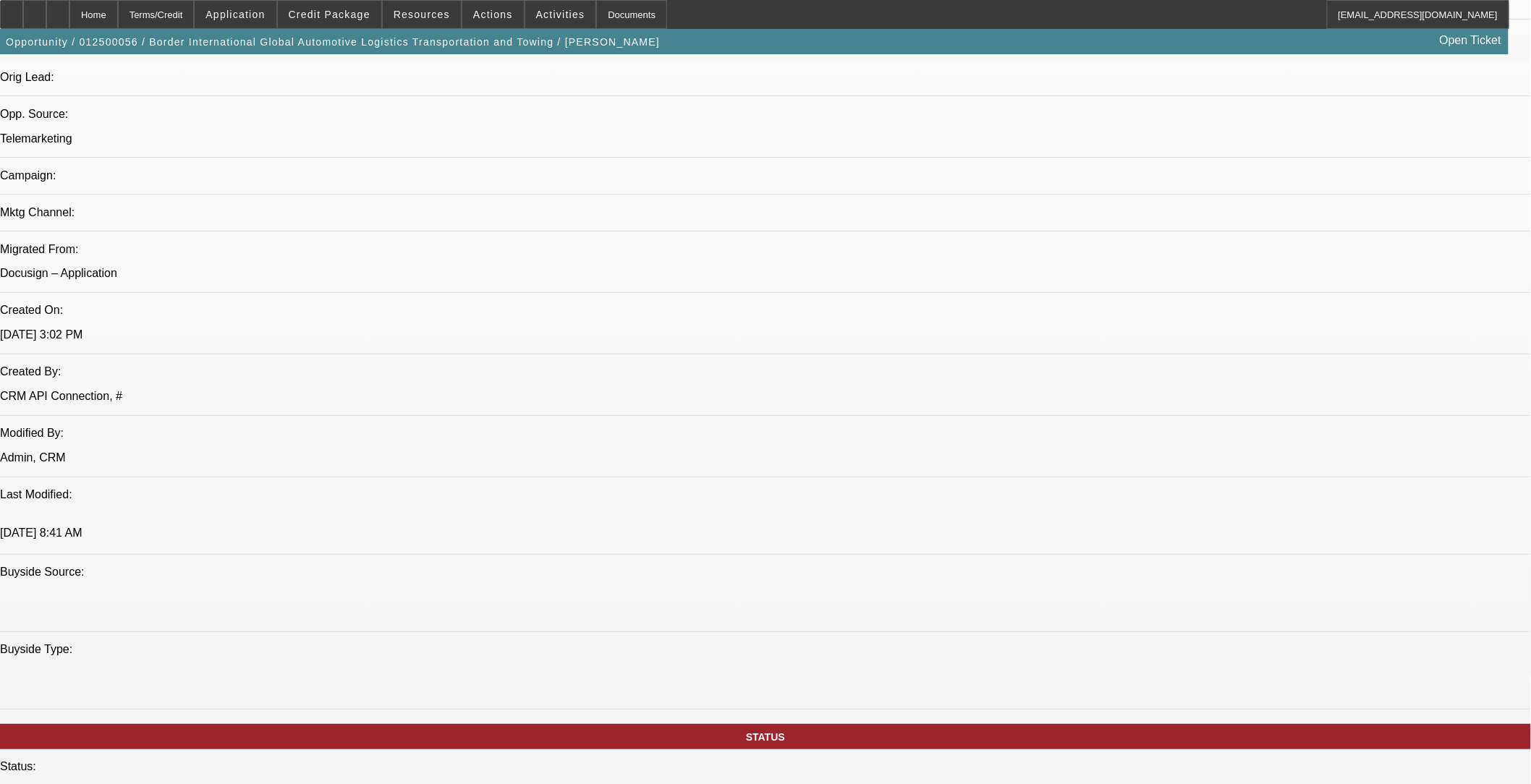
scroll to position [884, 0]
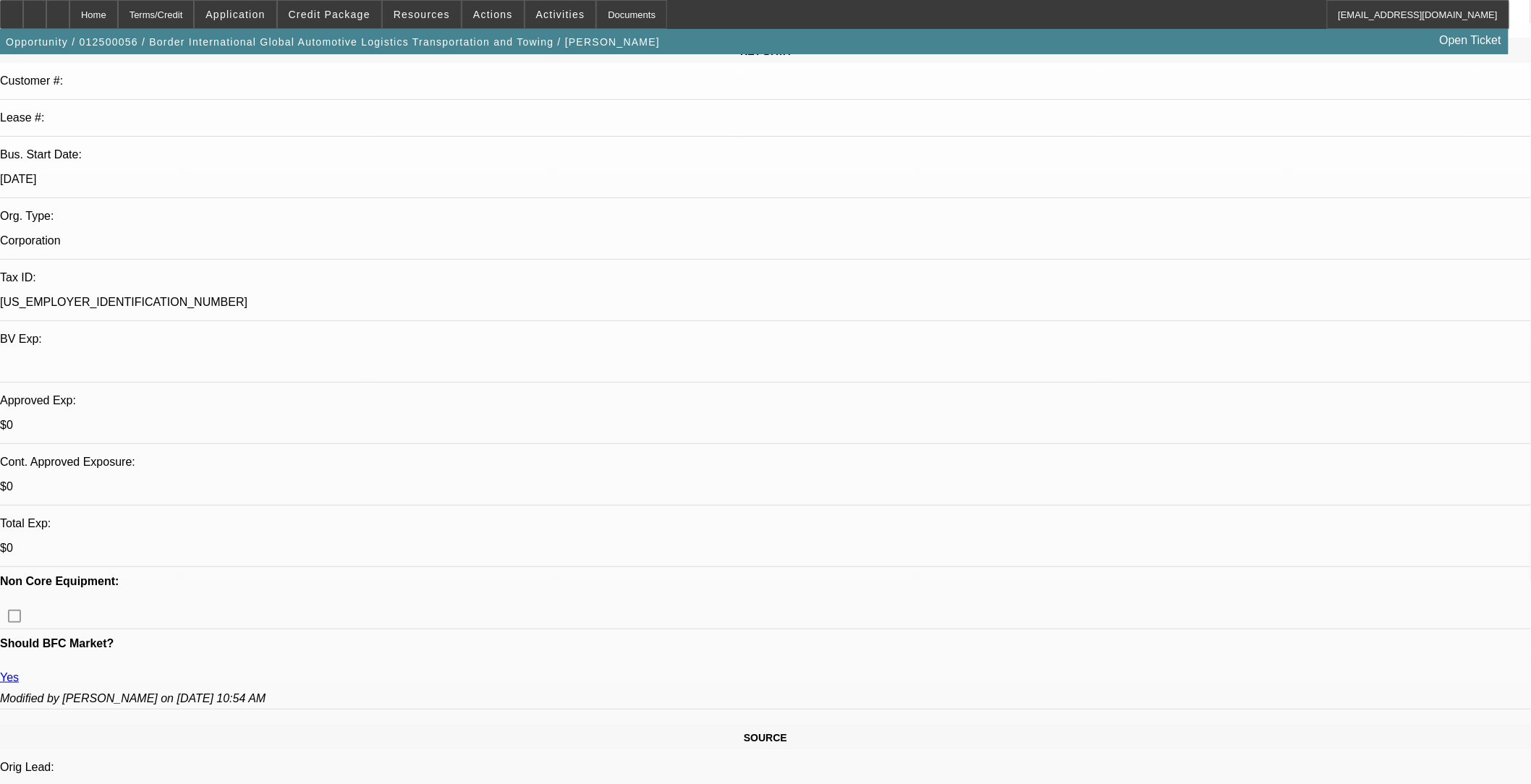
scroll to position [161, 0]
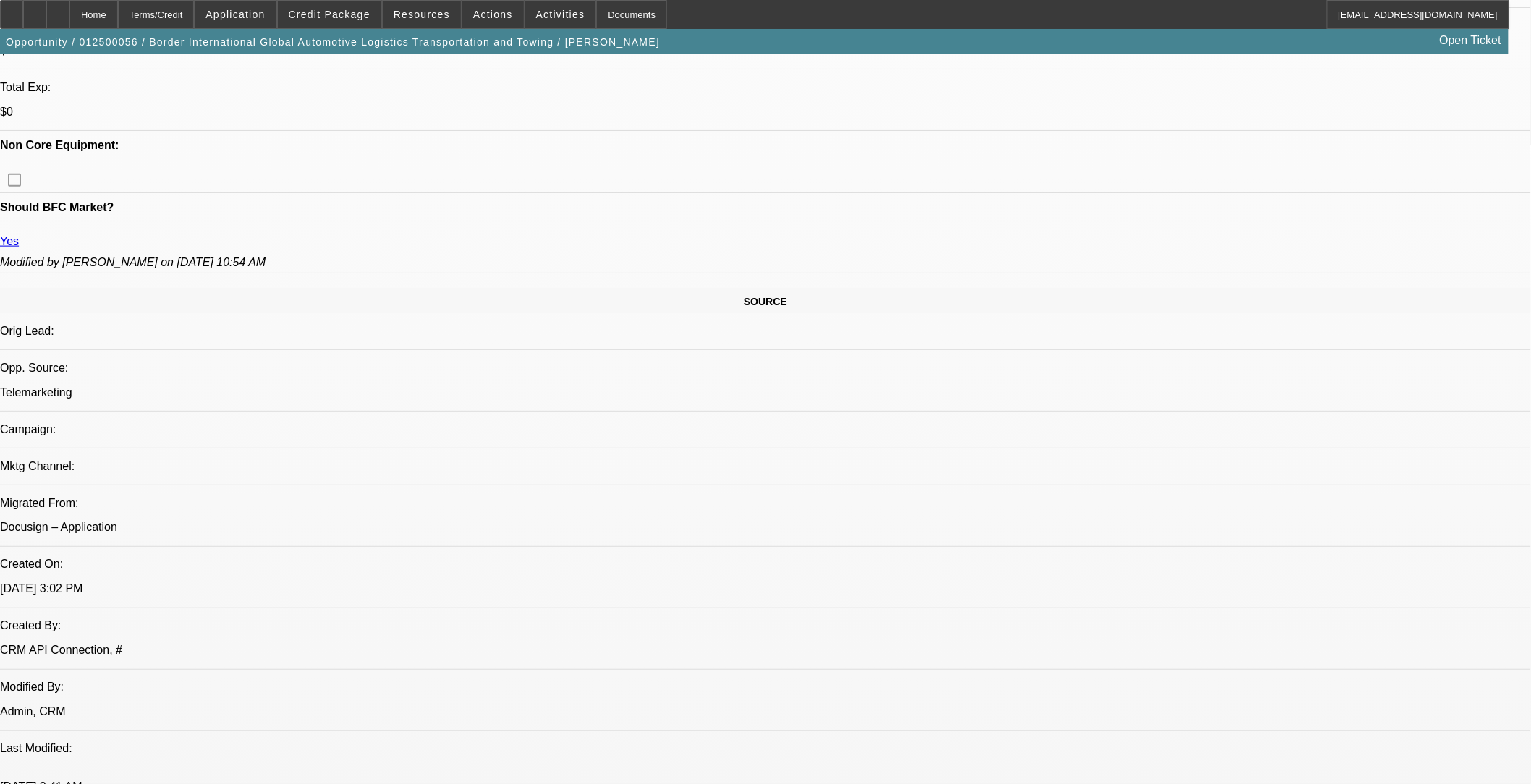
scroll to position [643, 0]
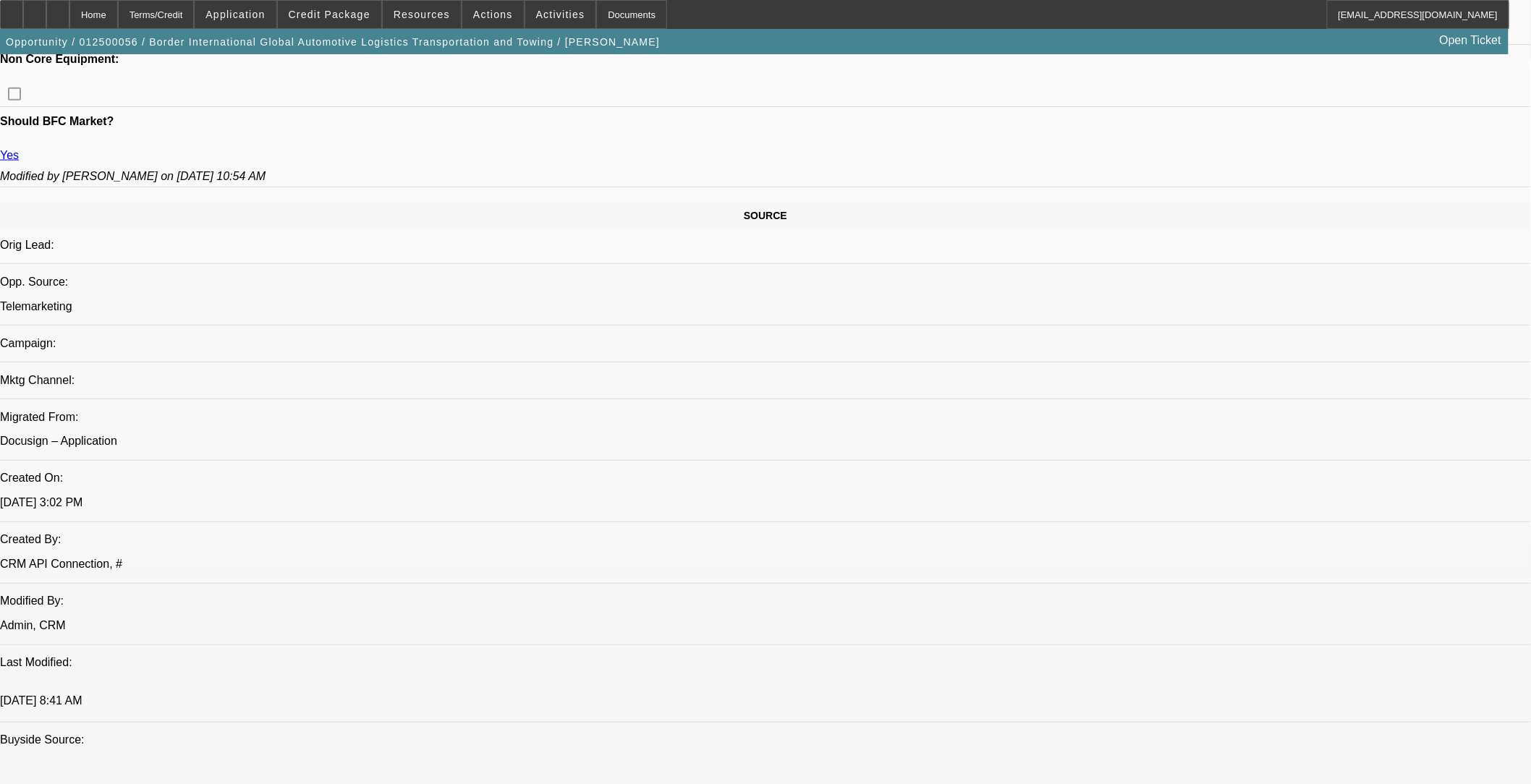
scroll to position [723, 0]
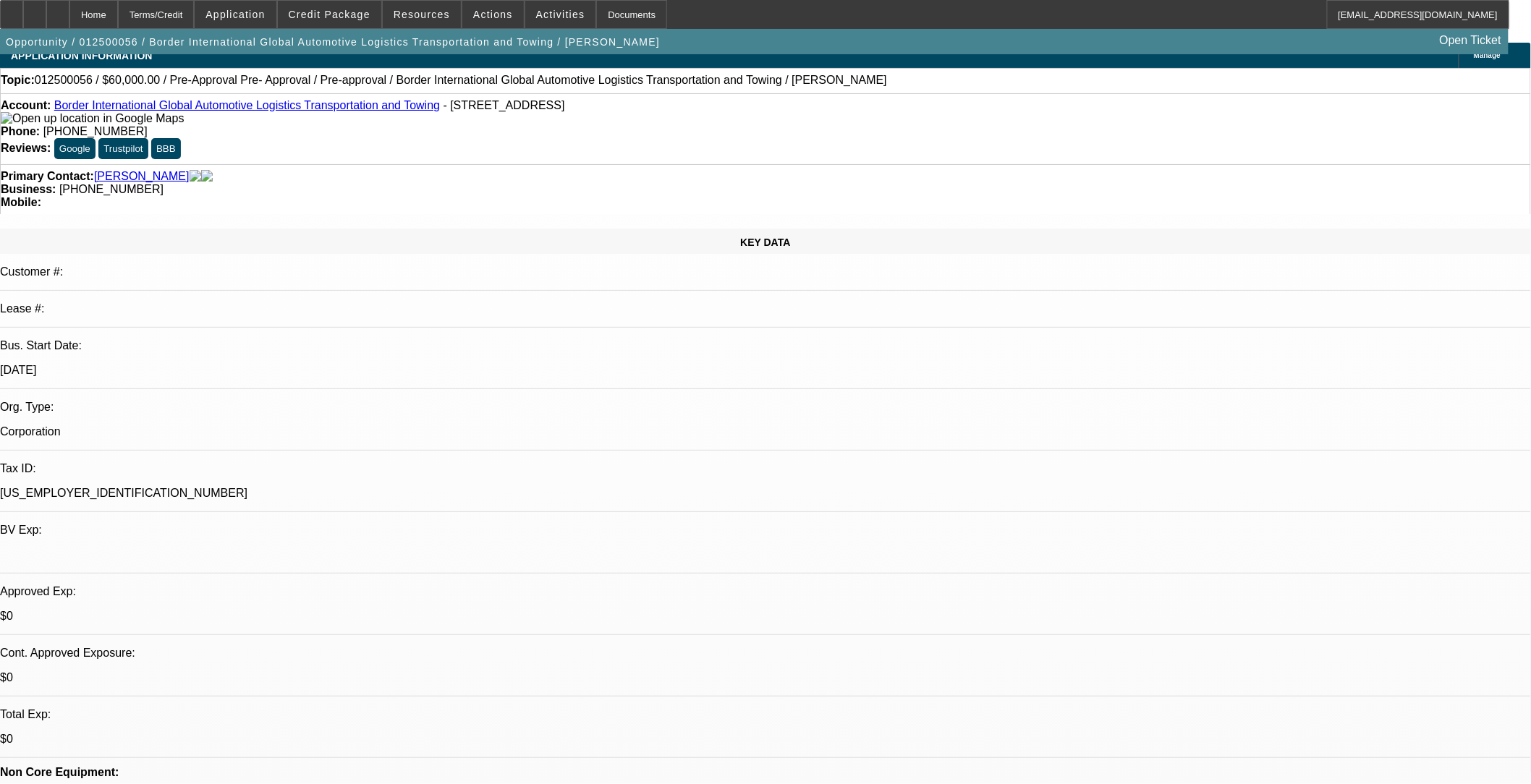
scroll to position [0, 0]
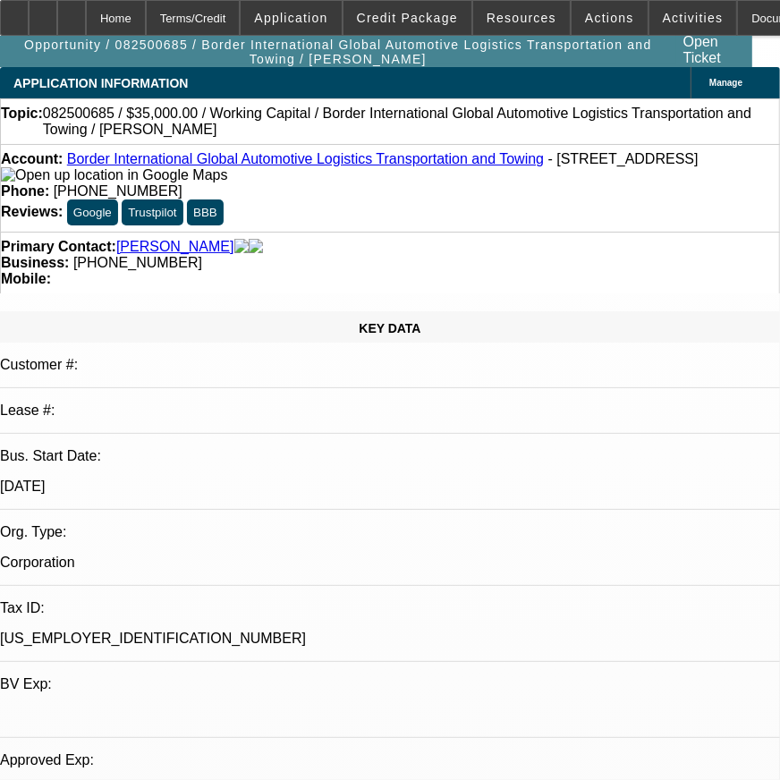
select select "0"
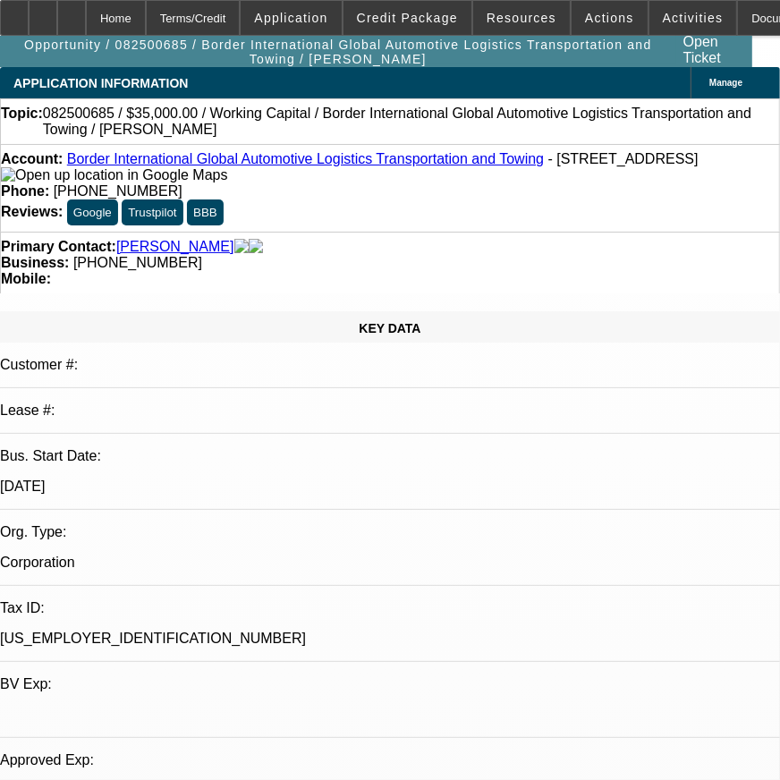
select select "0"
select select "1"
select select "2"
select select "6"
select select "1"
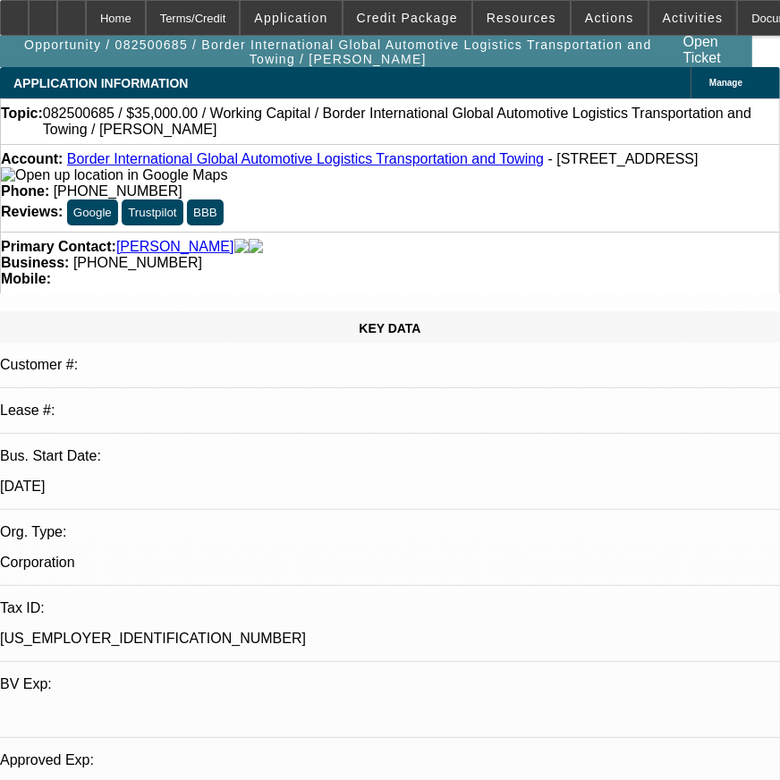
select select "2"
select select "6"
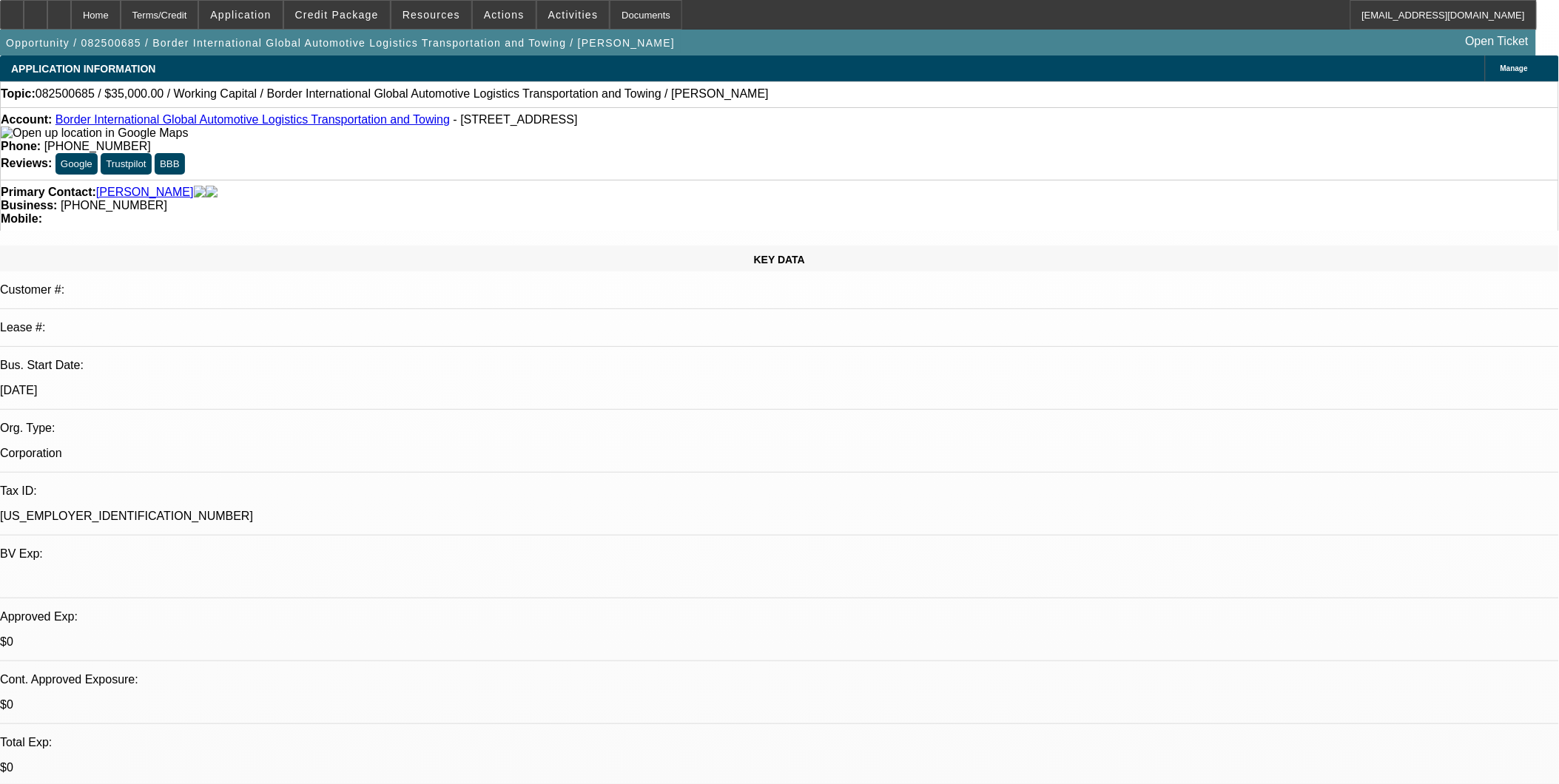
select select "0"
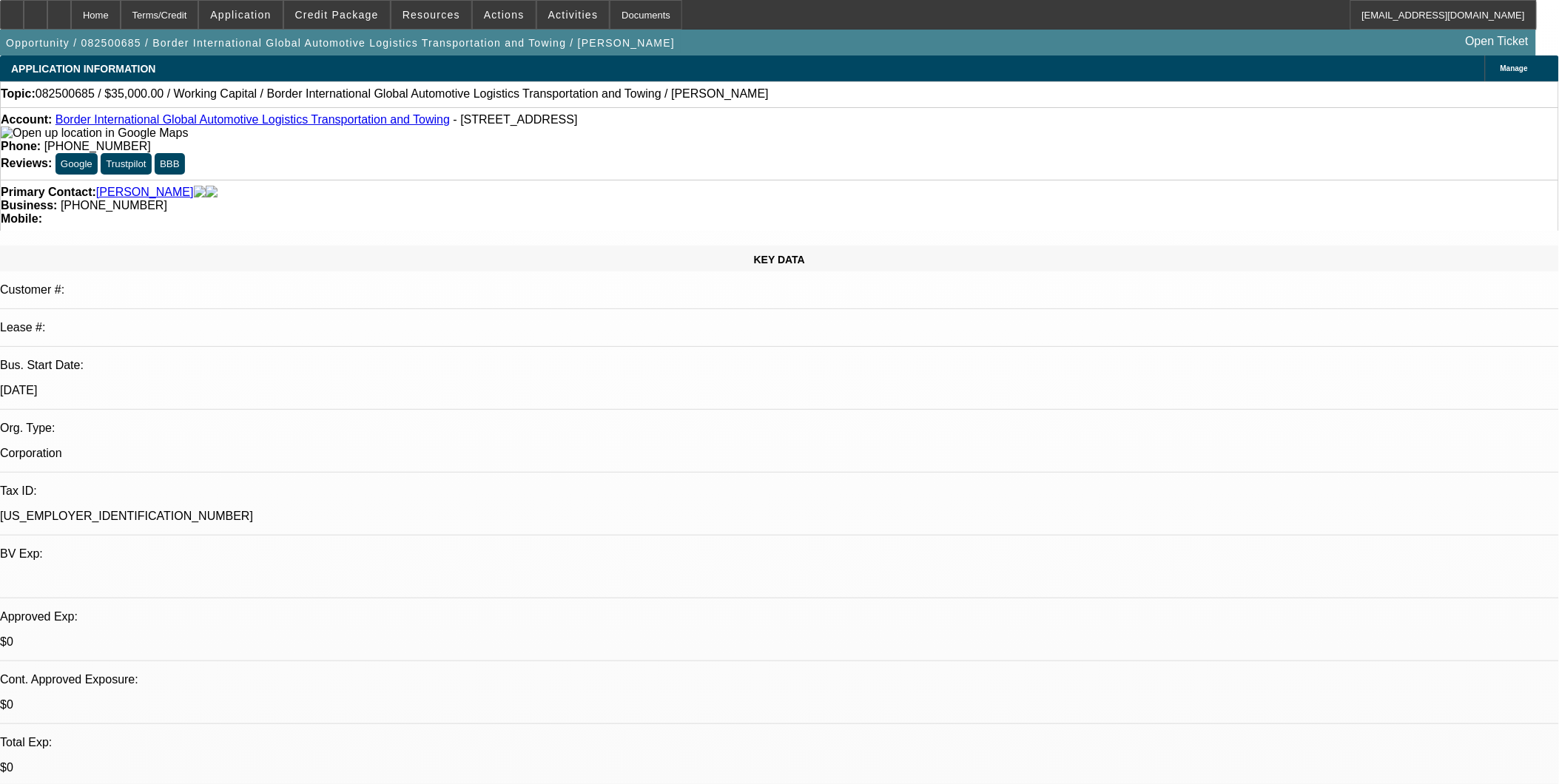
select select "0"
select select "1"
select select "2"
select select "6"
select select "1"
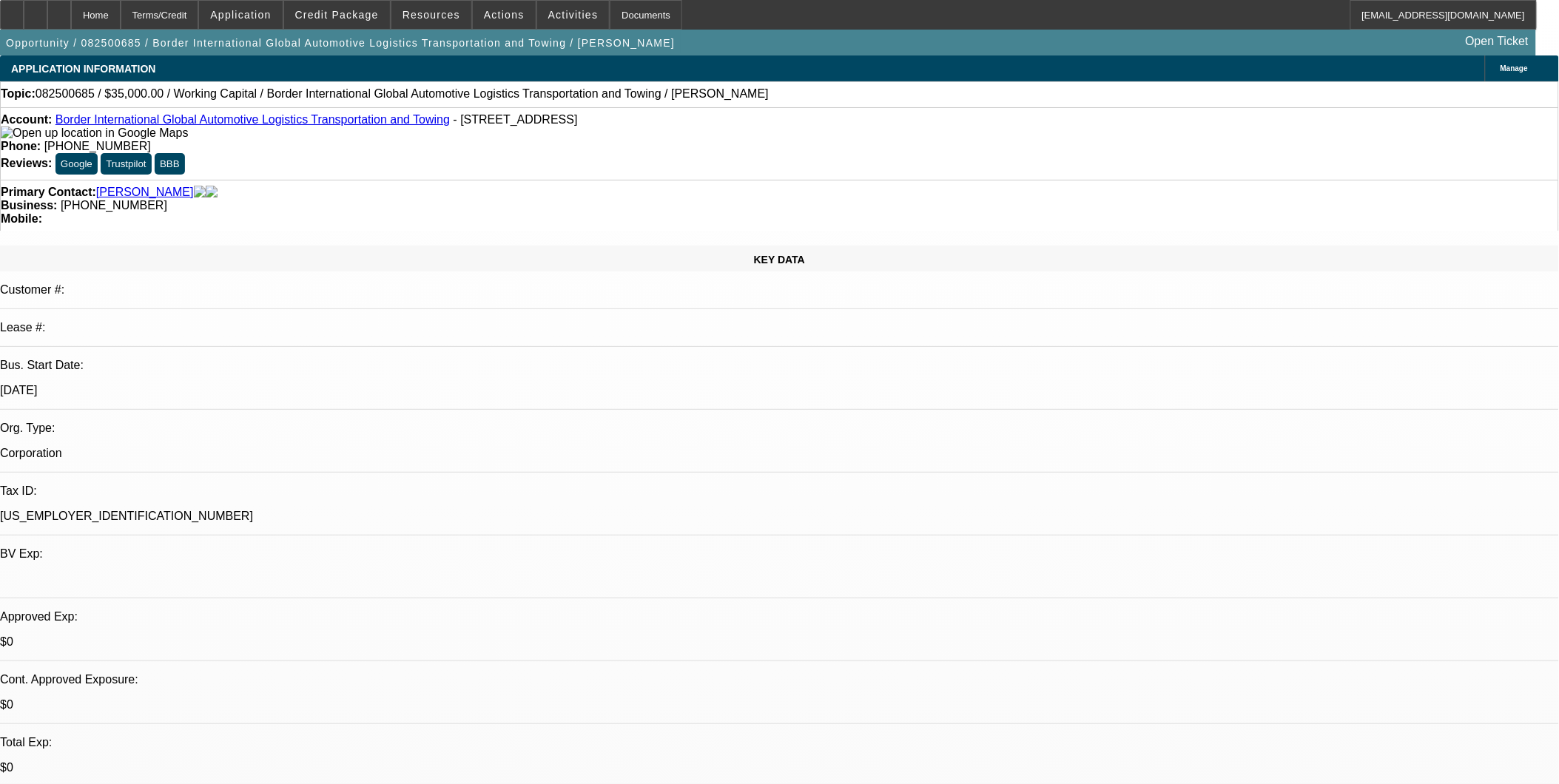
select select "2"
select select "6"
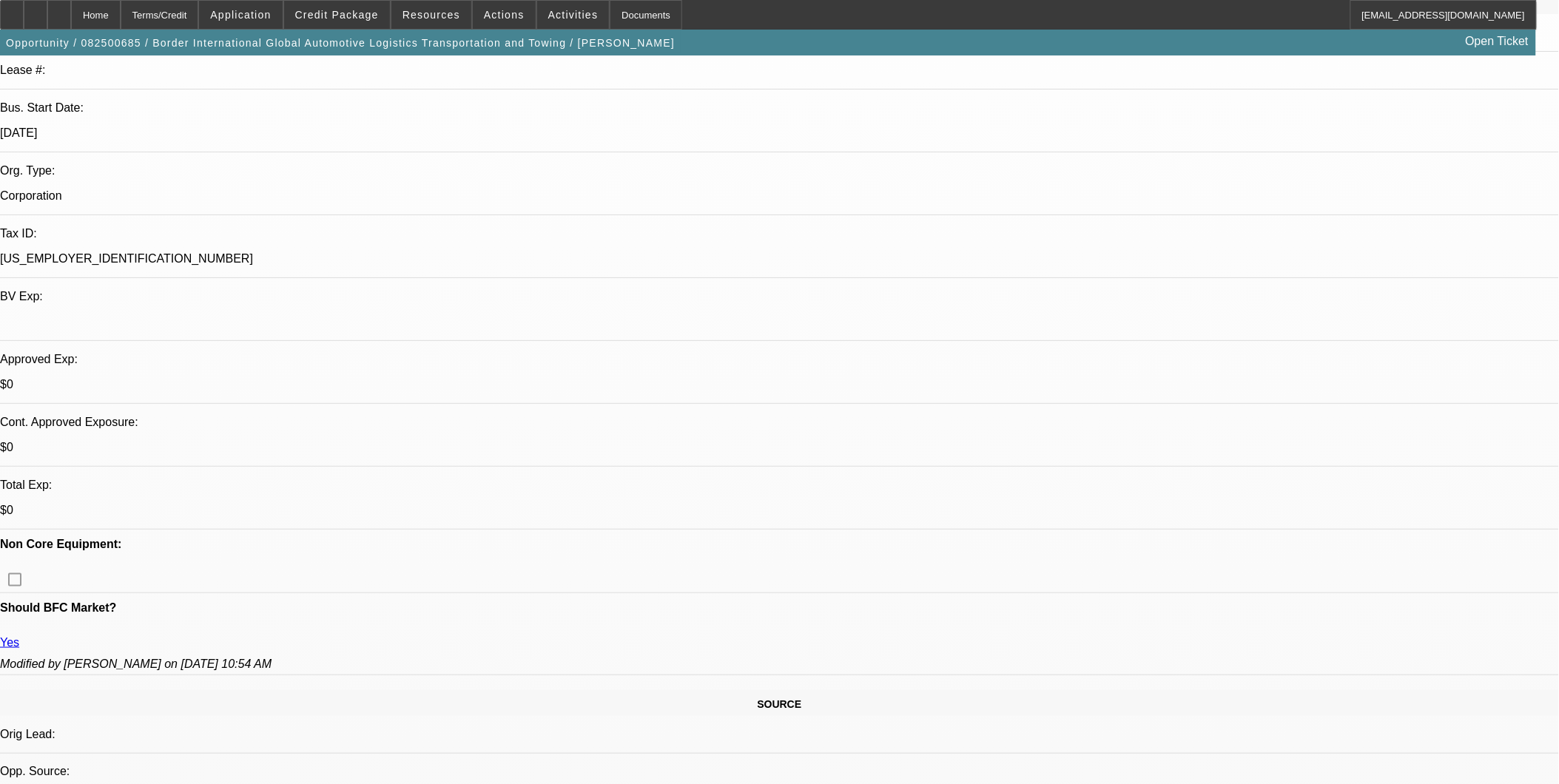
scroll to position [82, 0]
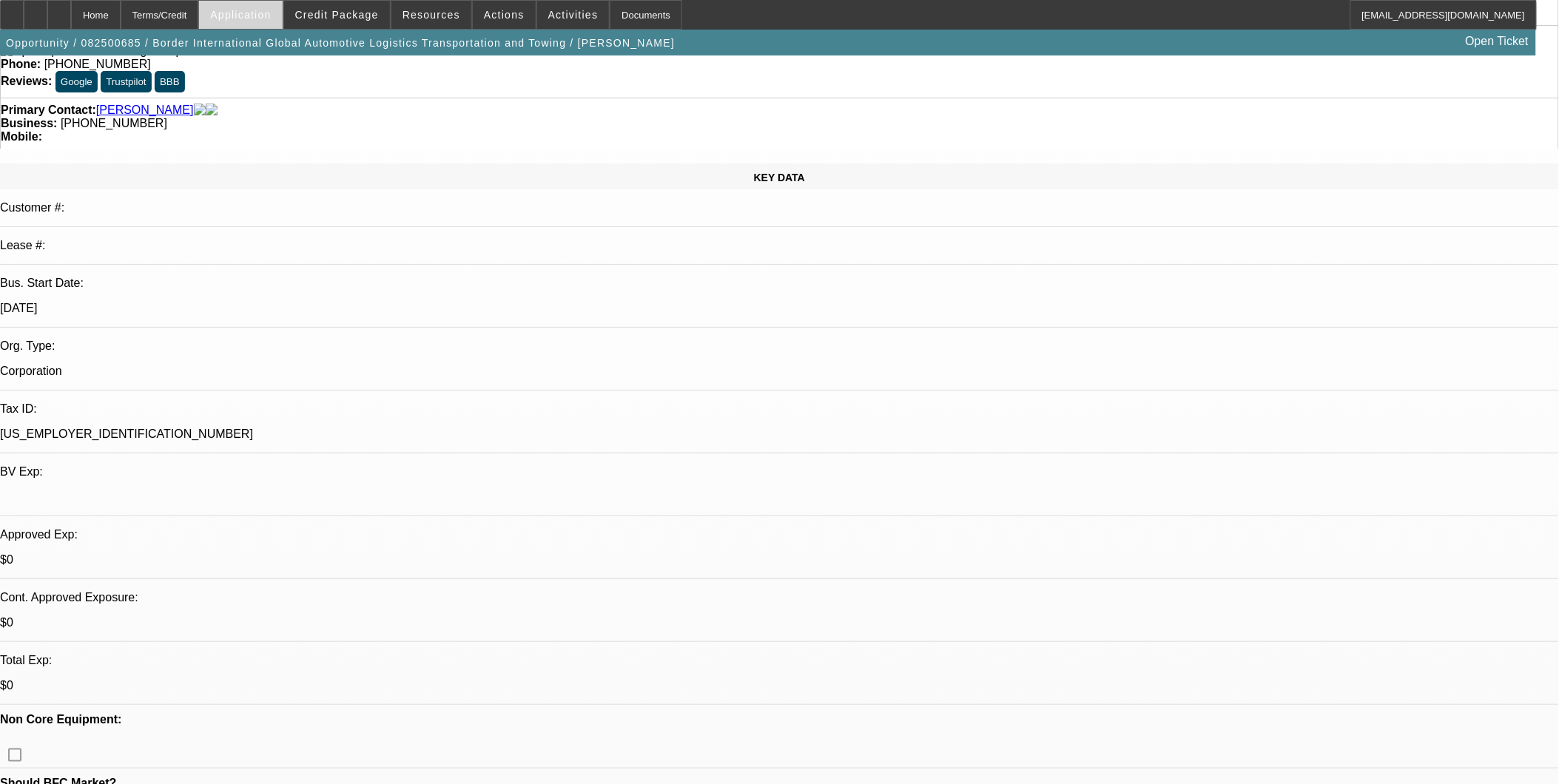
click at [246, 21] on span at bounding box center [241, 14] width 83 height 36
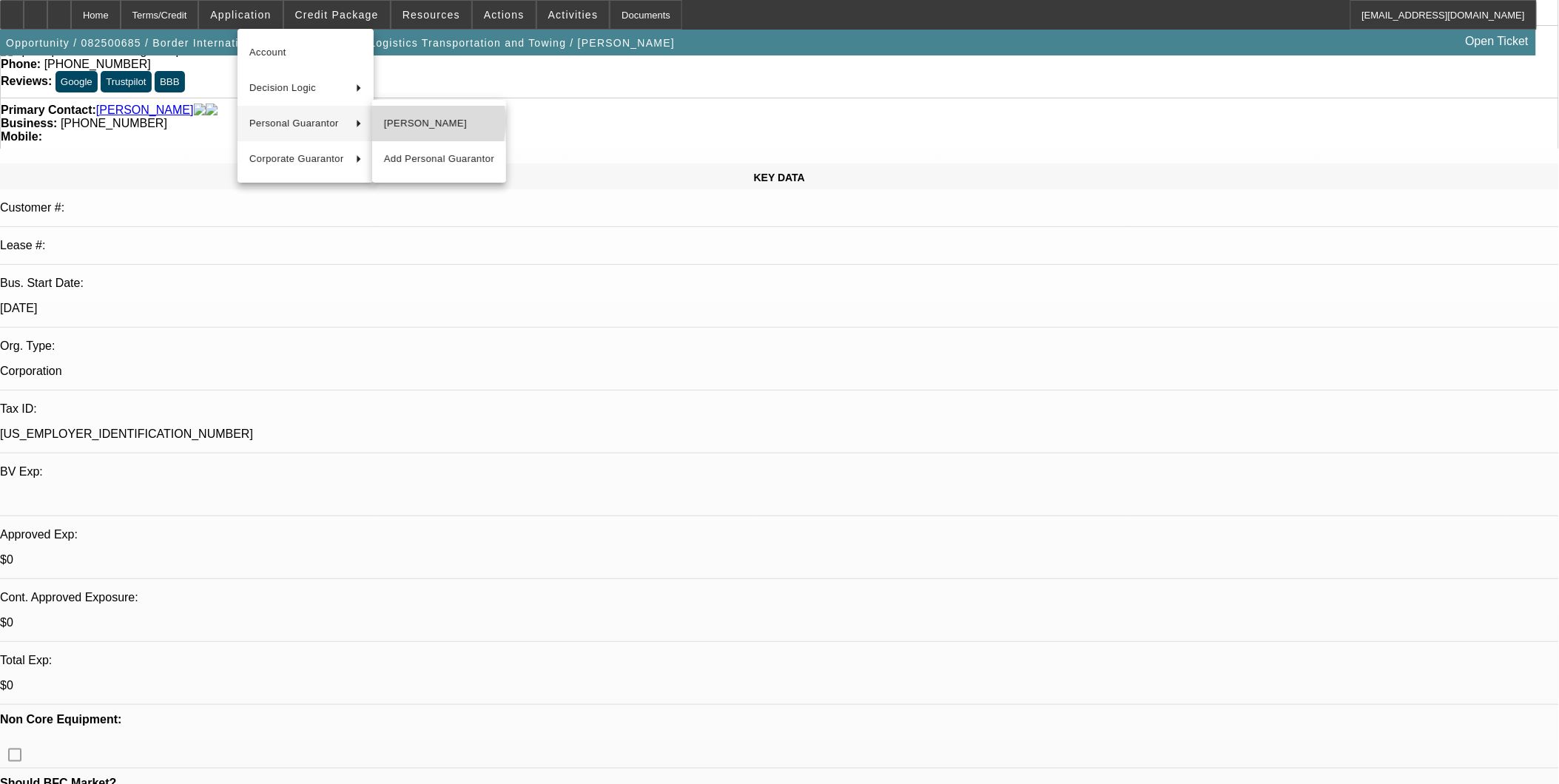
click at [401, 121] on span "[PERSON_NAME]" at bounding box center [439, 123] width 110 height 17
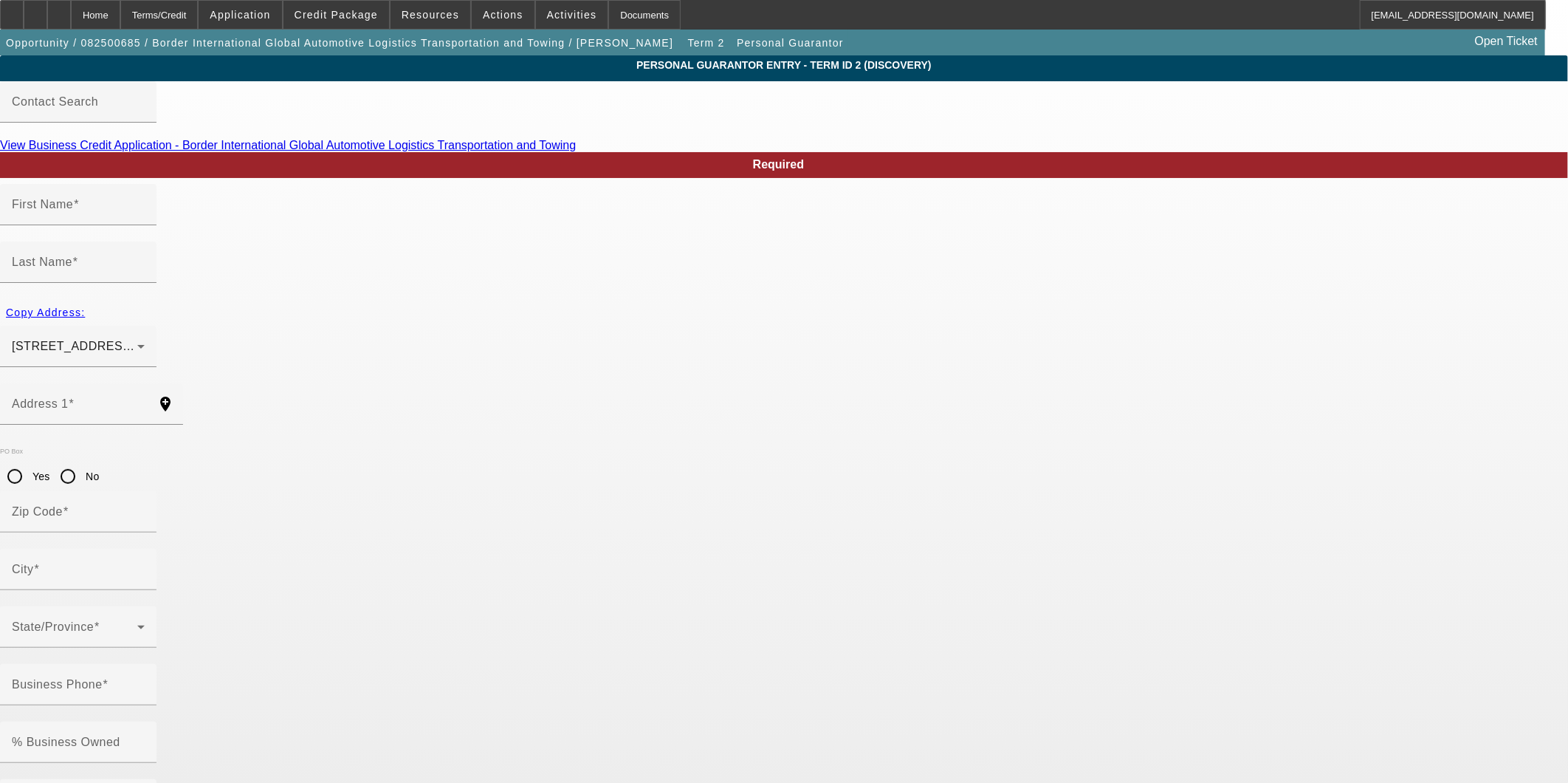
type input "Ariel"
type input "Byrd"
type input "9200 S Ellis Ave"
radio input "true"
type input "60619"
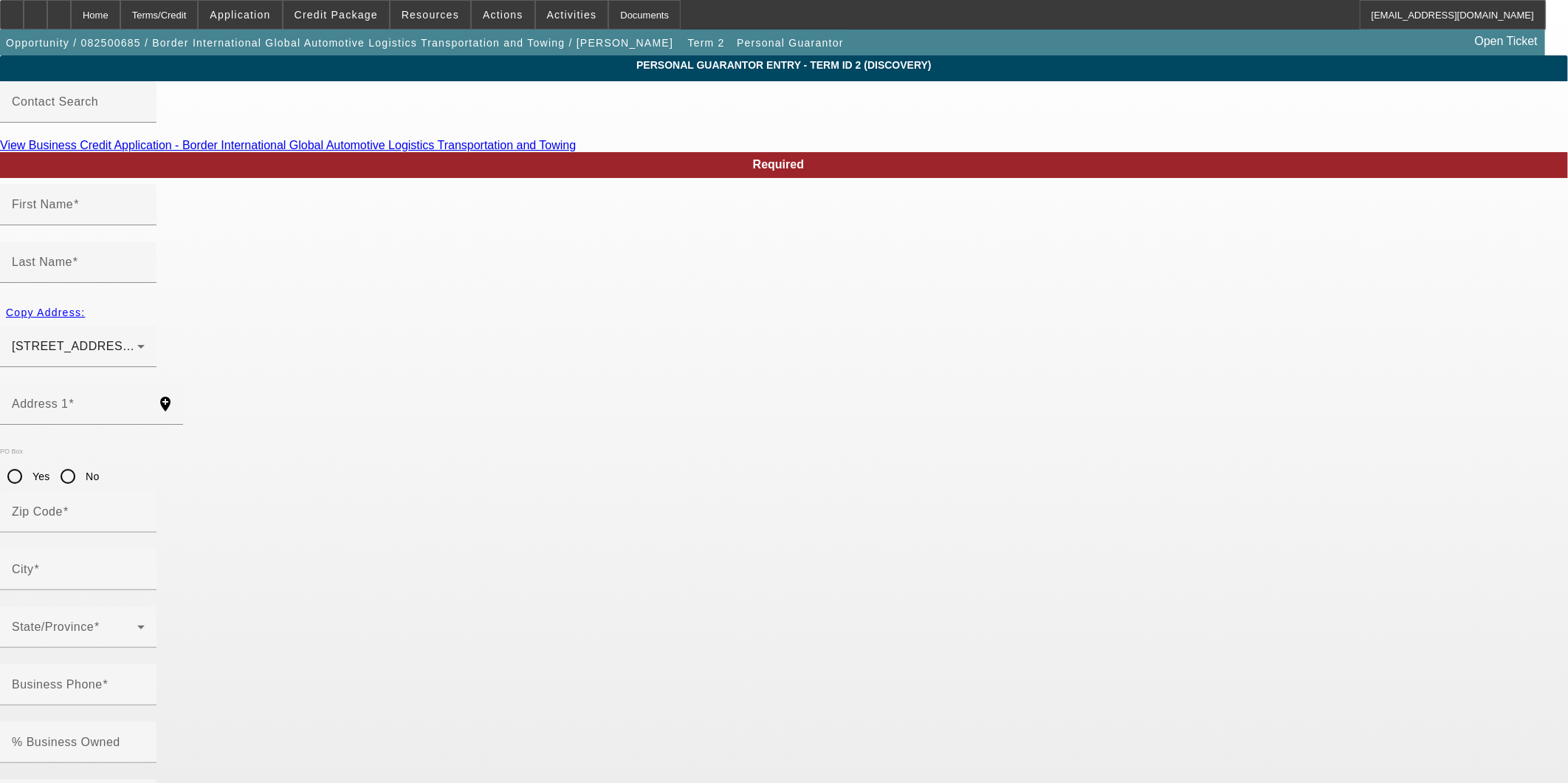
type input "Chicago"
type input "(708) 972-4873"
type input "100"
type input "325-88-6407"
type input "bigalservice@gmail.com"
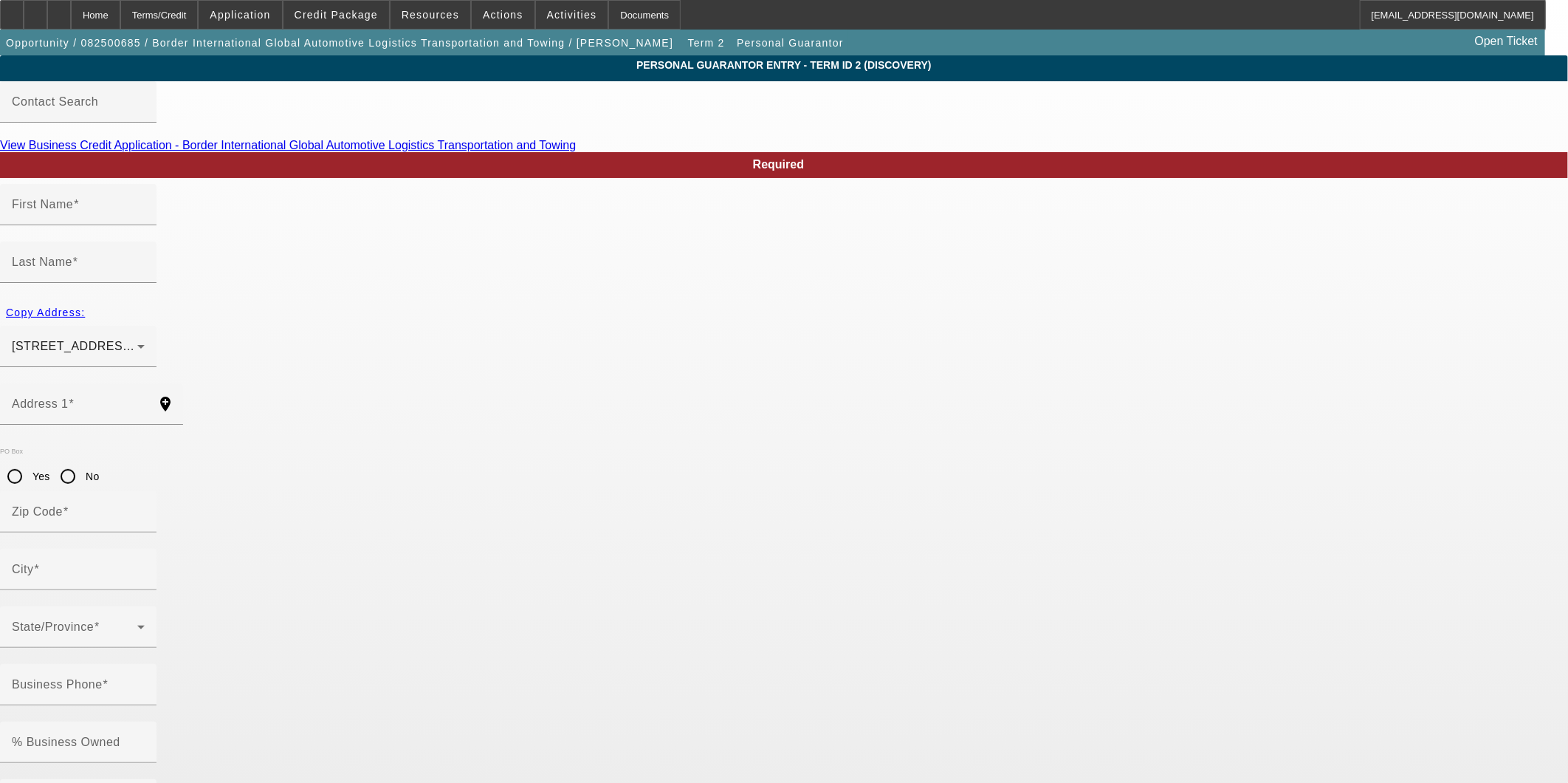
type input "[PHONE_NUMBER]"
type input "bigalservice@gmail.co"
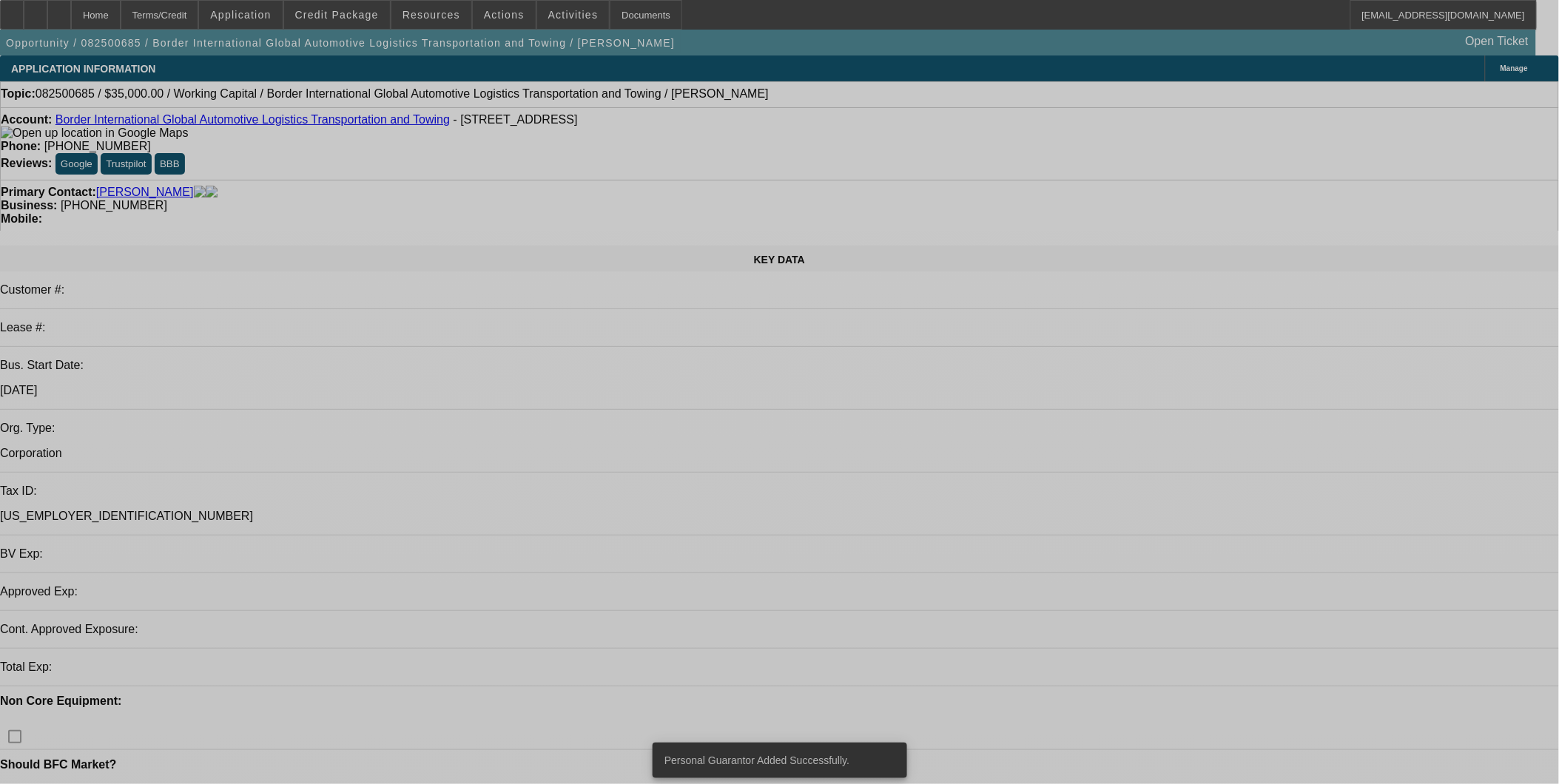
select select "0"
select select "2"
select select "0"
select select "6"
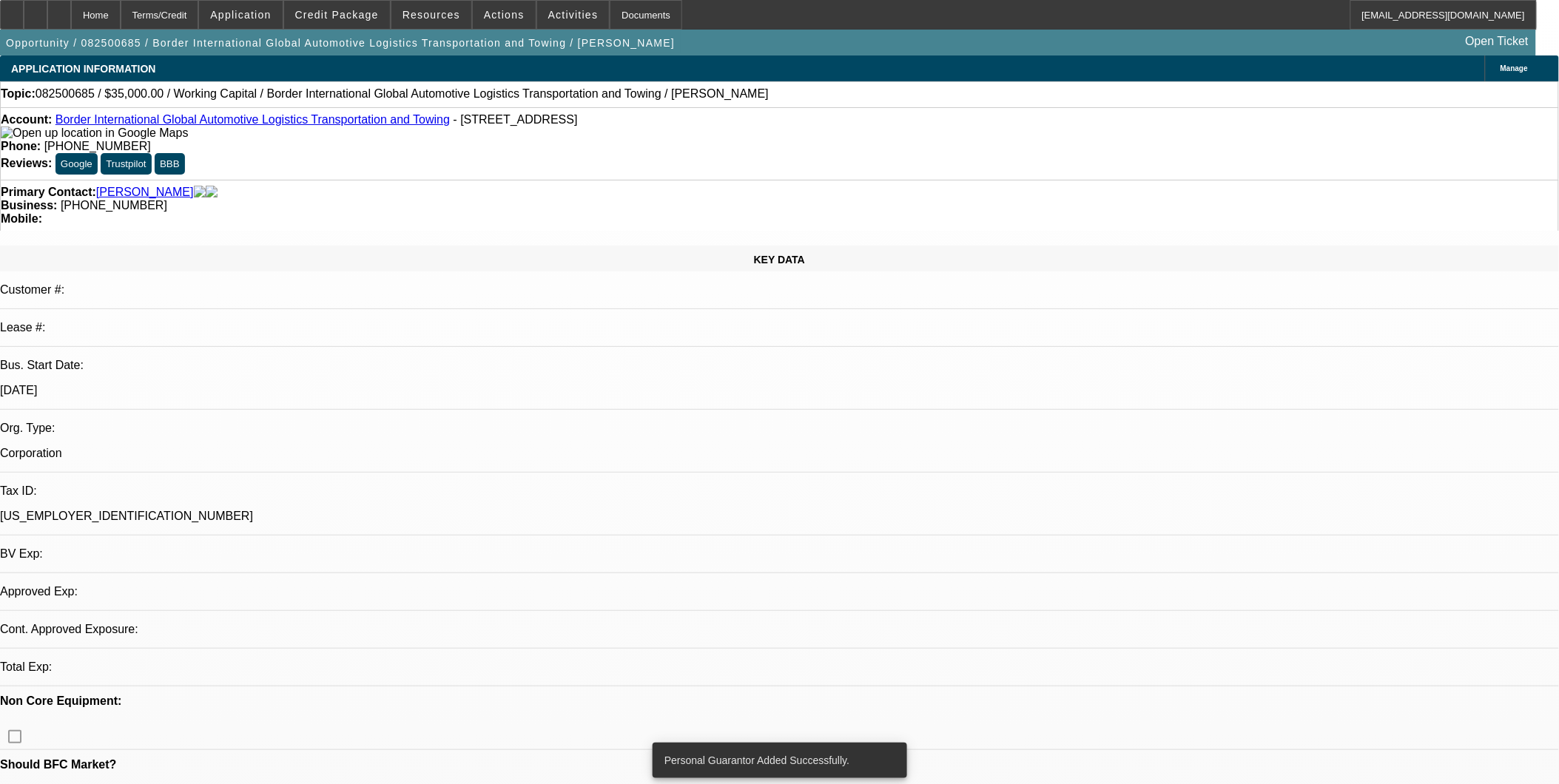
select select "0"
select select "2"
select select "0"
select select "6"
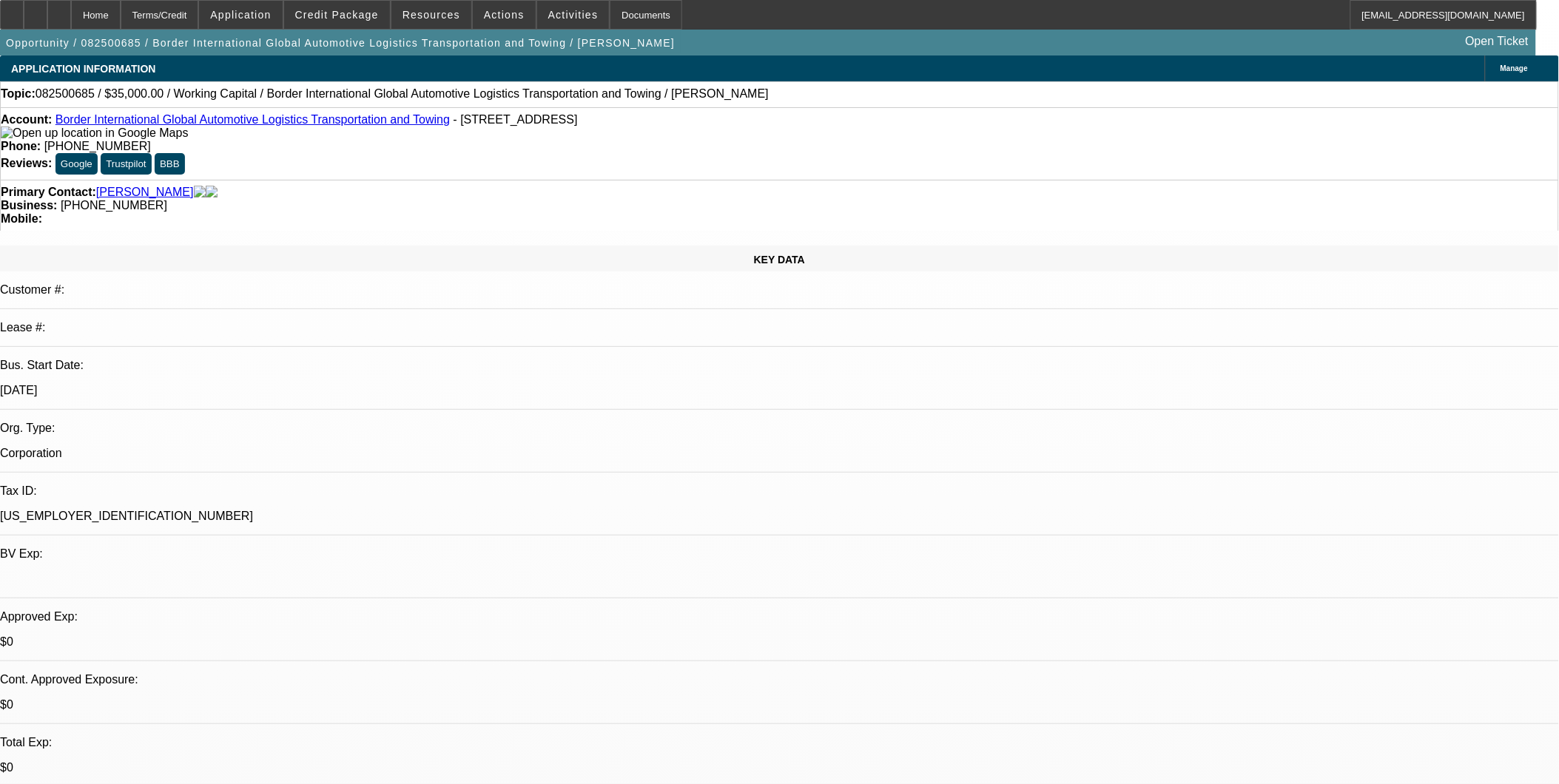
click at [506, 15] on span "Actions" at bounding box center [503, 15] width 41 height 12
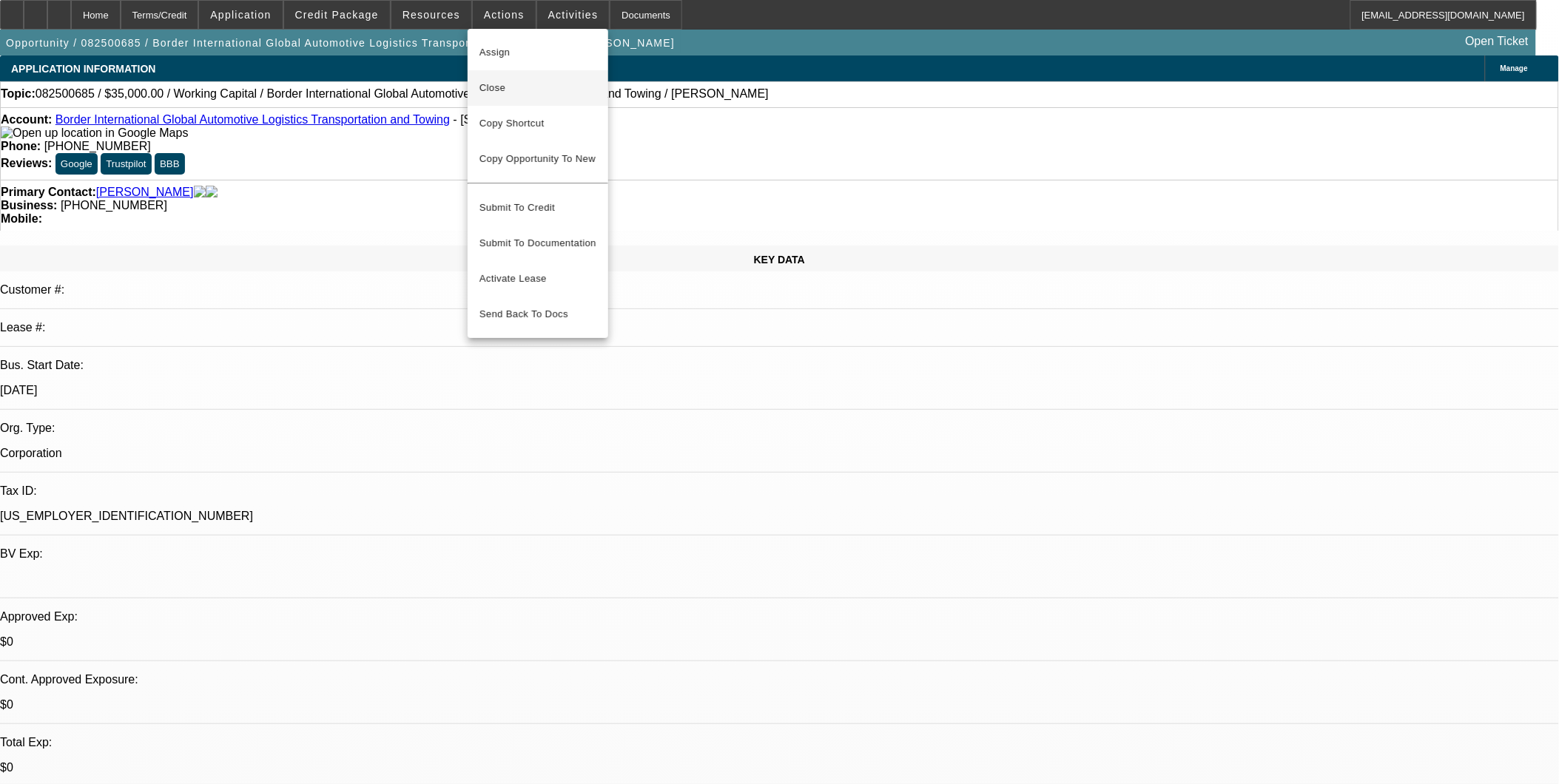
click at [531, 92] on span "Close" at bounding box center [537, 88] width 117 height 17
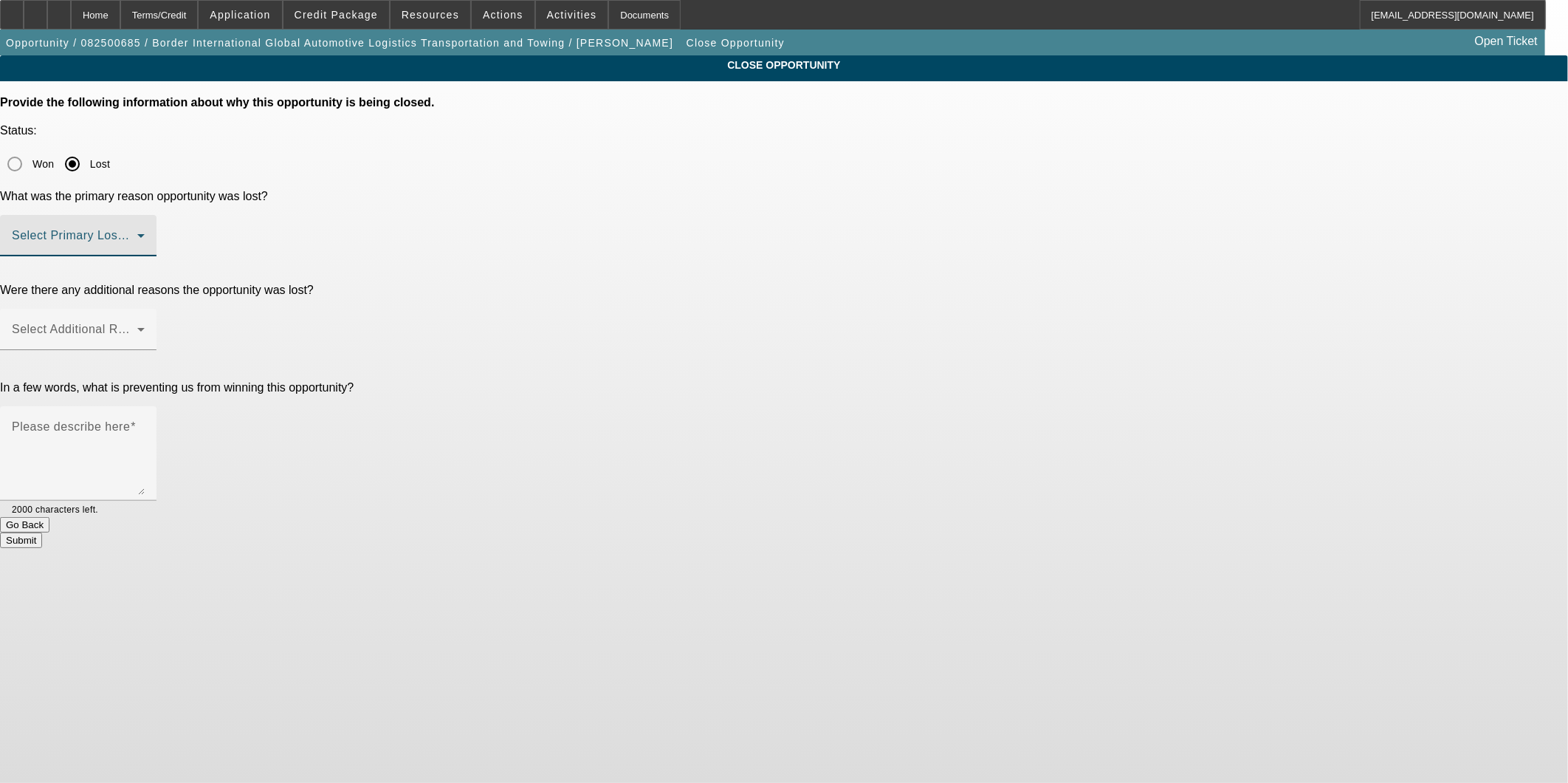
click at [137, 233] on span at bounding box center [74, 241] width 125 height 17
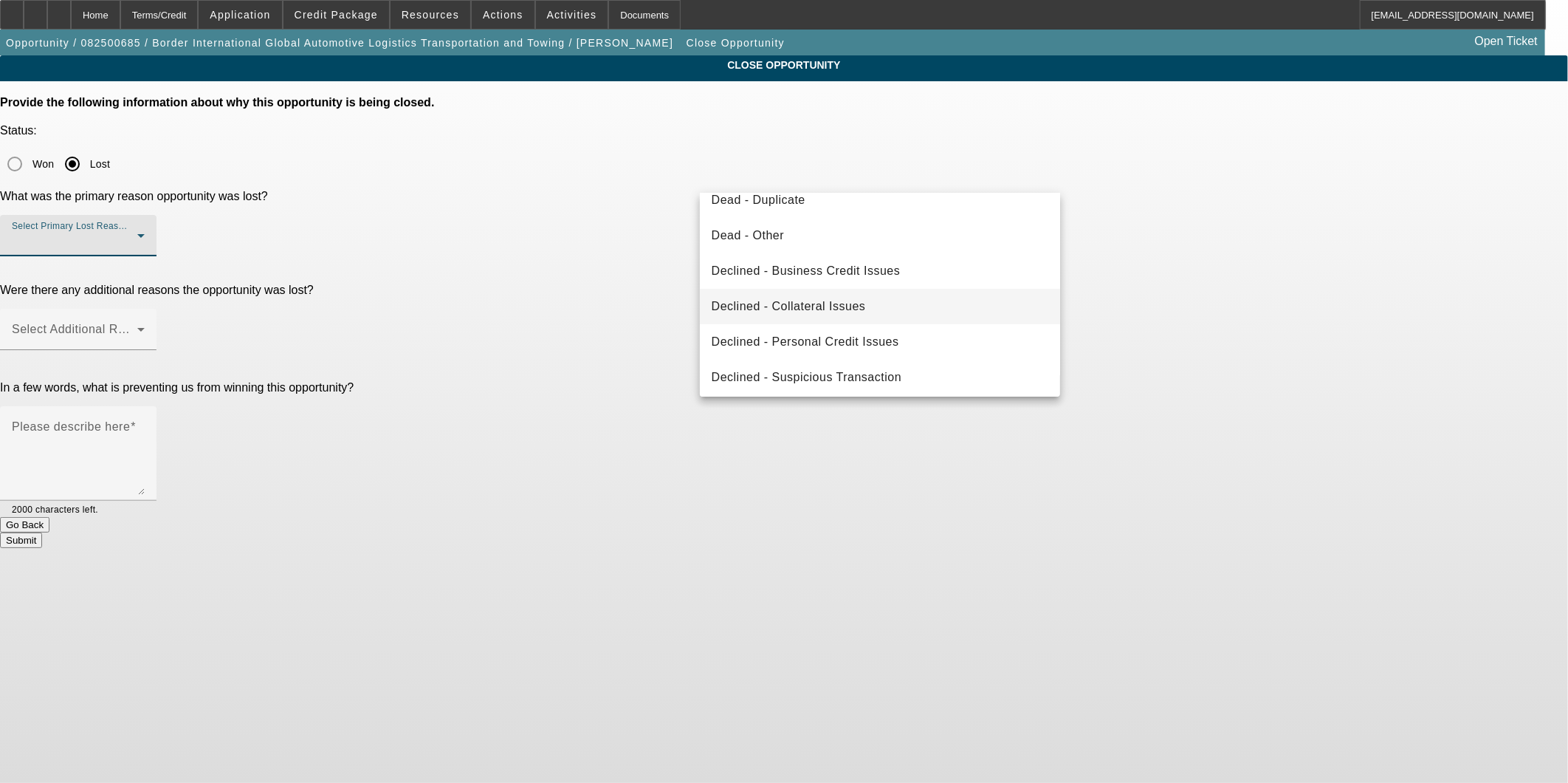
scroll to position [197, 0]
click at [879, 274] on span "Declined - Business Credit Issues" at bounding box center [806, 267] width 189 height 17
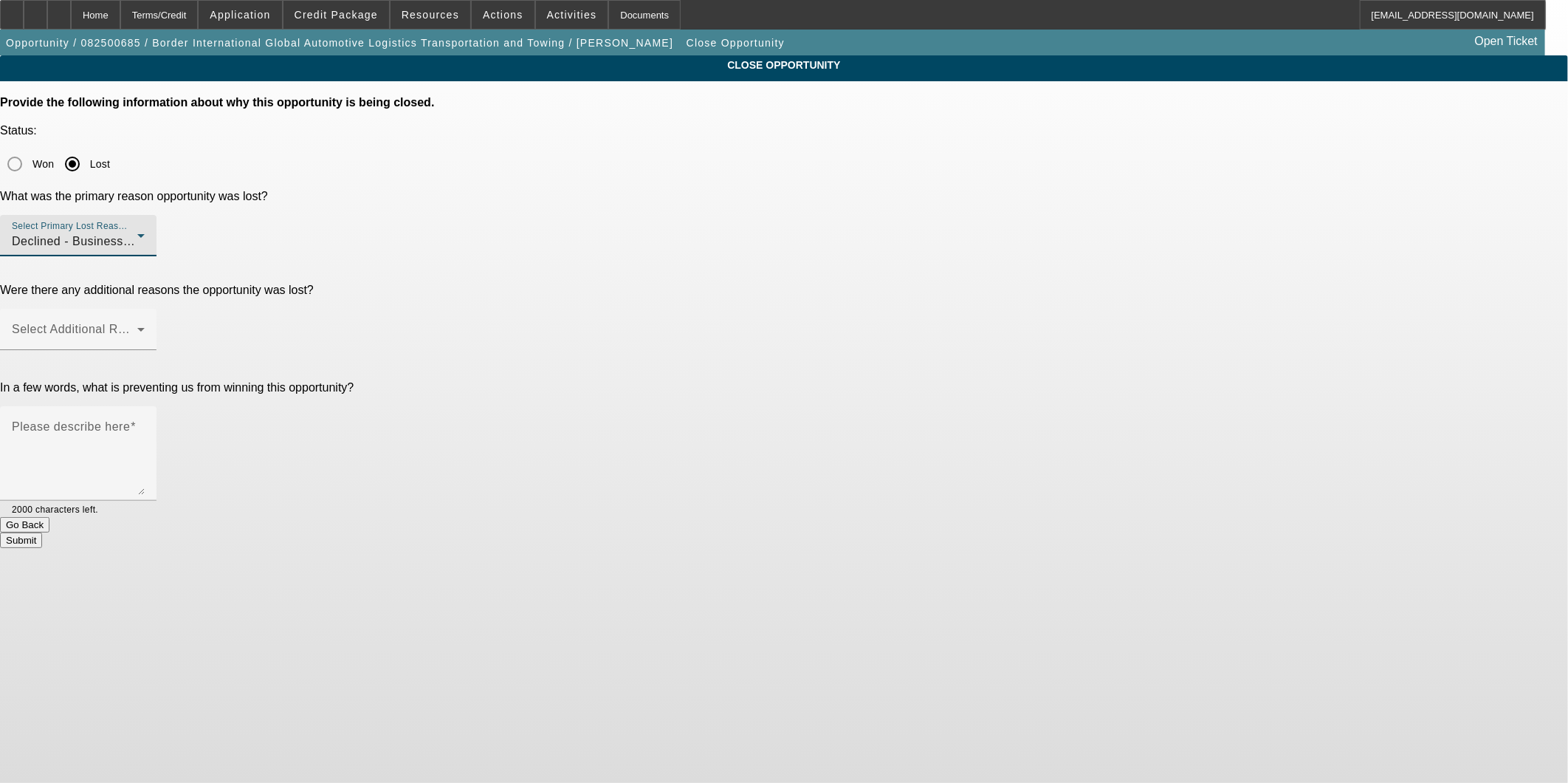
click at [1198, 271] on div "CLOSE OPPORTUNITY Provide the following information about why this opportunity …" at bounding box center [784, 301] width 1568 height 493
click at [144, 309] on div "Select Additional Reasons" at bounding box center [78, 329] width 133 height 41
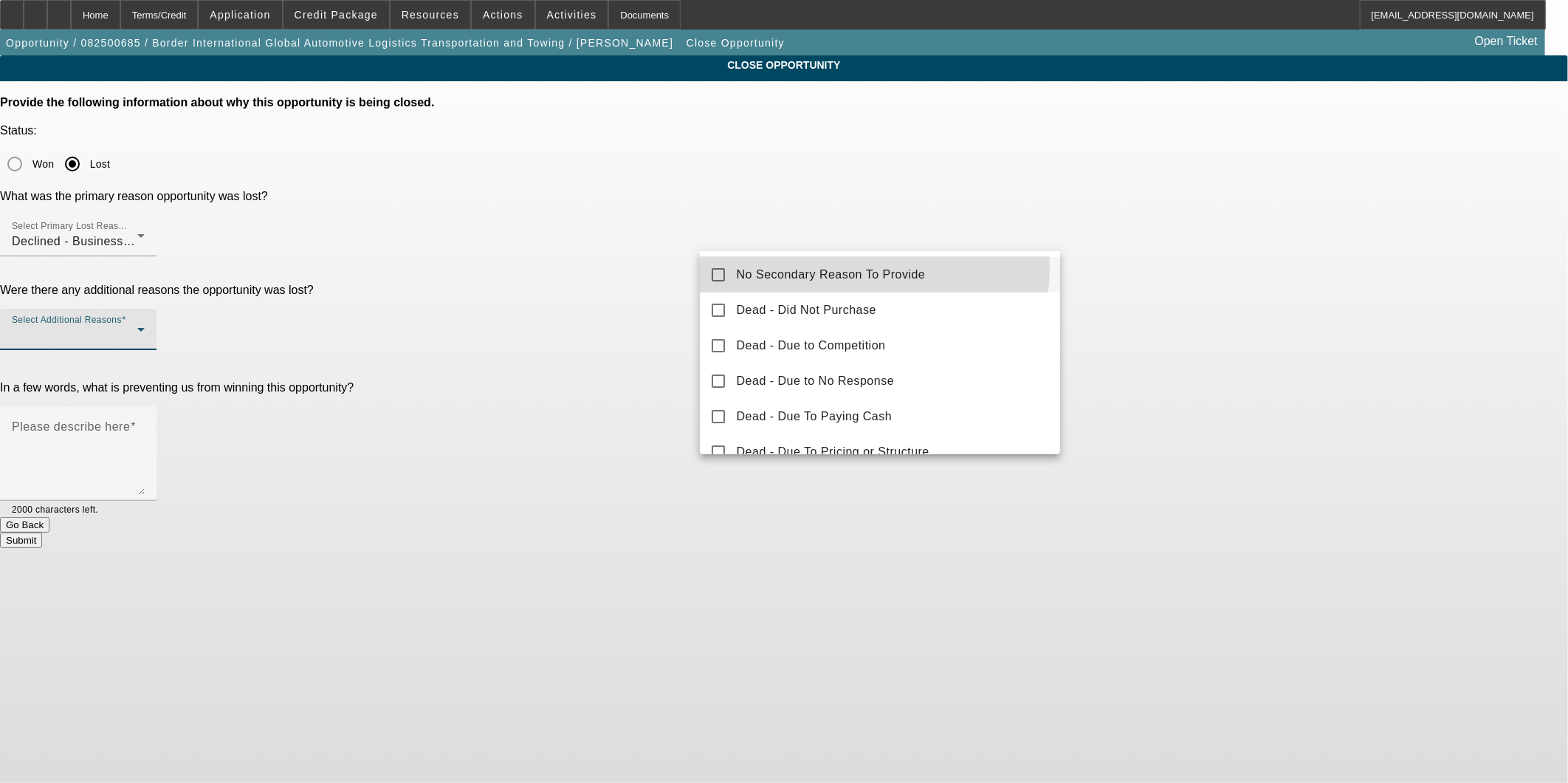
click at [835, 267] on span "No Secondary Reason To Provide" at bounding box center [831, 274] width 189 height 17
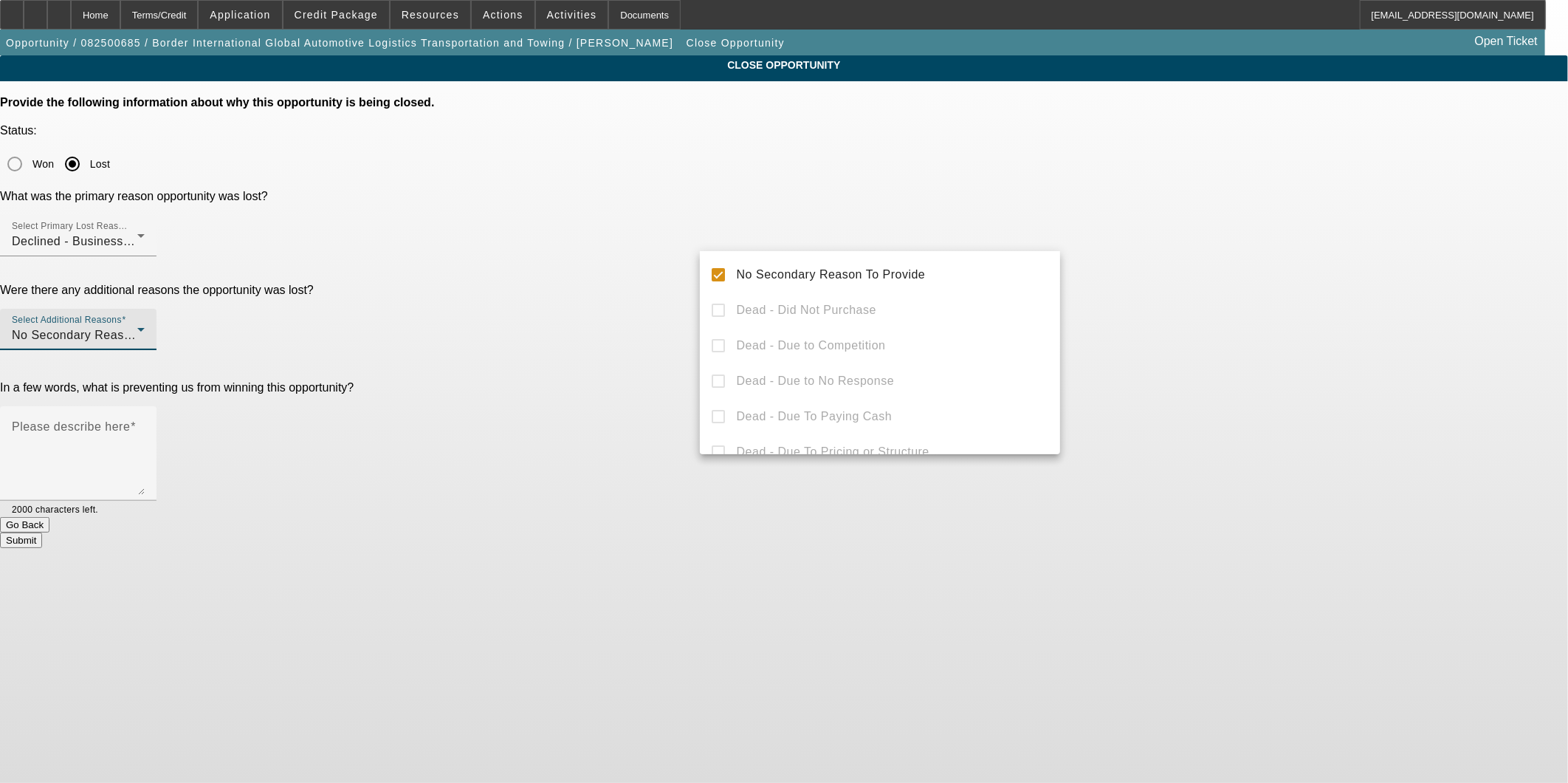
click at [1172, 235] on div at bounding box center [784, 391] width 1568 height 783
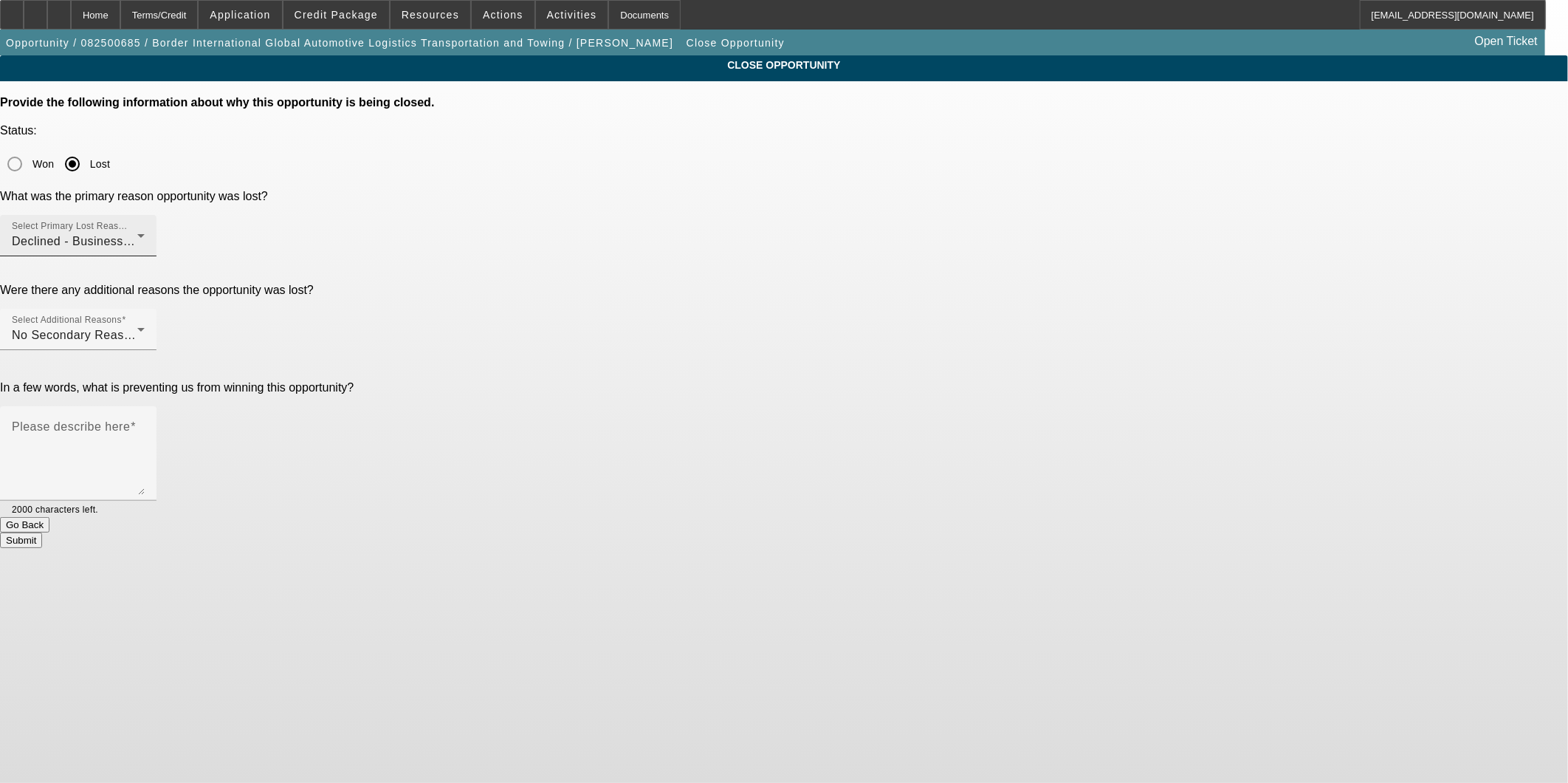
click at [144, 215] on div "Select Primary Lost Reason Declined - Business Credit Issues" at bounding box center [78, 235] width 133 height 41
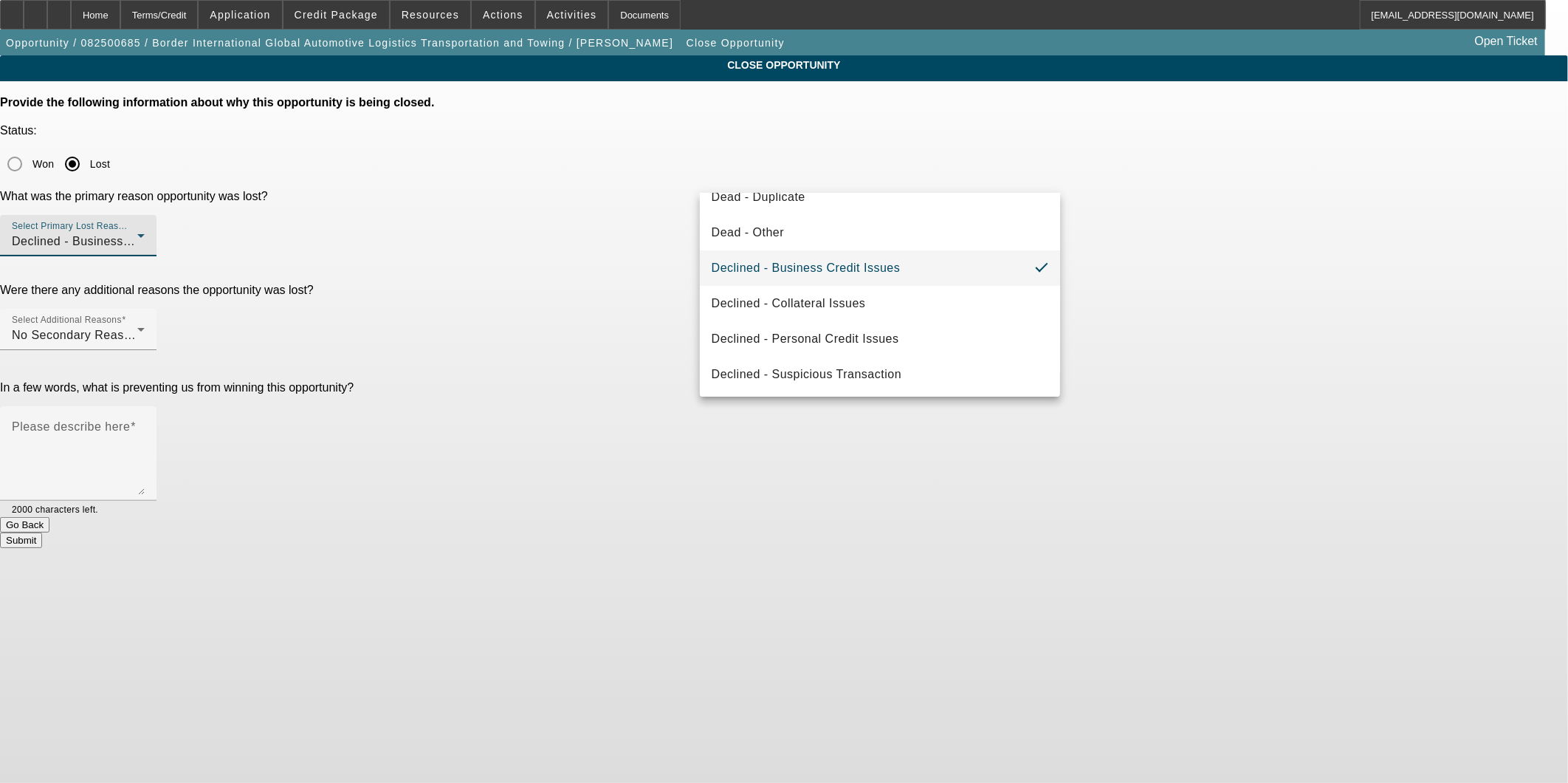
click at [1396, 218] on div at bounding box center [784, 391] width 1568 height 783
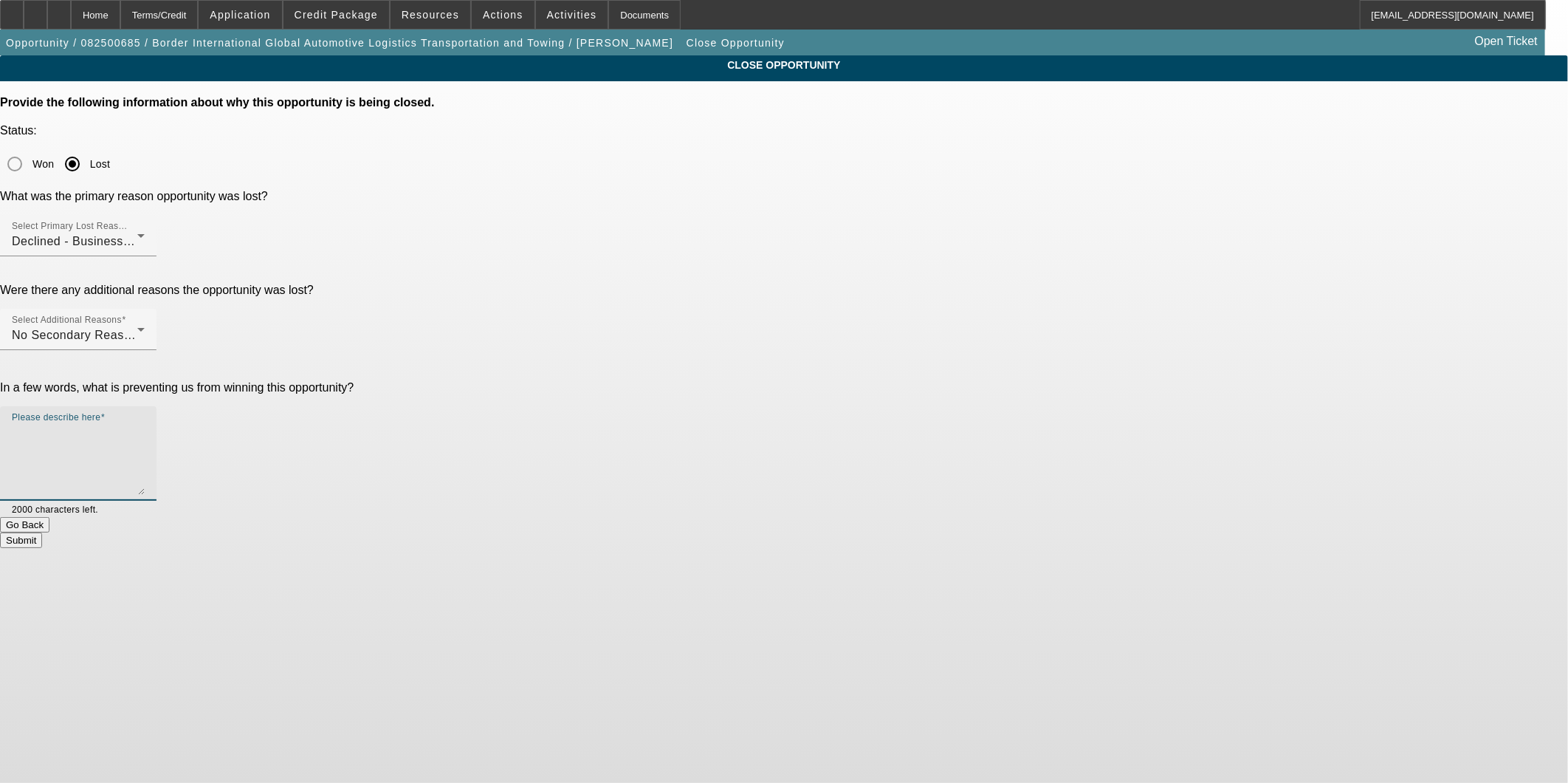
click at [144, 424] on textarea "Please describe here" at bounding box center [78, 460] width 133 height 71
type textarea "Need"
click at [271, 19] on span "Application" at bounding box center [239, 15] width 60 height 12
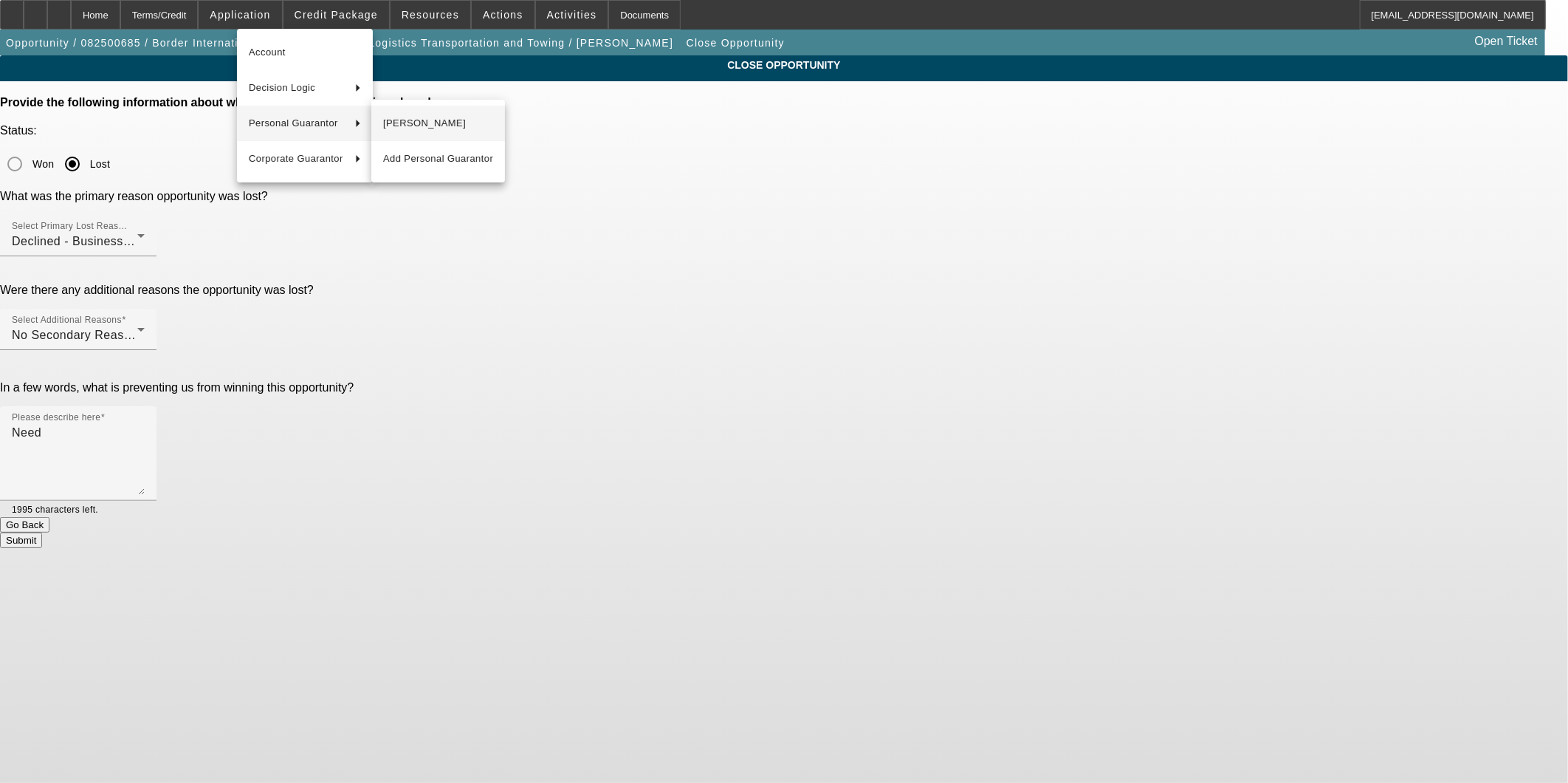
click at [419, 125] on span "[PERSON_NAME]" at bounding box center [438, 123] width 110 height 17
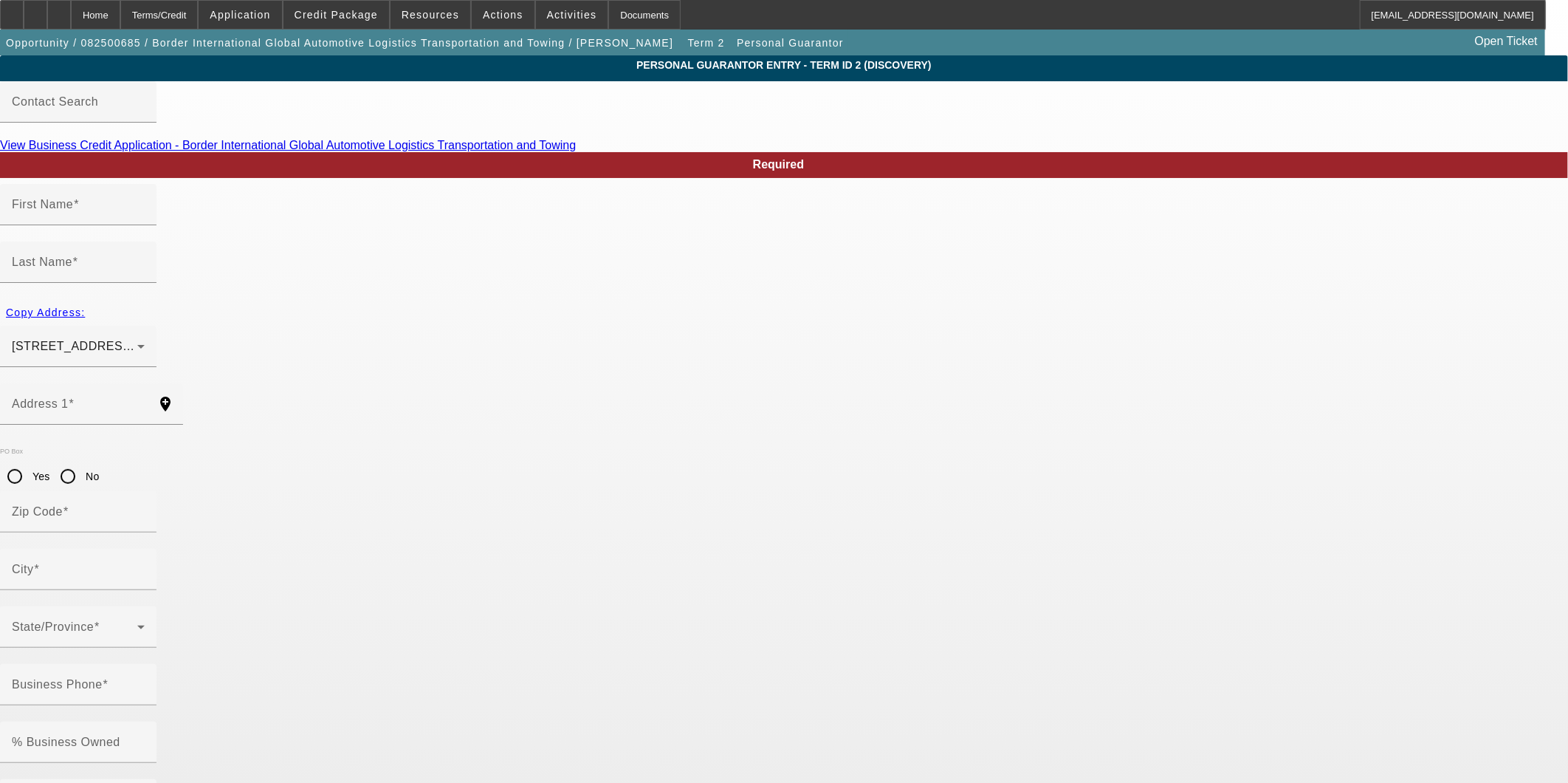
type input "Ariel"
type input "Byrd"
type input "9200 S Ellis Ave"
radio input "true"
type input "60619"
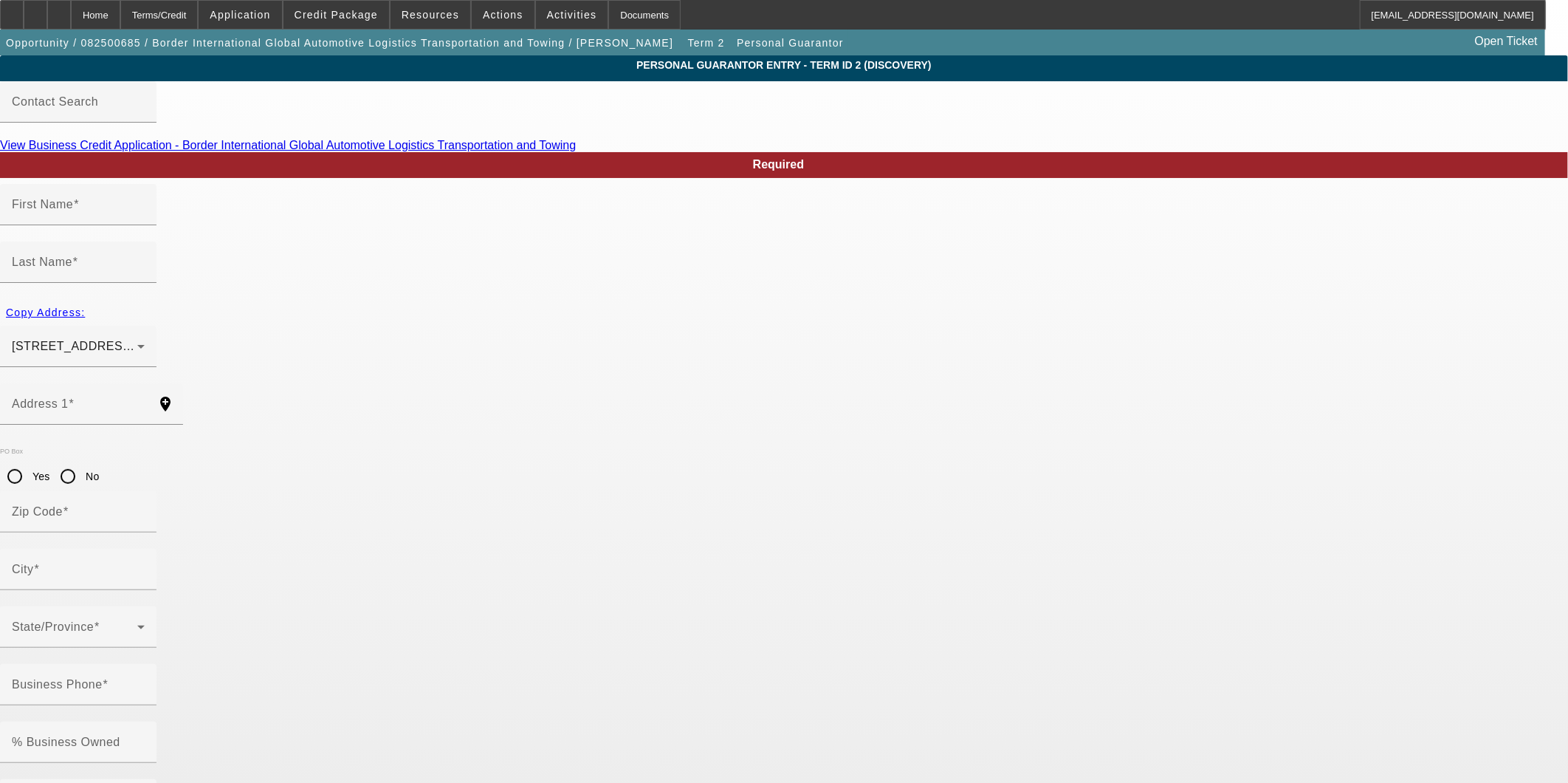
type input "Chicago"
type input "(708) 972-4873"
type input "100"
type input "325-88-6407"
type input "bigalservice@gmail.co"
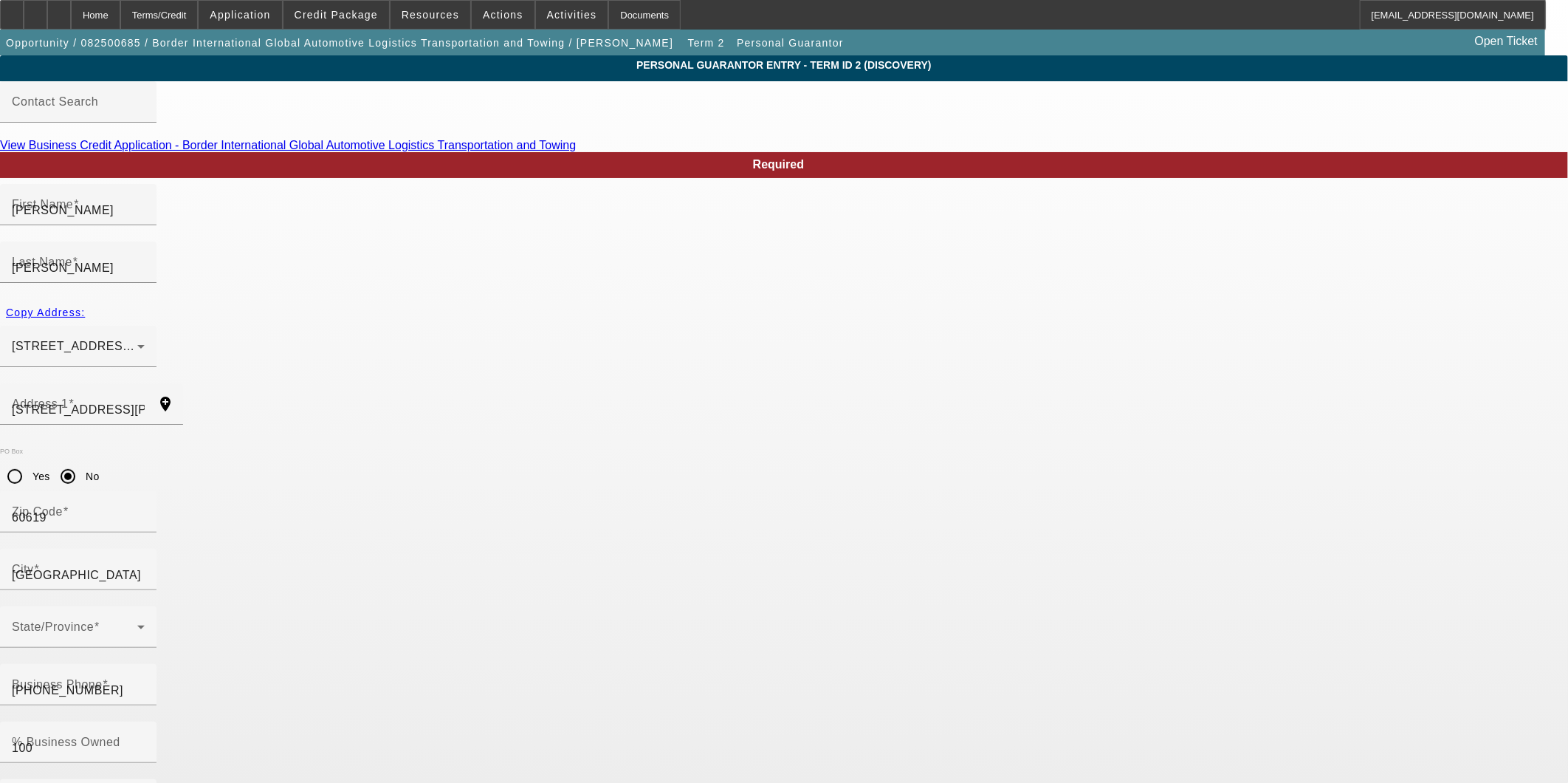
type input "[PHONE_NUMBER]"
click at [271, 12] on span "Application" at bounding box center [239, 15] width 60 height 12
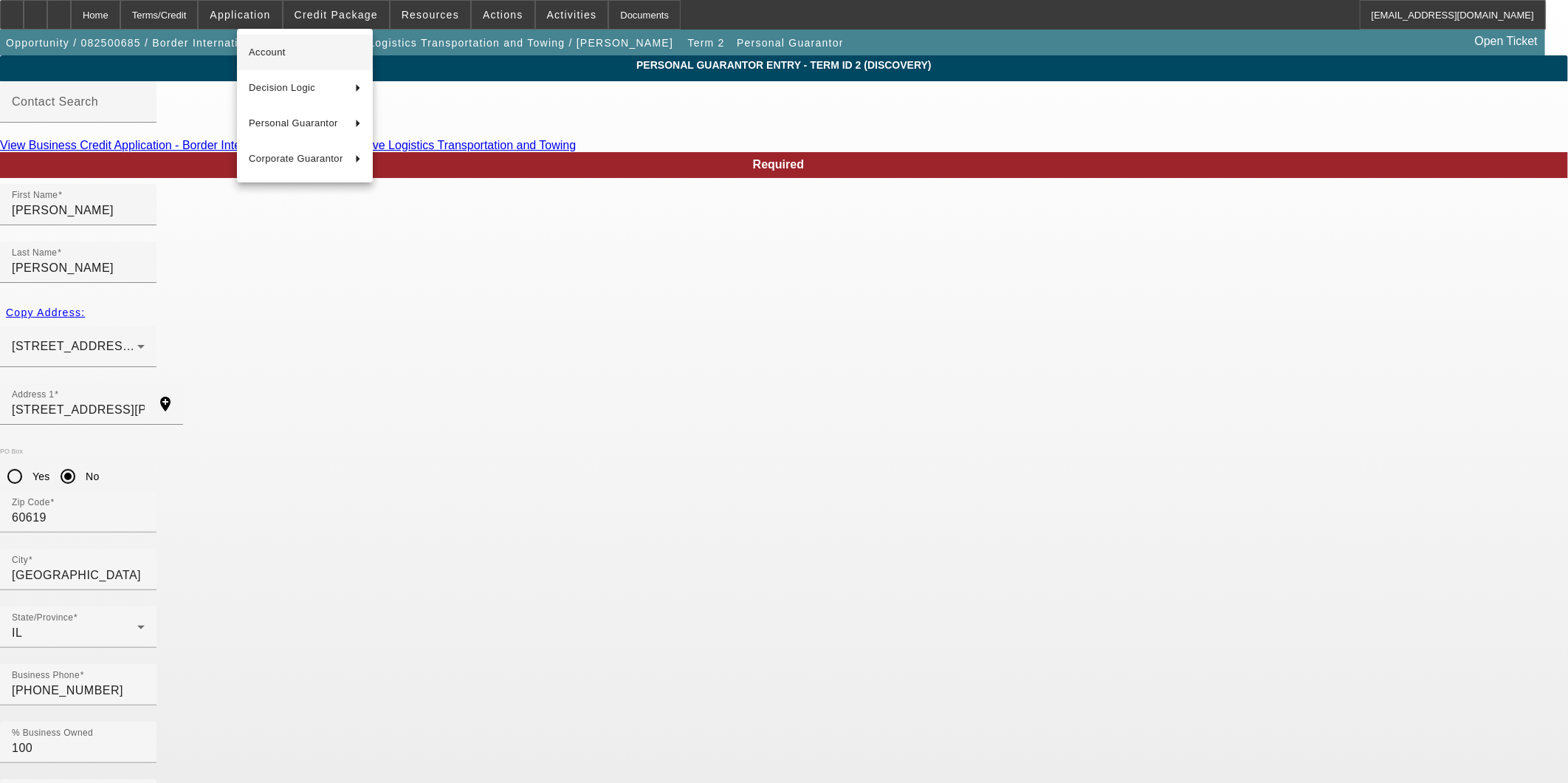
click at [285, 54] on span "Account" at bounding box center [305, 52] width 112 height 17
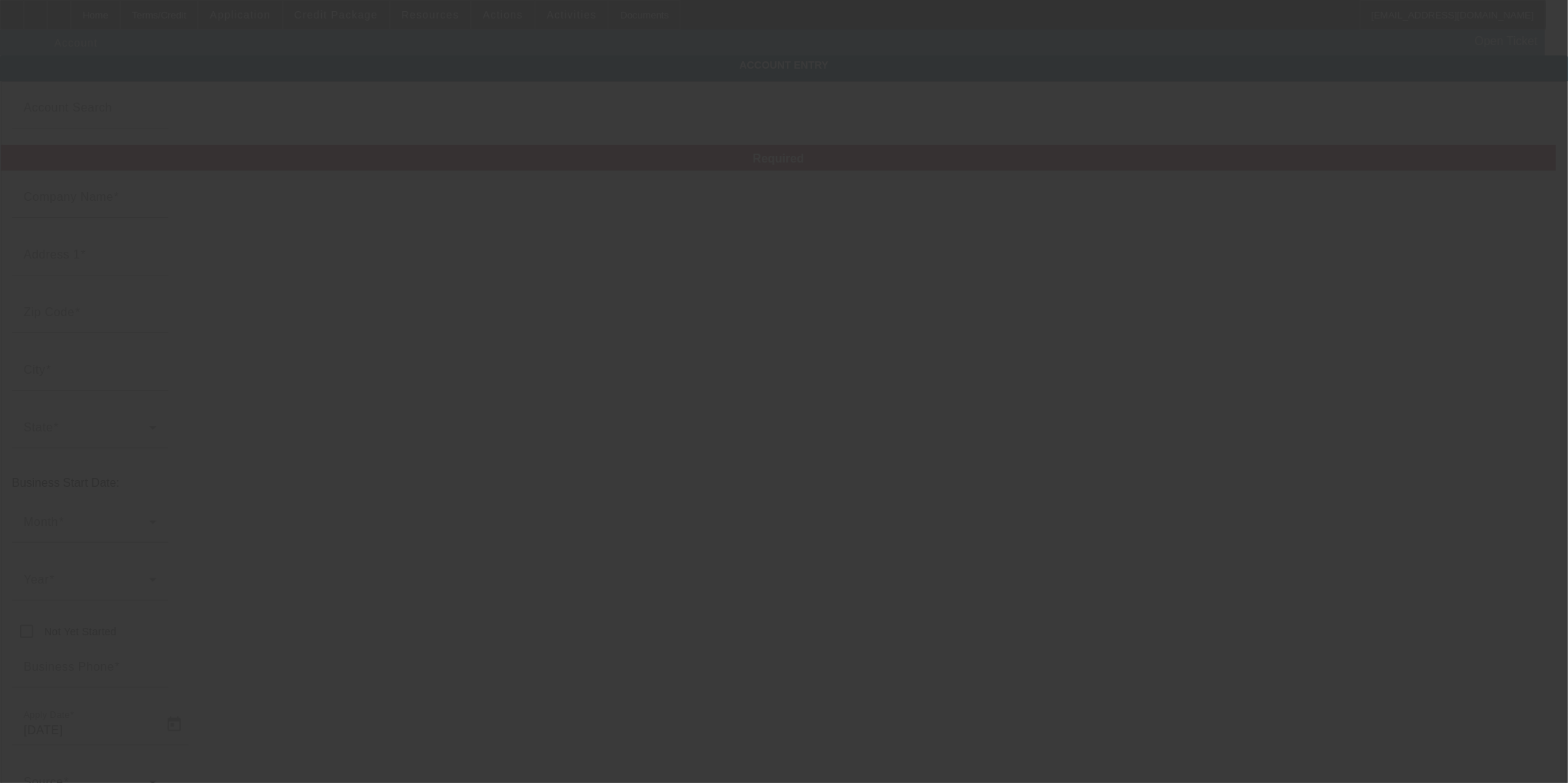
type input "Border International Global Automotive Logistics Transportation and Towing"
type input "16001 Saint Louis Ave"
type input "60428"
type input "Markham"
type input "[PHONE_NUMBER]"
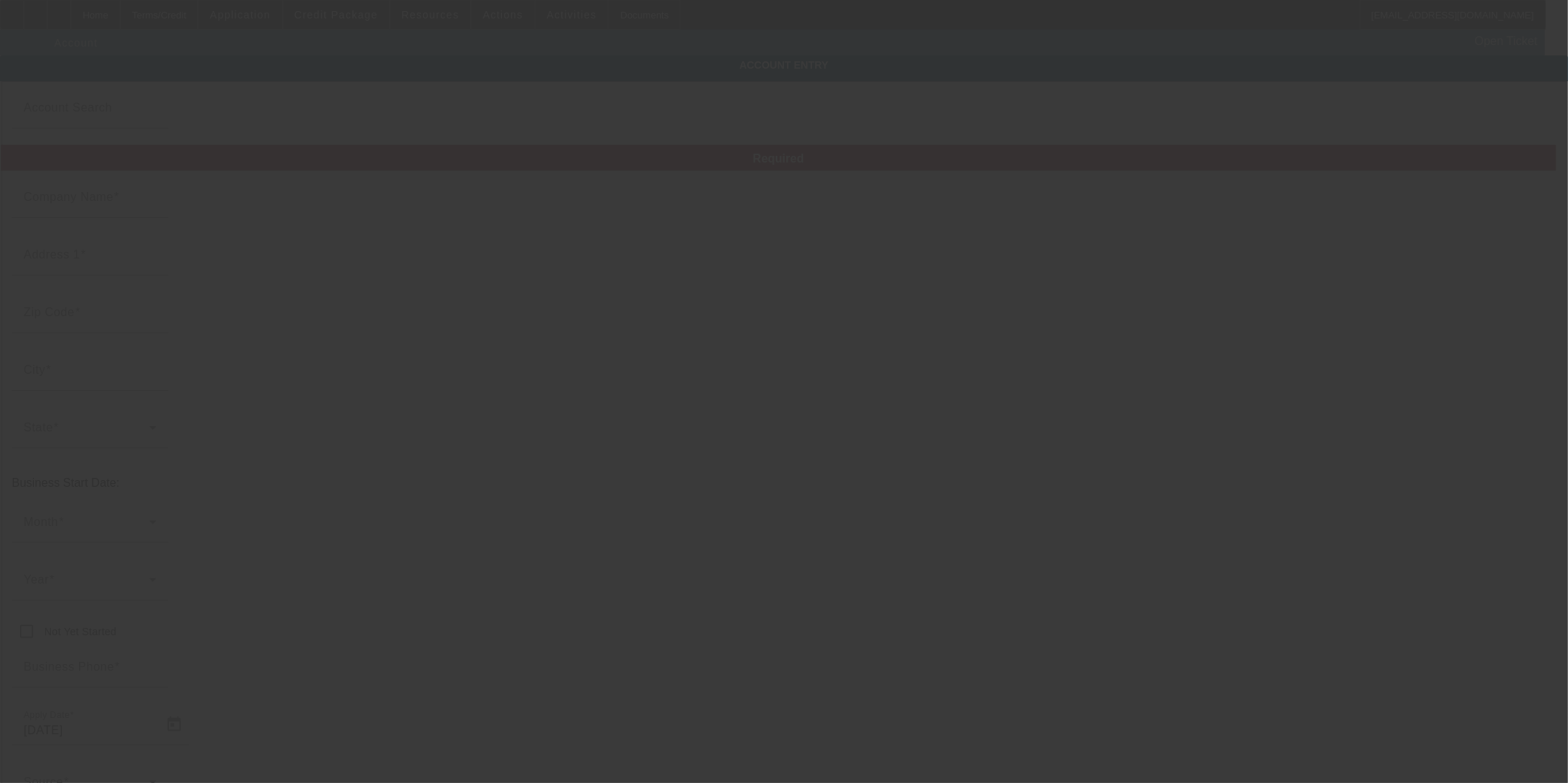
type input "bigalservice@gmail.com"
type input "[US_EMPLOYER_IDENTIFICATION_NUMBER]"
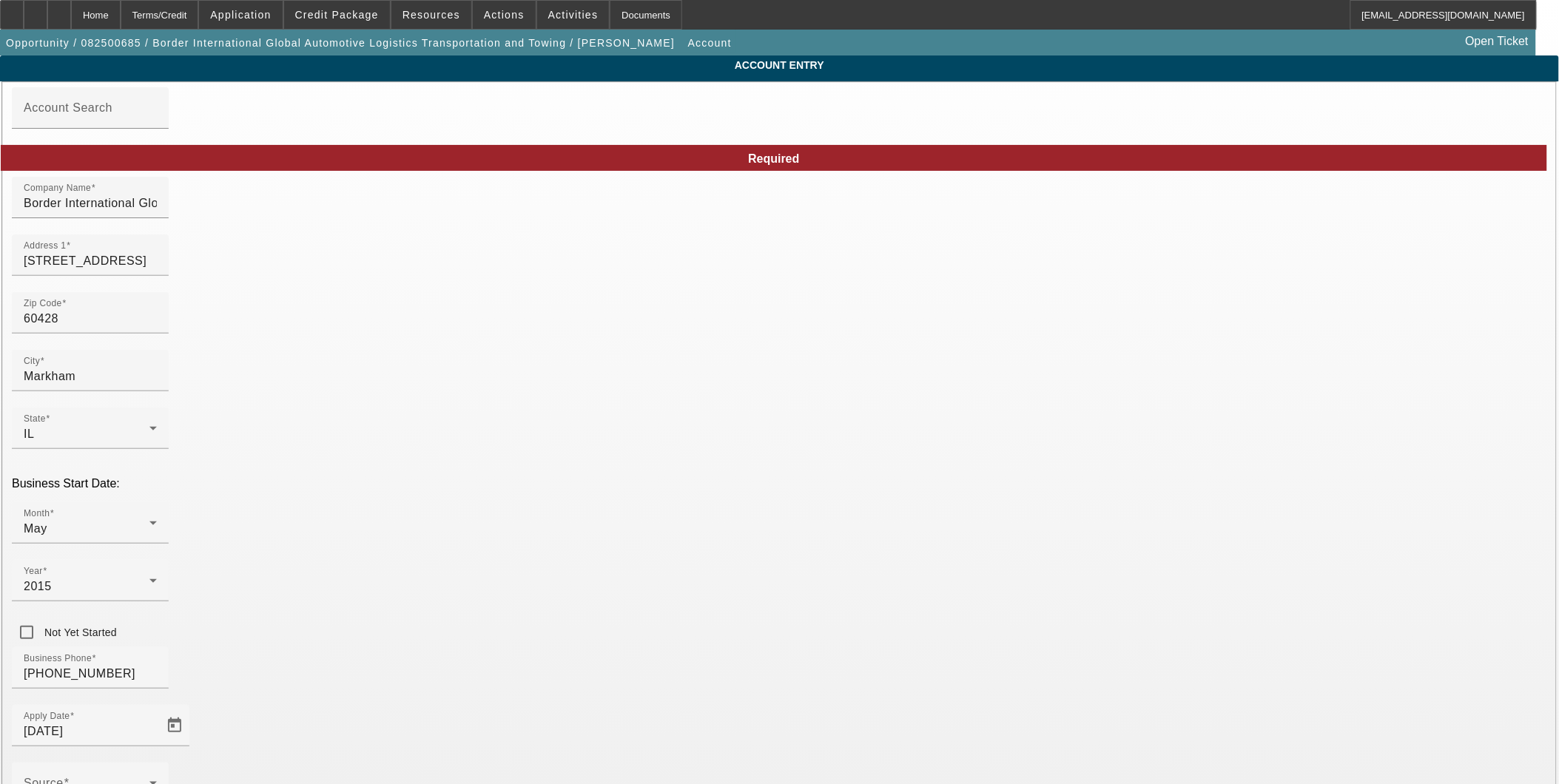
type input "8/26/2025"
type input "bigalservice@gmail.co"
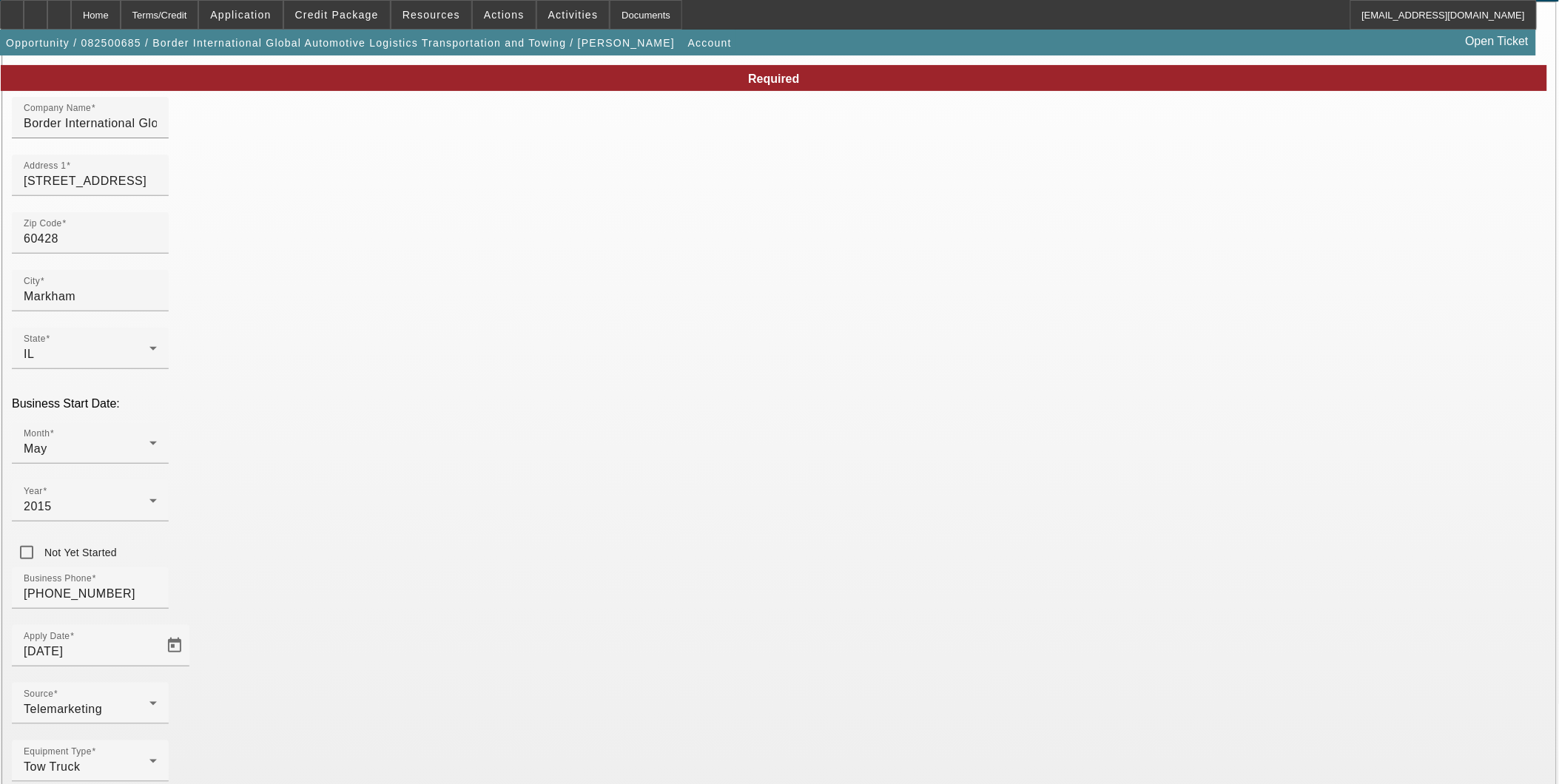
scroll to position [84, 0]
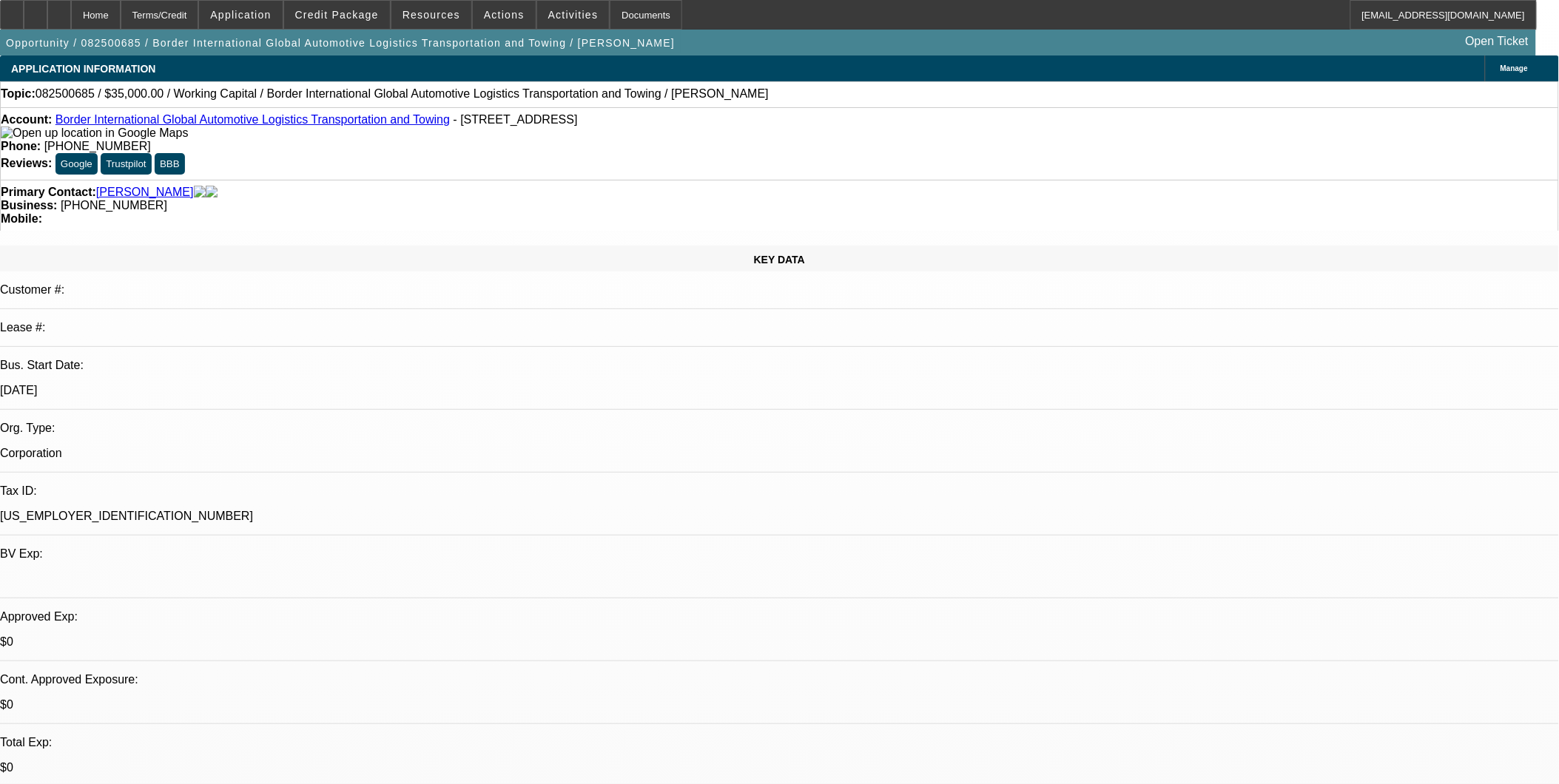
select select "0"
select select "2"
select select "0"
select select "6"
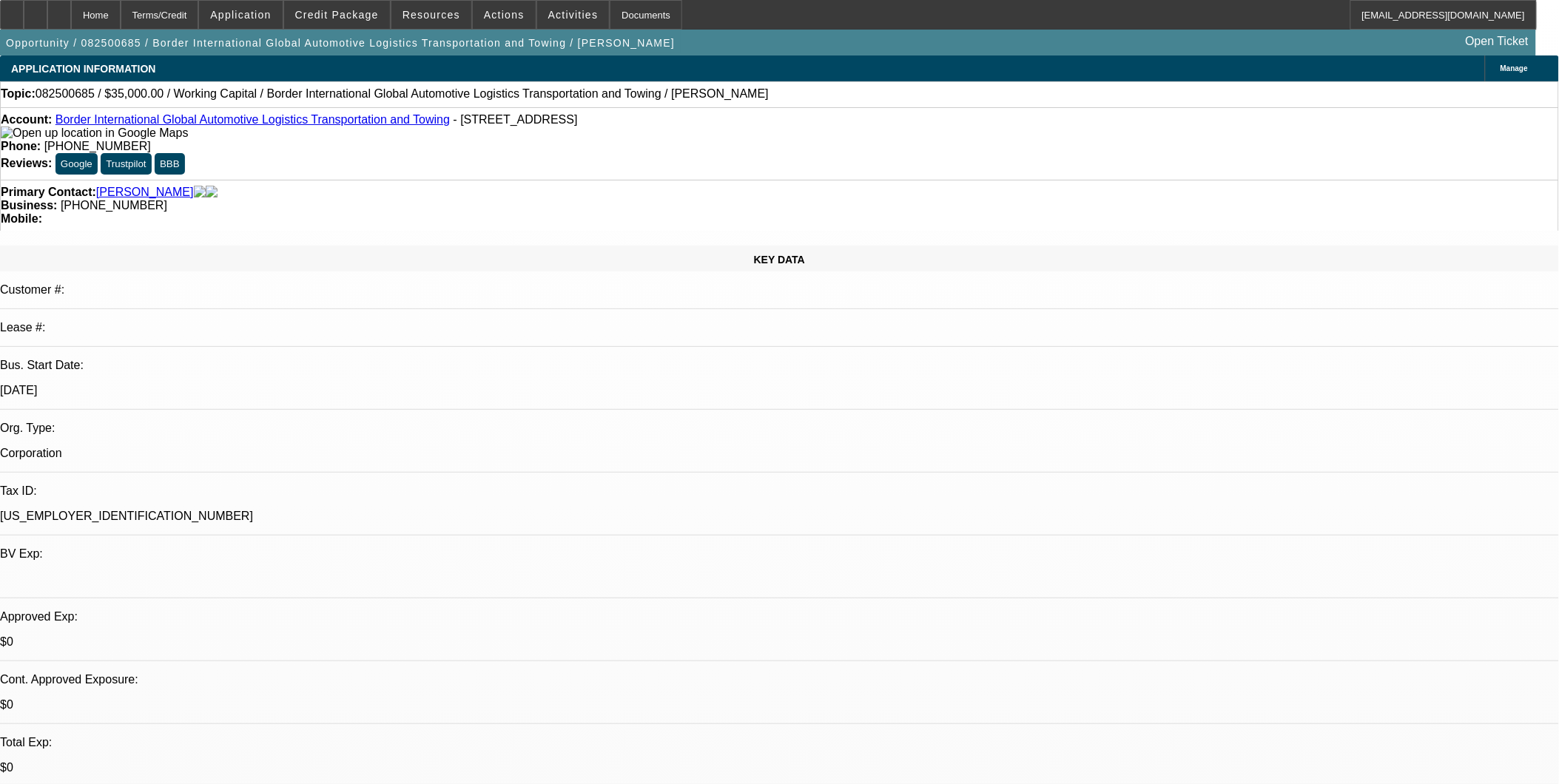
select select "0"
select select "2"
select select "0"
select select "6"
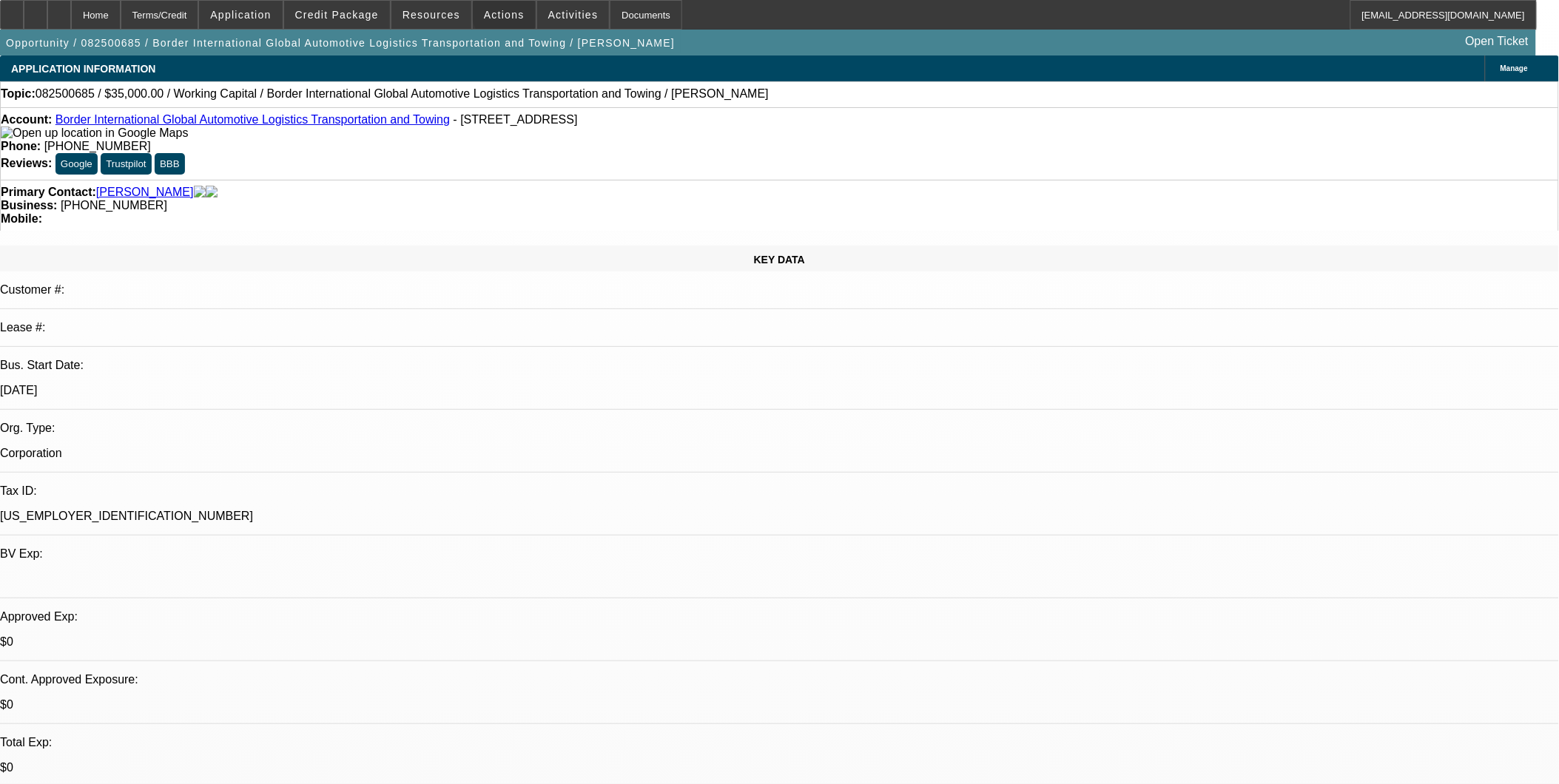
click at [507, 15] on span "Actions" at bounding box center [503, 15] width 41 height 12
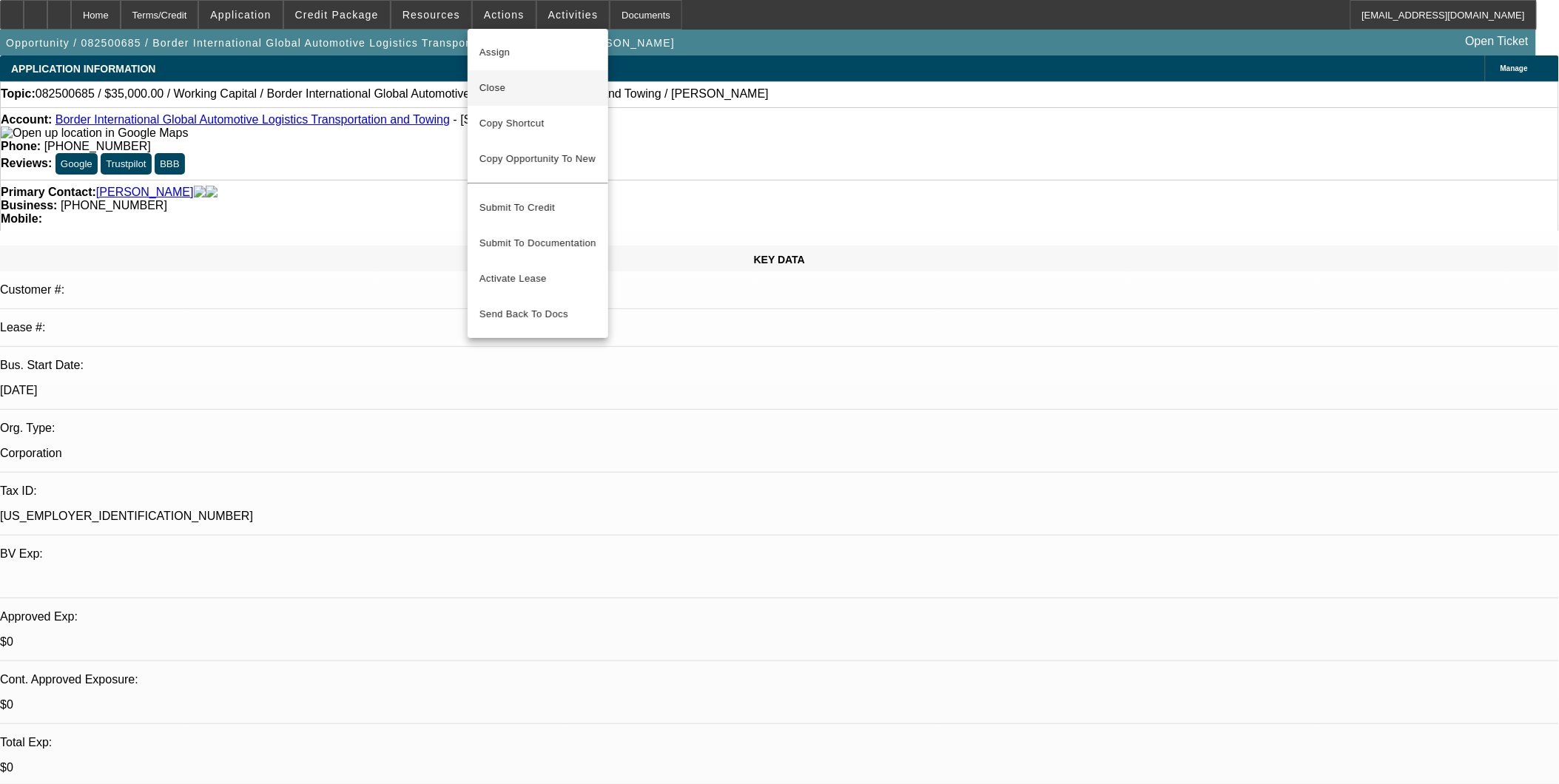
click at [511, 92] on span "Close" at bounding box center [537, 88] width 117 height 17
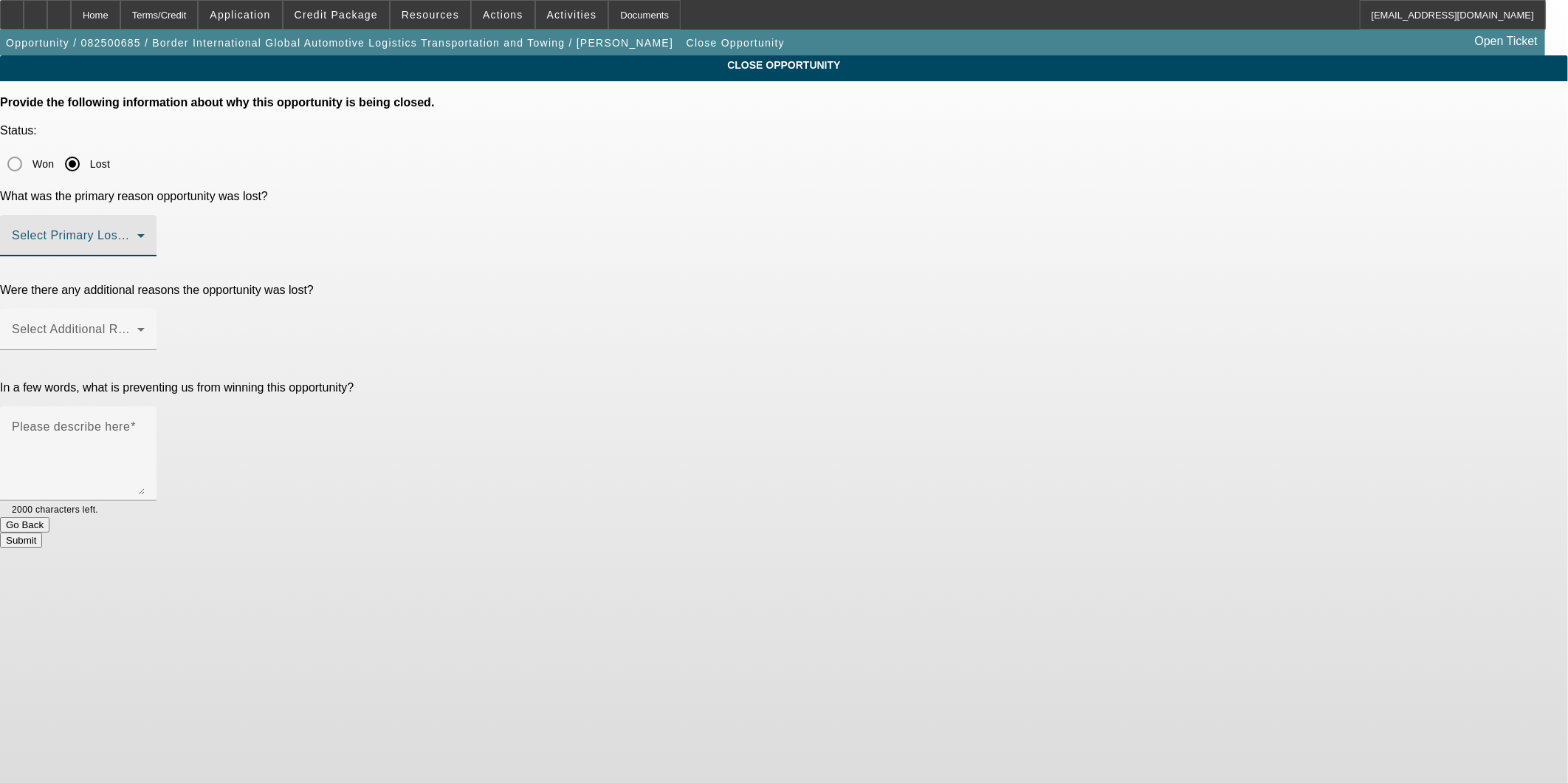
click at [137, 233] on span at bounding box center [74, 241] width 125 height 17
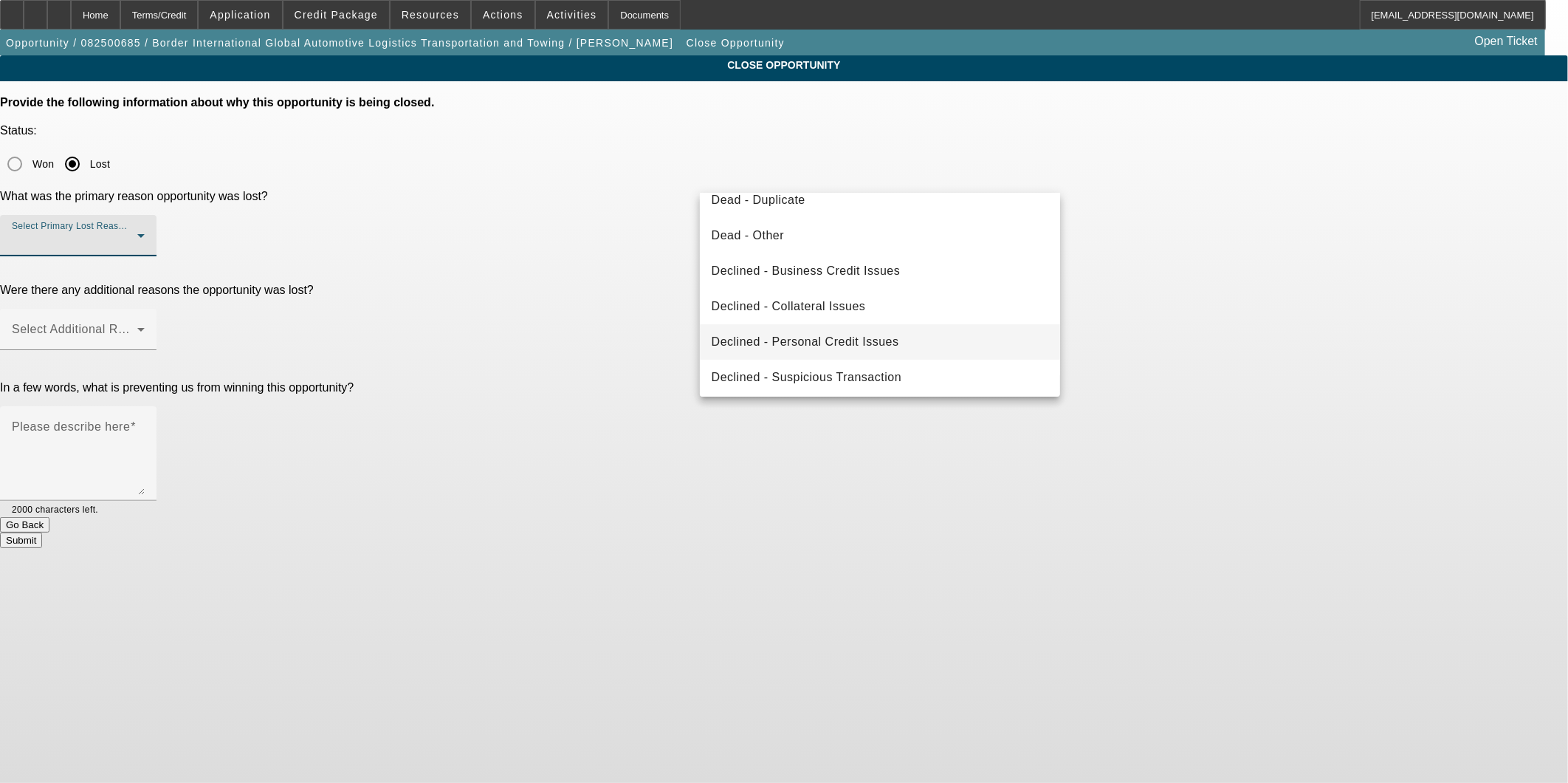
scroll to position [197, 0]
click at [843, 276] on span "Declined - Business Credit Issues" at bounding box center [806, 267] width 189 height 17
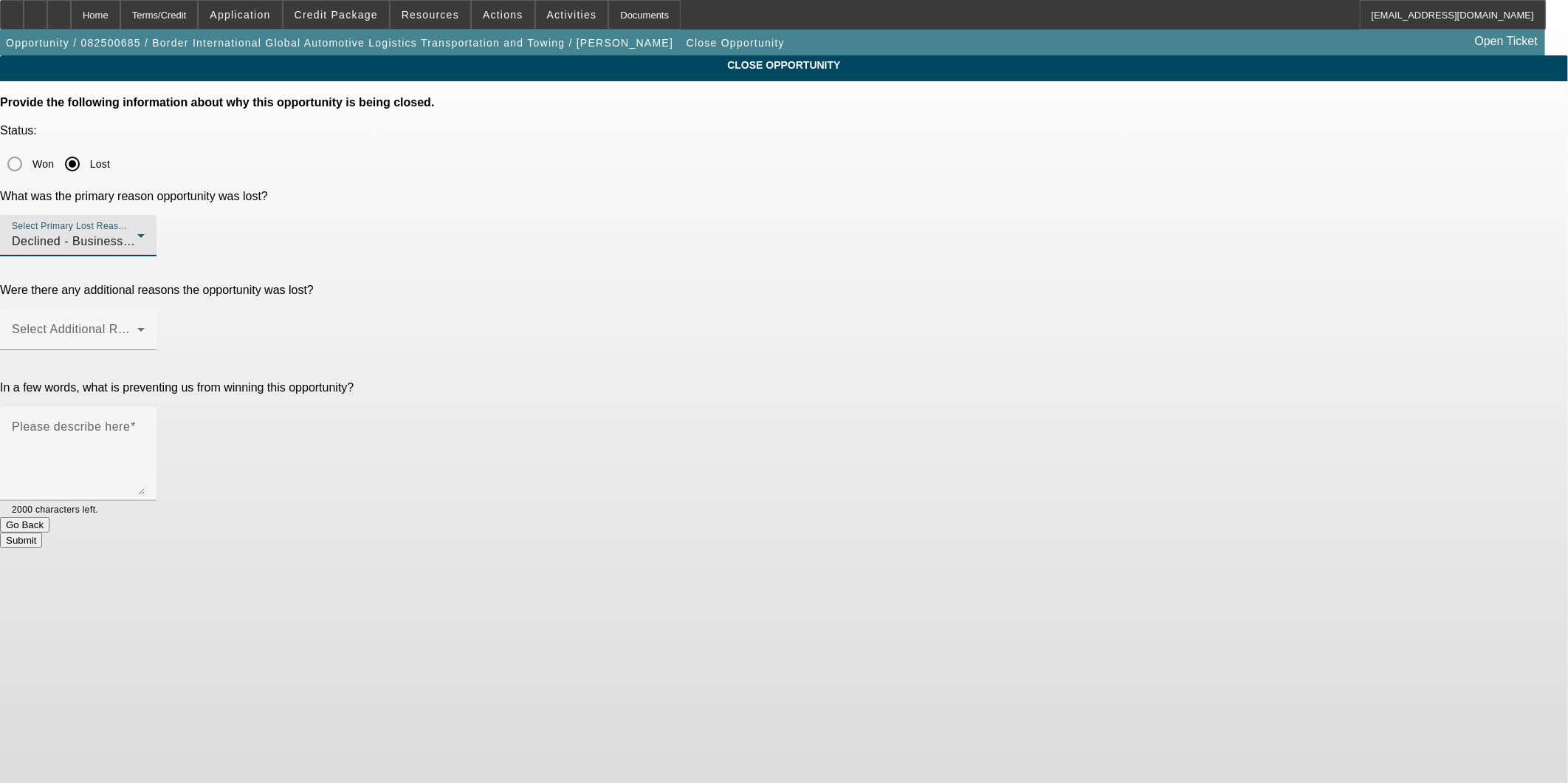
click at [1255, 338] on app-close-opportunity "CLOSE OPPORTUNITY Provide the following information about why this opportunity …" at bounding box center [784, 301] width 1568 height 493
click at [157, 257] on div at bounding box center [78, 265] width 157 height 17
click at [144, 309] on div "Select Additional Reasons" at bounding box center [78, 329] width 133 height 41
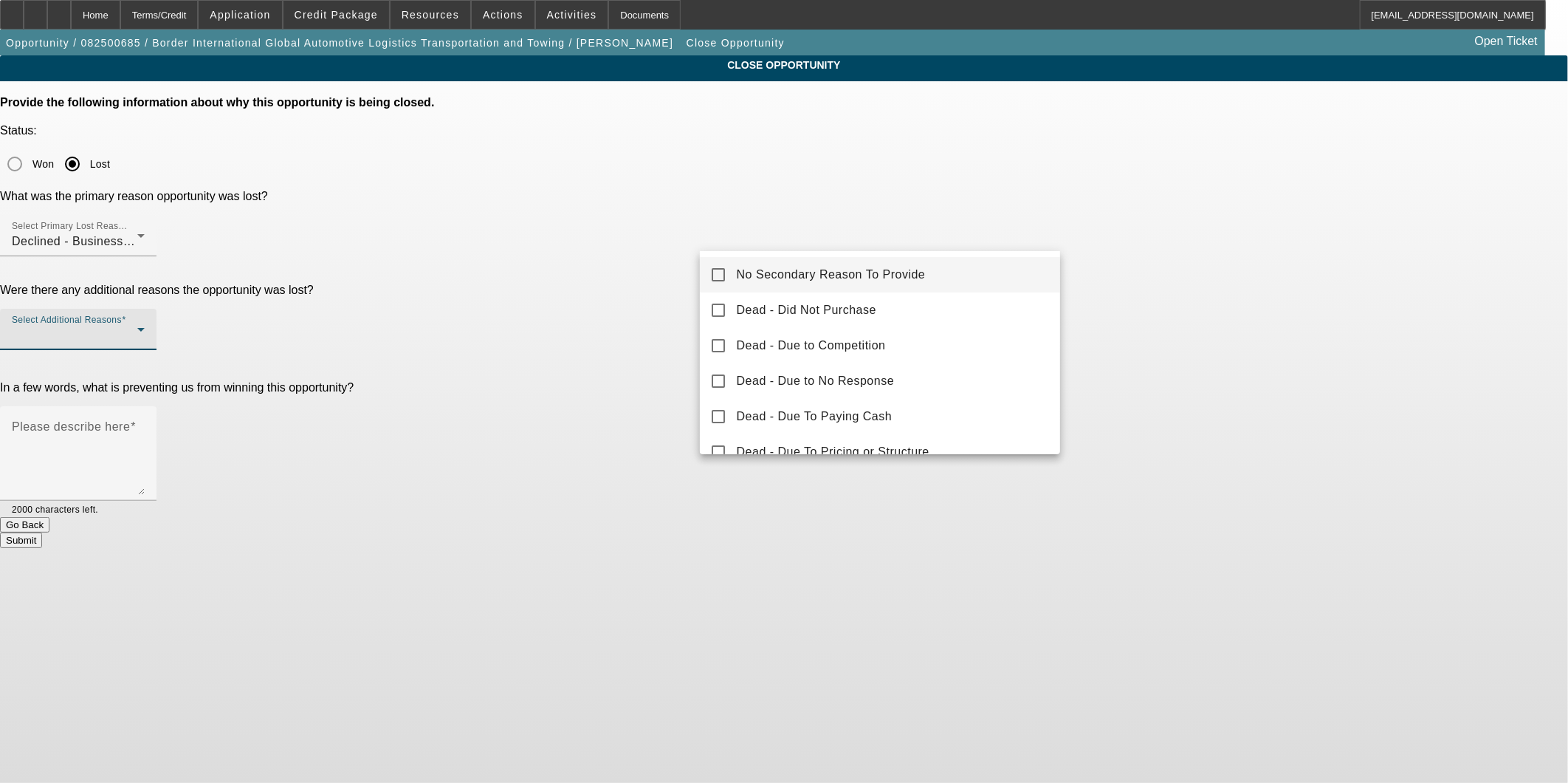
click at [845, 274] on span "No Secondary Reason To Provide" at bounding box center [831, 274] width 189 height 17
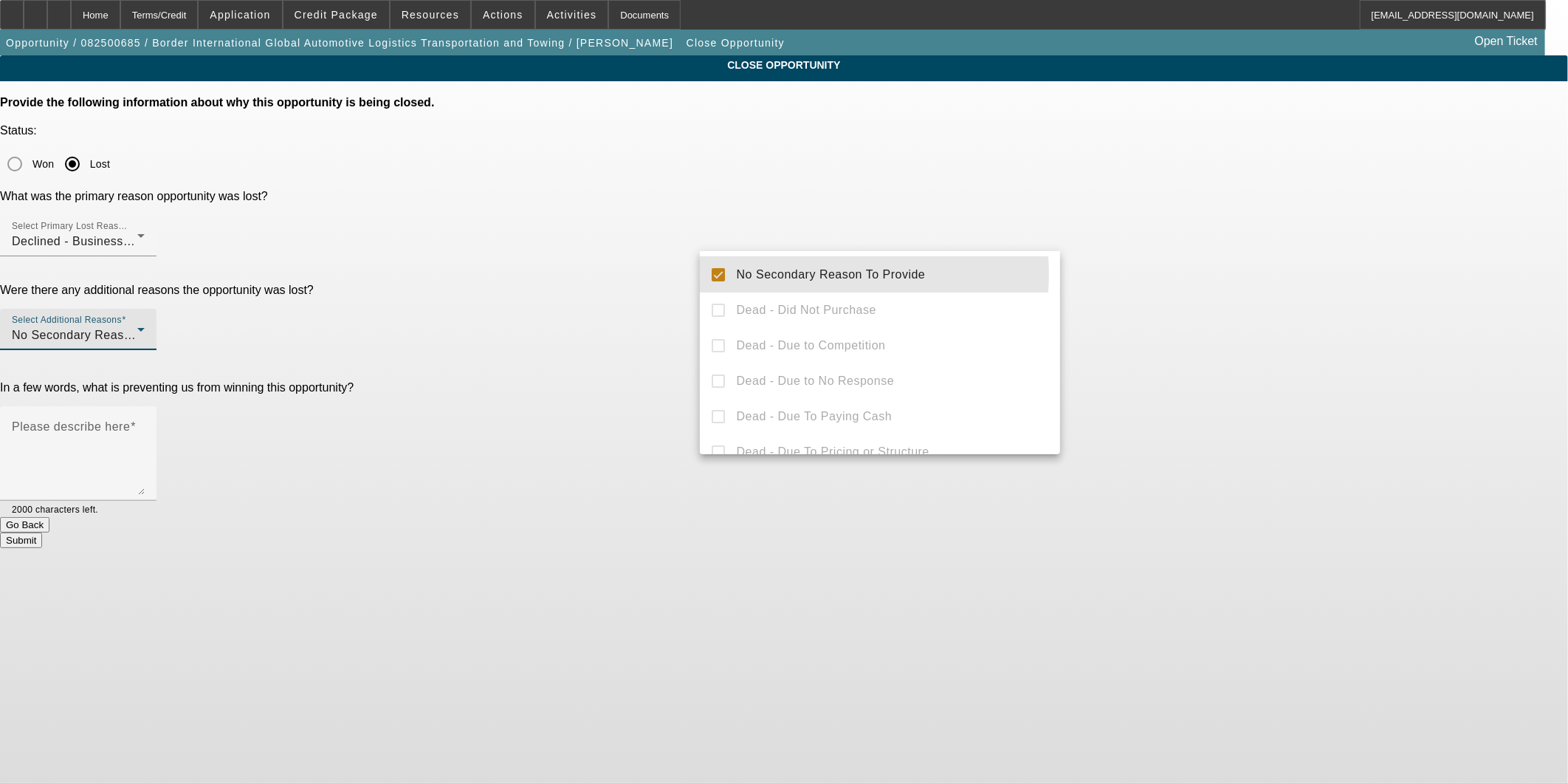
click at [1161, 269] on div at bounding box center [784, 391] width 1568 height 783
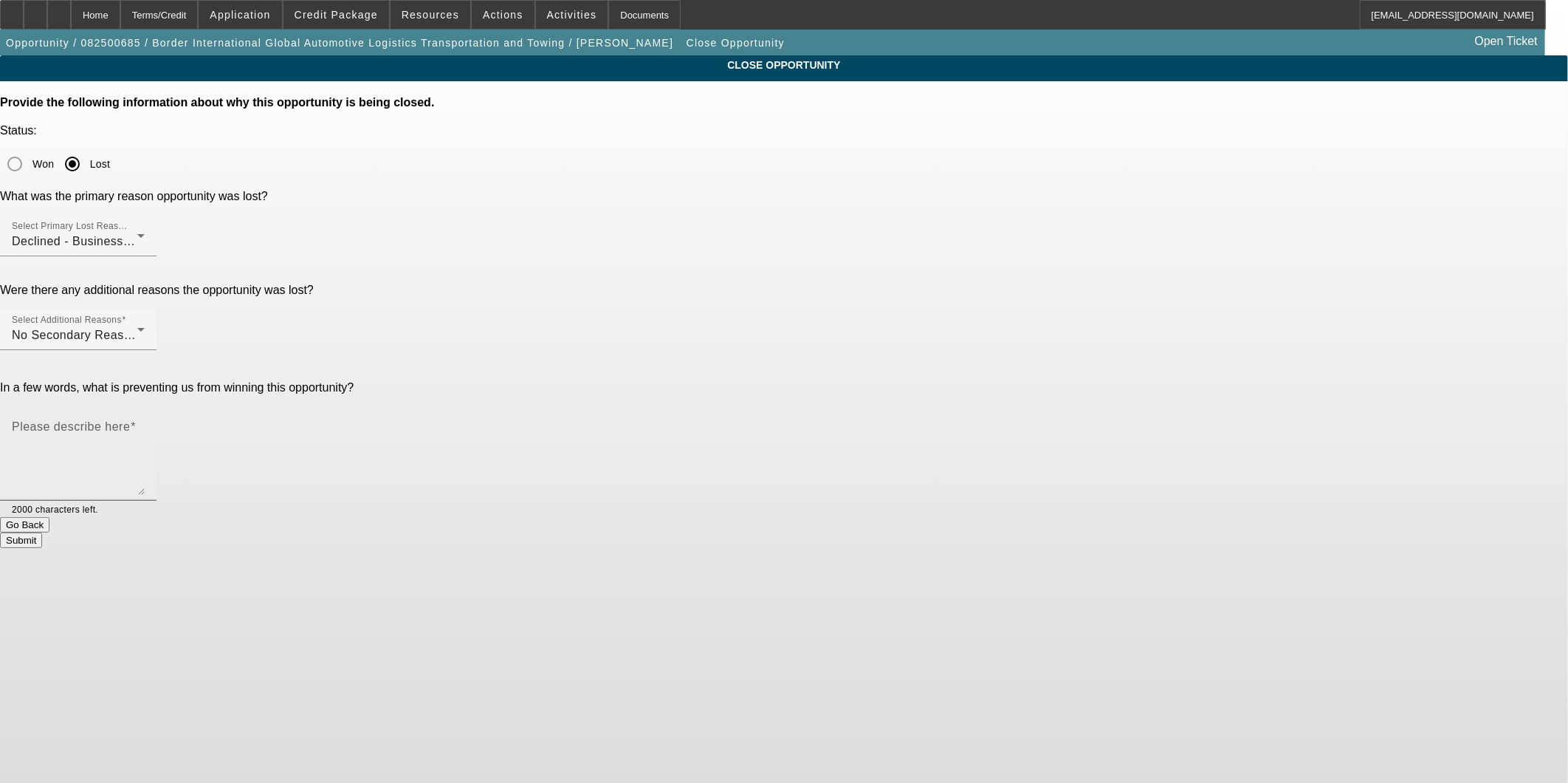
click at [144, 424] on textarea "Please describe here" at bounding box center [78, 460] width 133 height 71
type textarea "This file wont qualify for WC"
click at [42, 532] on button "Submit" at bounding box center [21, 540] width 42 height 16
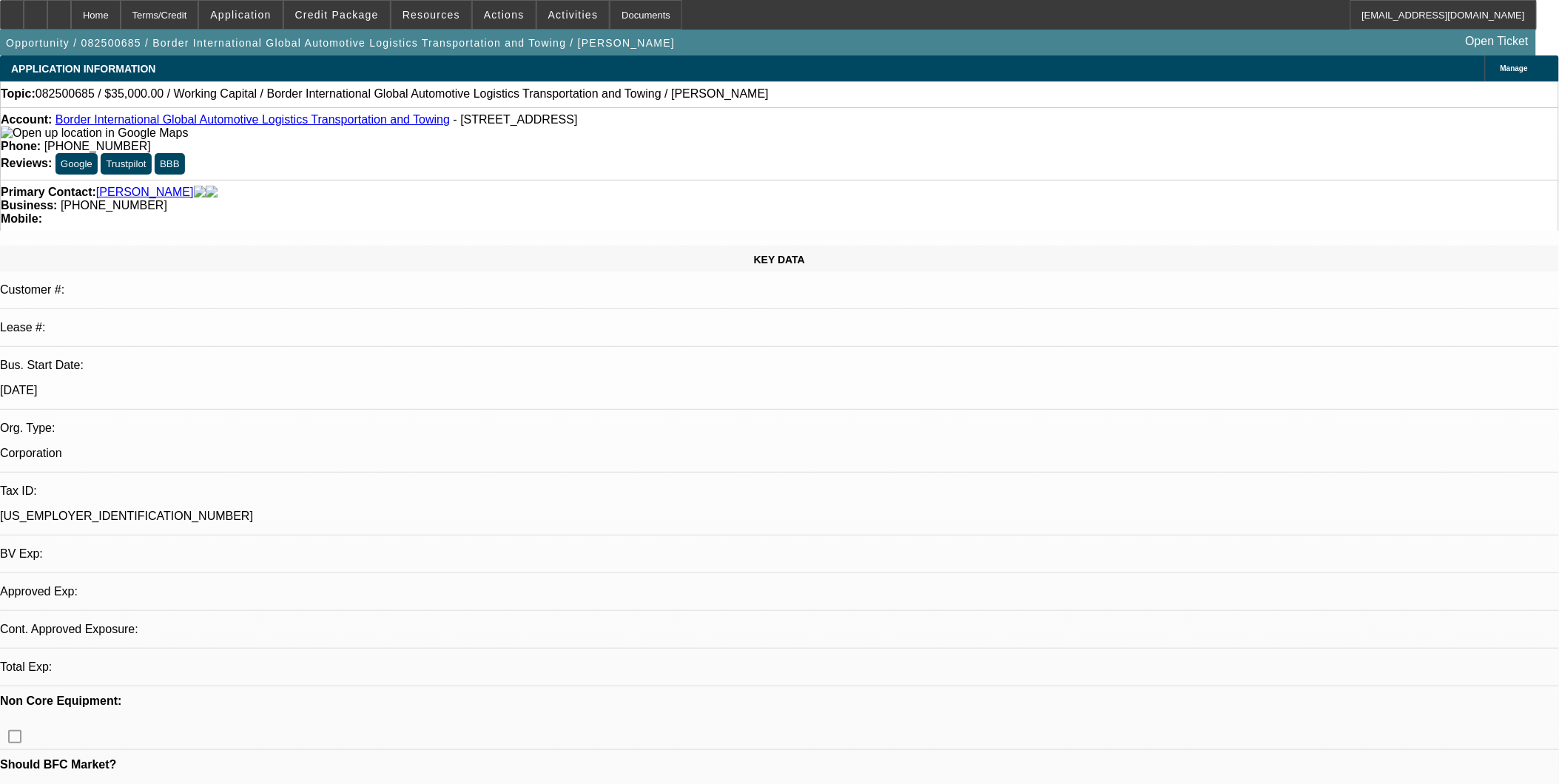
select select "0"
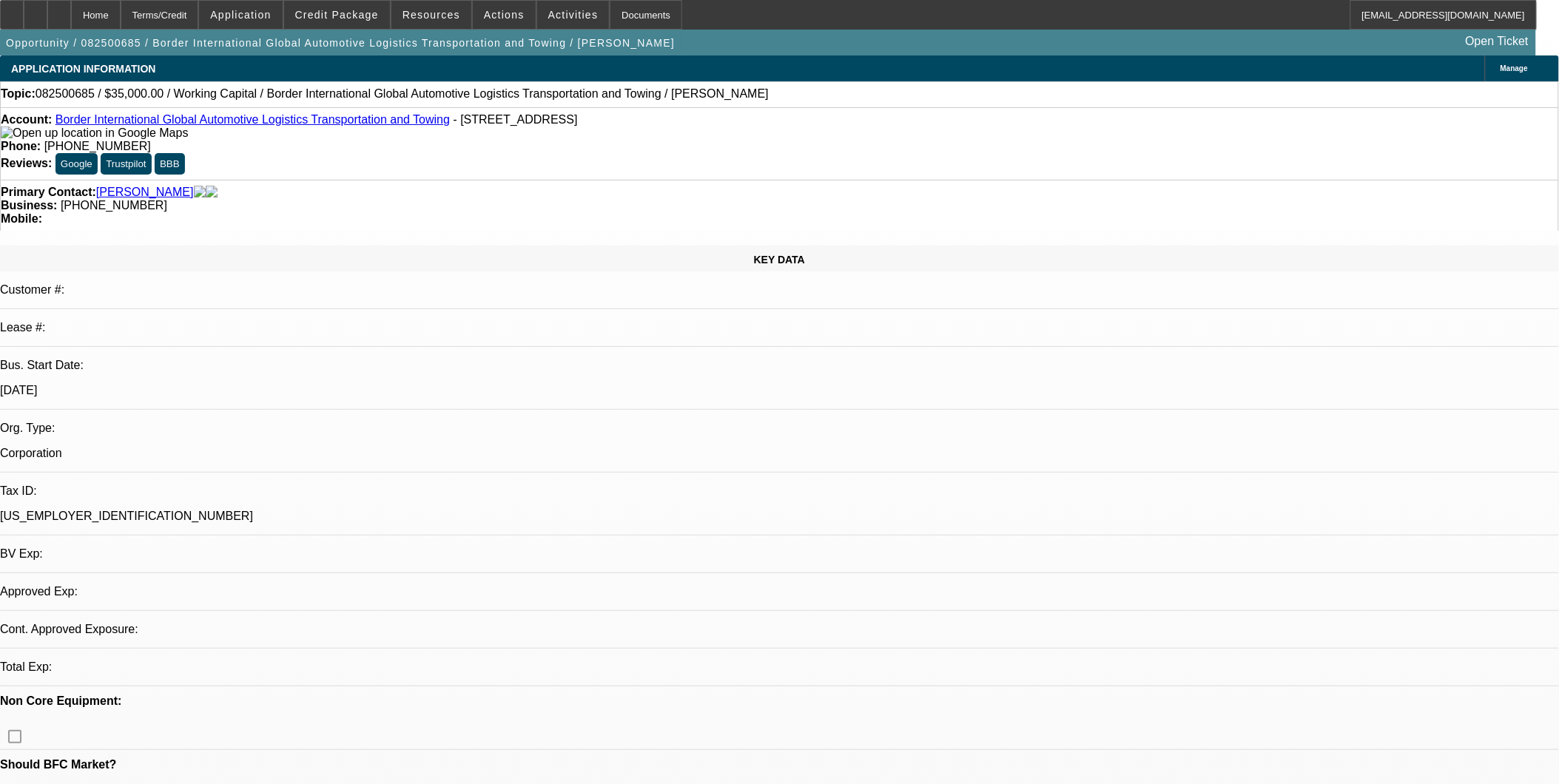
select select "0"
select select "1"
select select "2"
select select "6"
select select "1"
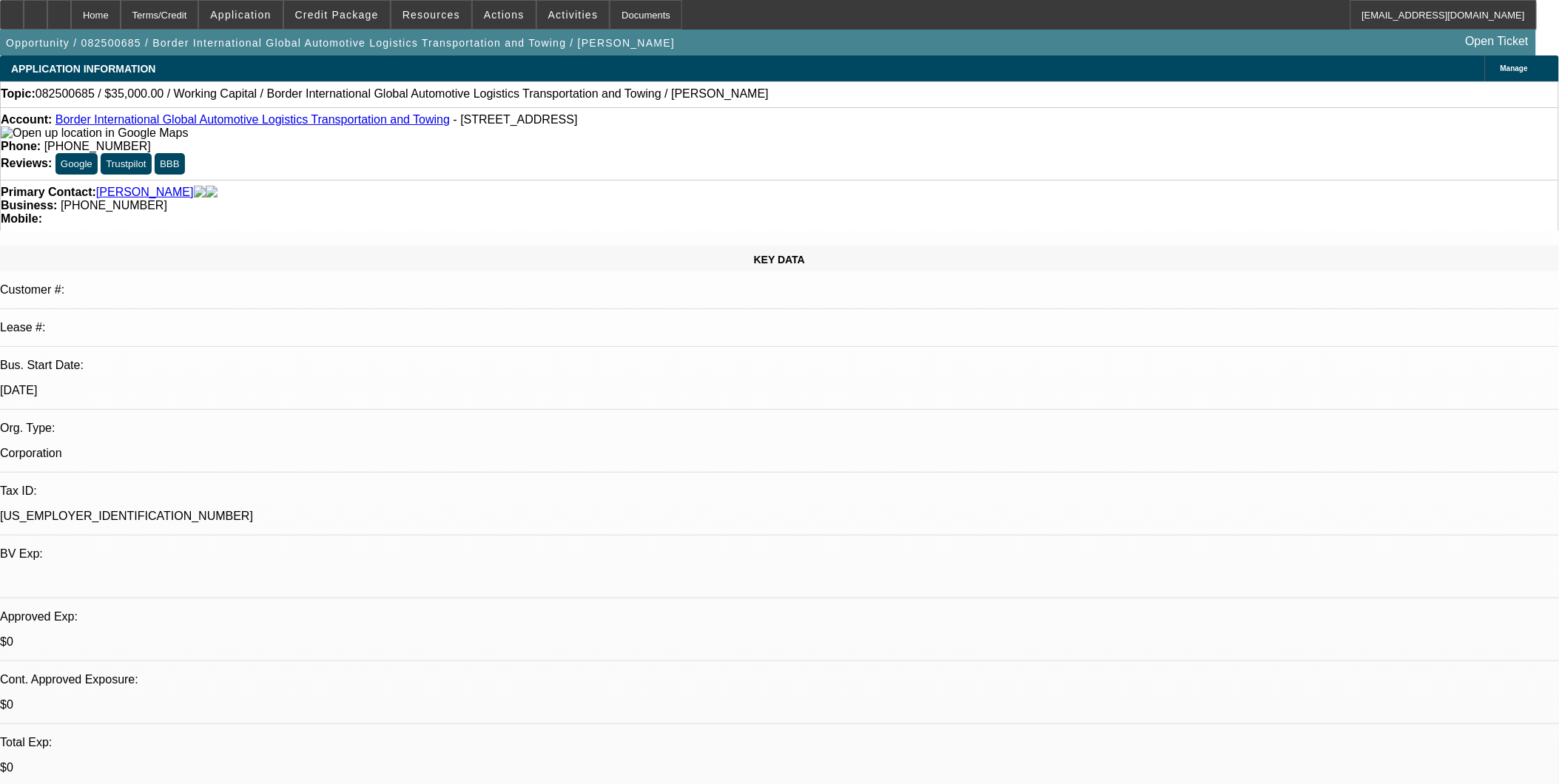
select select "2"
select select "6"
drag, startPoint x: 456, startPoint y: 397, endPoint x: 457, endPoint y: 407, distance: 10.0
